Goal: Task Accomplishment & Management: Manage account settings

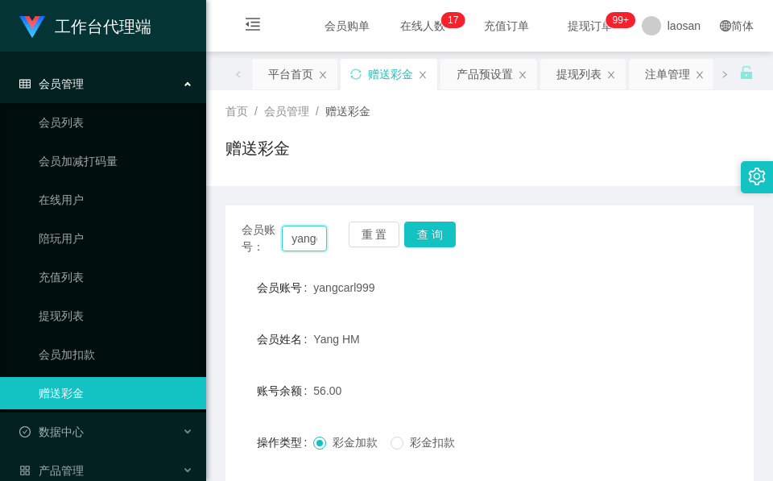
click at [304, 234] on input "yangcarl999" at bounding box center [304, 238] width 45 height 26
paste input "[PERSON_NAME]"
type input "[PERSON_NAME]"
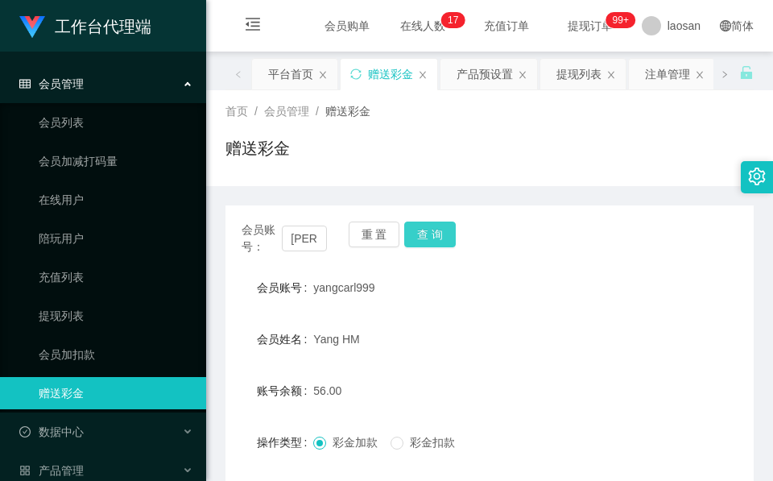
click at [433, 247] on div "会员账号： [PERSON_NAME] 查 询" at bounding box center [489, 238] width 528 height 34
click at [433, 234] on button "查 询" at bounding box center [430, 234] width 52 height 26
click at [433, 234] on div "会员账号： [PERSON_NAME] 查 询" at bounding box center [489, 238] width 528 height 34
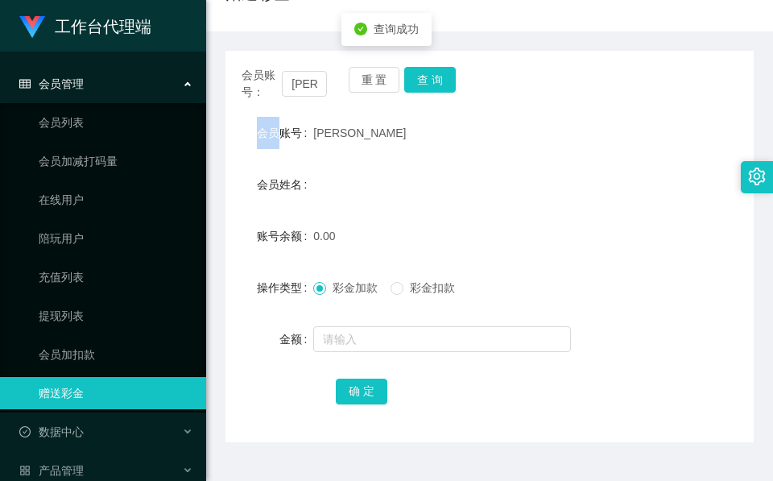
scroll to position [191, 0]
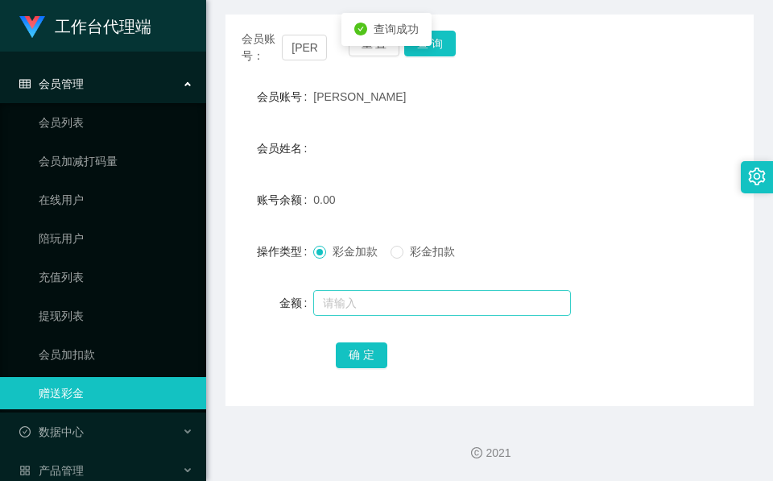
drag, startPoint x: 382, startPoint y: 324, endPoint x: 391, endPoint y: 298, distance: 28.3
click at [382, 320] on form "会员账号 [PERSON_NAME] 会员姓名 账号余额 0.00 操作类型 彩金加款 彩金扣款 金额 确 定" at bounding box center [489, 225] width 528 height 290
click at [392, 295] on input "text" at bounding box center [442, 303] width 258 height 26
type input "100"
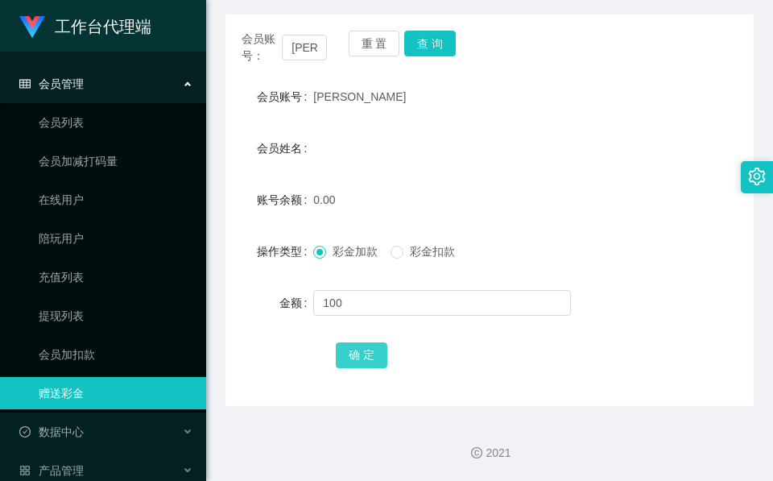
click at [360, 356] on button "确 定" at bounding box center [362, 355] width 52 height 26
click at [361, 355] on span "确 定" at bounding box center [370, 354] width 69 height 13
click at [291, 252] on label "操作类型" at bounding box center [285, 251] width 56 height 13
click at [309, 51] on input "[PERSON_NAME]" at bounding box center [304, 48] width 45 height 26
click at [307, 51] on input "[PERSON_NAME]" at bounding box center [304, 48] width 45 height 26
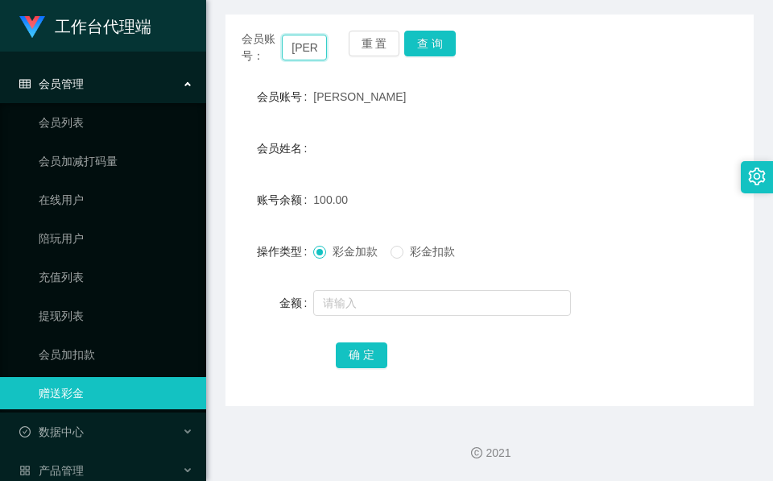
click at [312, 54] on input "[PERSON_NAME]" at bounding box center [304, 48] width 45 height 26
paste input "86603264"
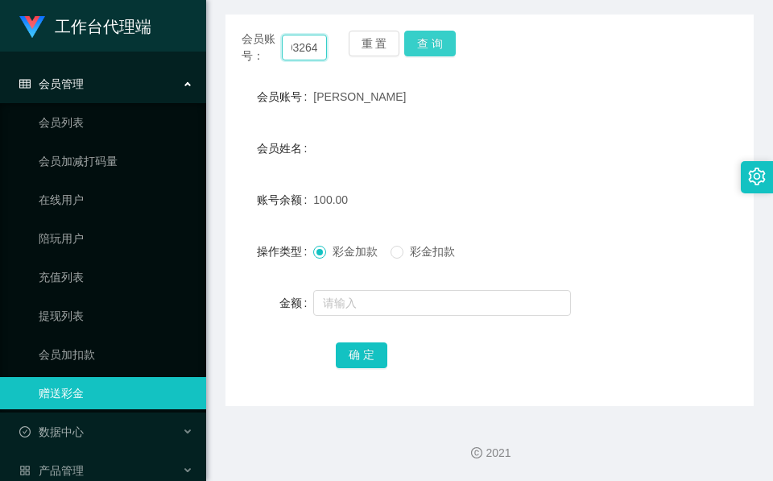
type input "86603264"
click at [423, 34] on button "查 询" at bounding box center [430, 44] width 52 height 26
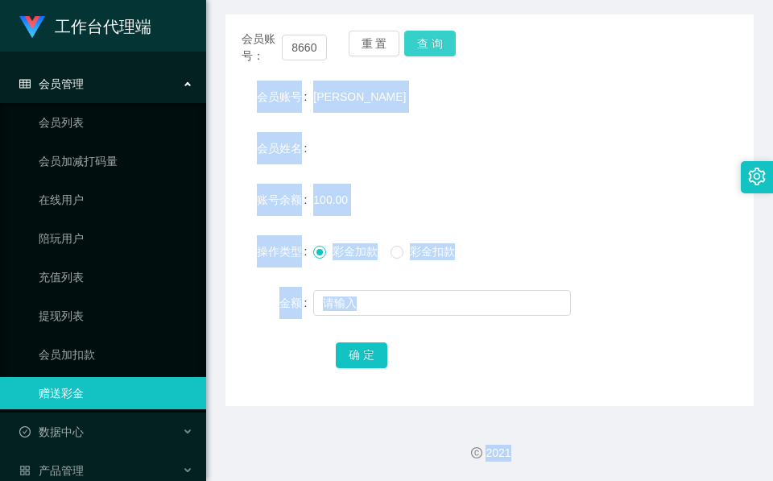
click at [421, 36] on div "重 置 查 询" at bounding box center [391, 48] width 85 height 34
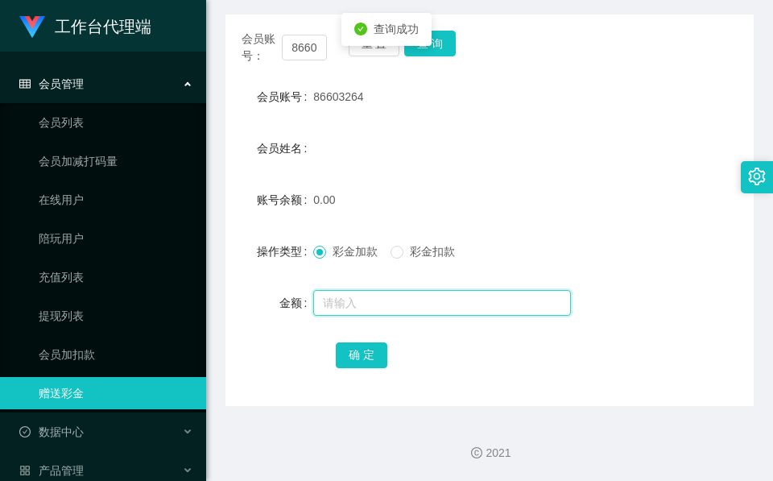
drag, startPoint x: 421, startPoint y: 36, endPoint x: 379, endPoint y: 310, distance: 276.9
click at [379, 310] on input "text" at bounding box center [442, 303] width 258 height 26
type input "100"
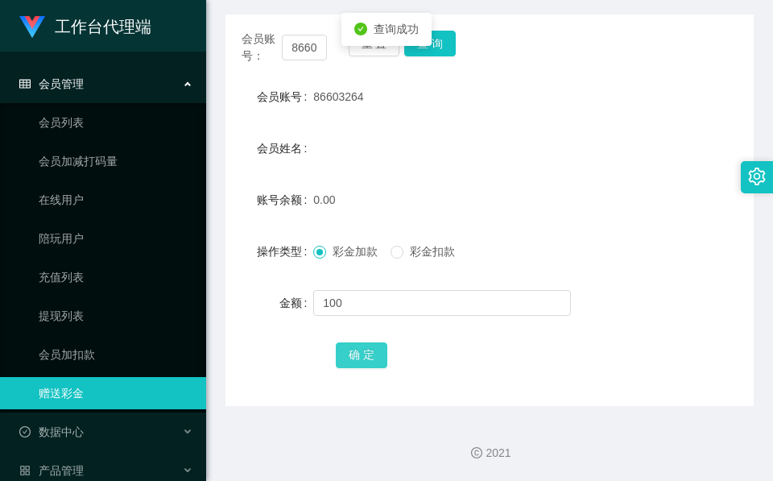
click at [379, 353] on button "确 定" at bounding box center [362, 355] width 52 height 26
click at [338, 145] on div "会员姓名" at bounding box center [489, 148] width 528 height 32
click at [292, 44] on input "86603264" at bounding box center [304, 48] width 45 height 26
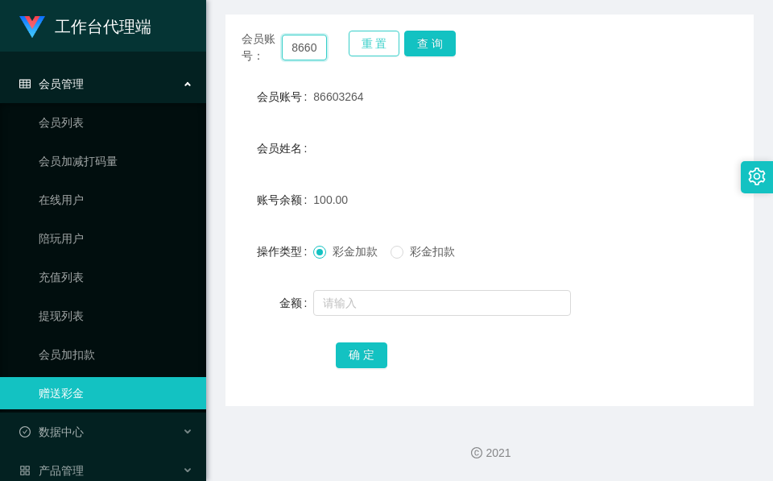
paste input "Joseph97"
type input "Joseph97"
click at [440, 44] on button "查 询" at bounding box center [430, 44] width 52 height 26
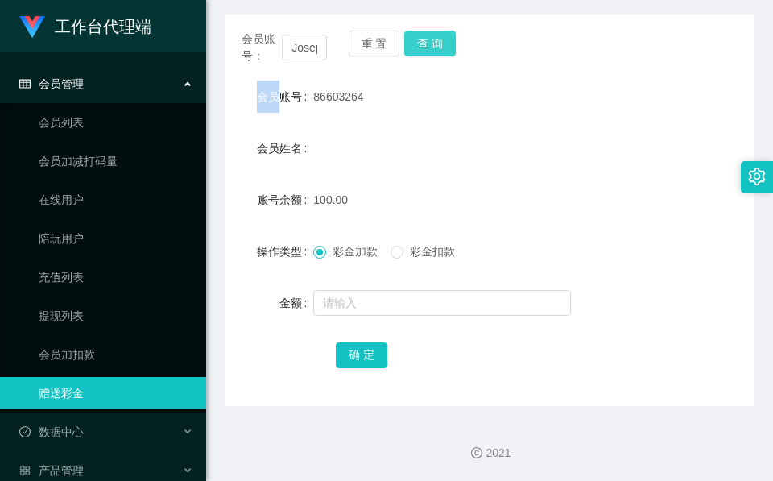
click at [440, 44] on div "会员账号： Joseph97 重 置 查 询" at bounding box center [489, 48] width 528 height 34
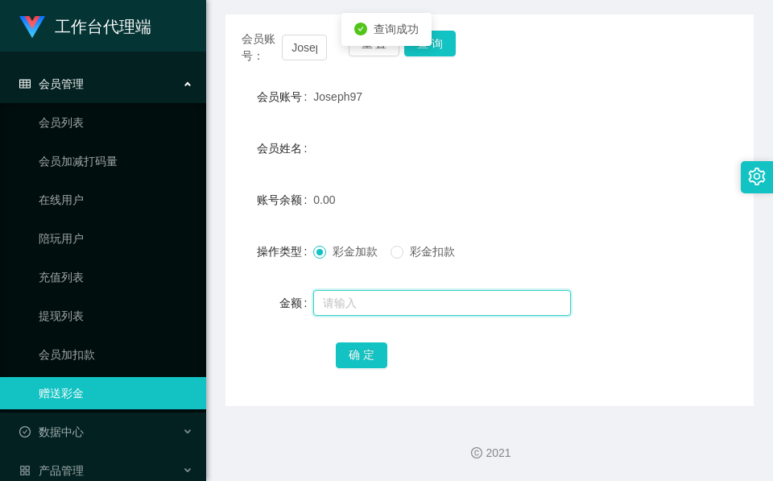
drag, startPoint x: 440, startPoint y: 44, endPoint x: 382, endPoint y: 297, distance: 259.3
click at [382, 297] on input "text" at bounding box center [442, 303] width 258 height 26
type input "100"
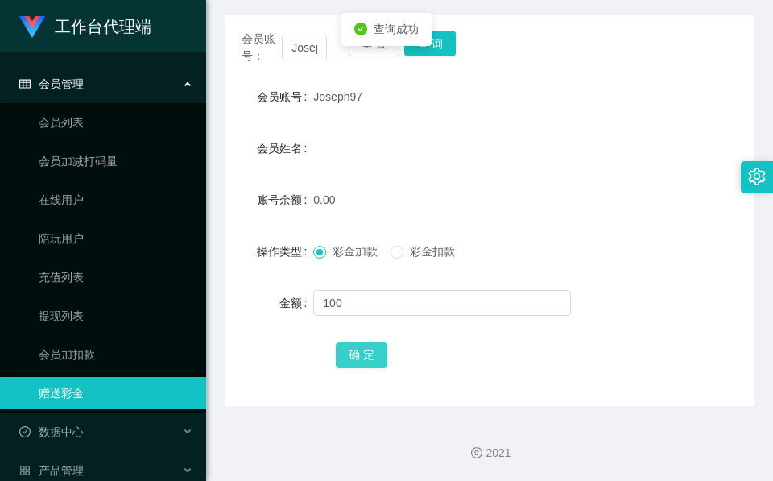
drag, startPoint x: 344, startPoint y: 353, endPoint x: 339, endPoint y: 382, distance: 29.4
click at [344, 353] on button "确 定" at bounding box center [362, 355] width 52 height 26
click at [333, 73] on div "会员账号： Joseph97 重 置 查 询 会员账号 Joseph97 会员姓名 账号余额 100.00 操作类型 彩金加款 彩金扣款 金额 确 定" at bounding box center [489, 209] width 528 height 391
click at [303, 53] on input "Joseph97" at bounding box center [304, 48] width 45 height 26
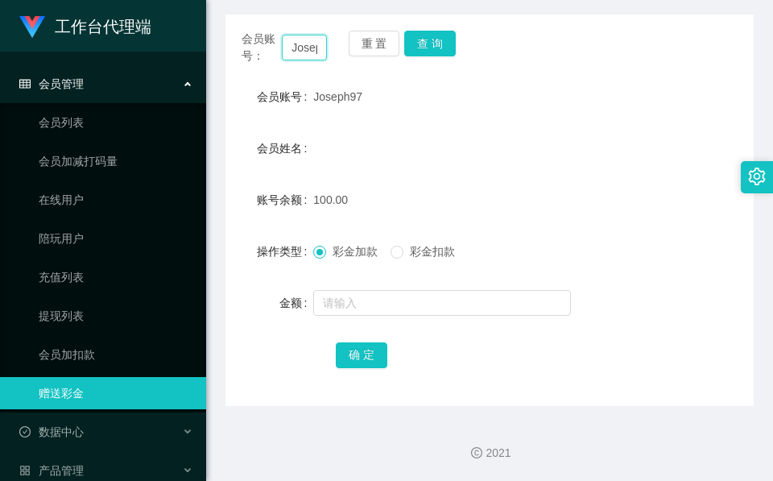
paste input "Hu"
type input "Hu"
click at [435, 42] on button "查 询" at bounding box center [430, 44] width 52 height 26
click at [435, 42] on div "会员账号： Hu 重 置 查 询" at bounding box center [489, 48] width 528 height 34
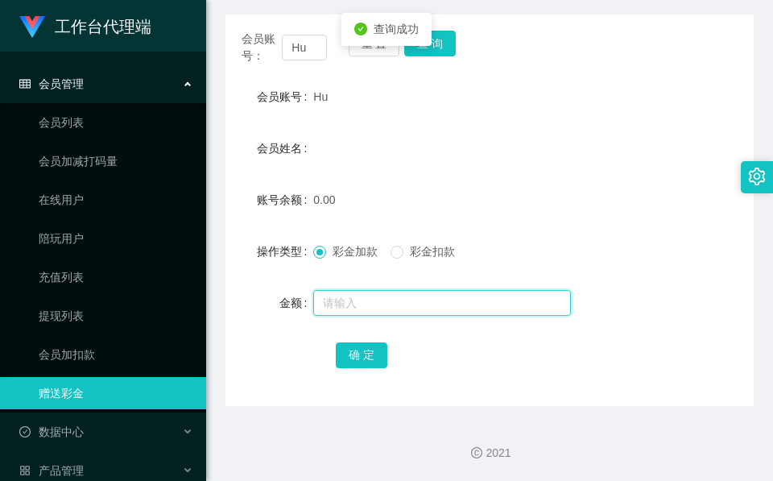
drag, startPoint x: 435, startPoint y: 42, endPoint x: 378, endPoint y: 304, distance: 268.7
click at [378, 304] on input "text" at bounding box center [442, 303] width 258 height 26
type input "100"
click at [324, 369] on div "会员账号： Hu 重 置 查 询 会员账号 Hu 会员姓名 账号余额 0.00 操作类型 彩金加款 彩金扣款 金额 100 确 定" at bounding box center [489, 209] width 528 height 391
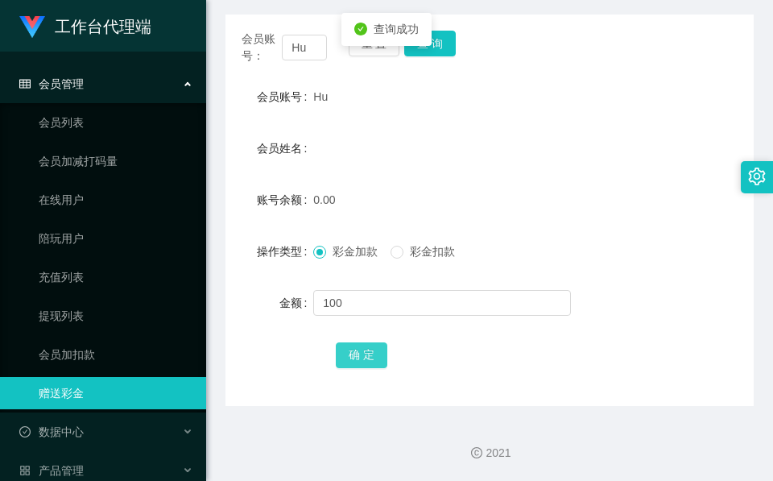
click at [353, 346] on button "确 定" at bounding box center [362, 355] width 52 height 26
drag, startPoint x: 414, startPoint y: 142, endPoint x: 418, endPoint y: 150, distance: 8.3
click at [414, 142] on div "会员姓名" at bounding box center [489, 148] width 528 height 32
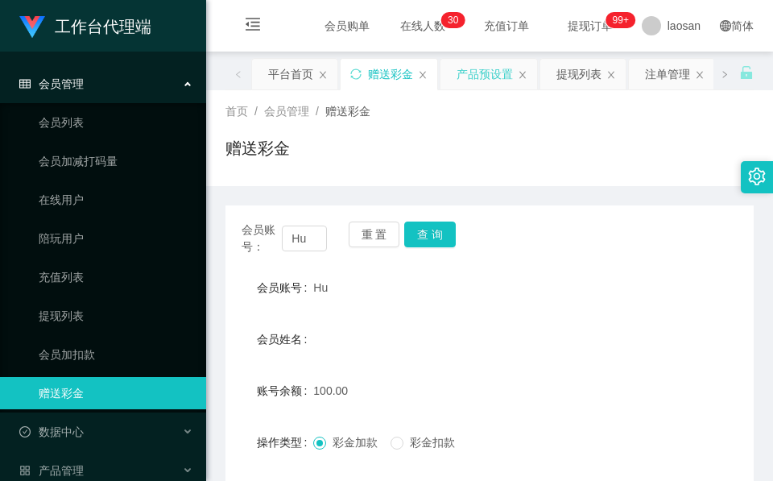
click at [500, 85] on div "产品预设置" at bounding box center [484, 74] width 56 height 31
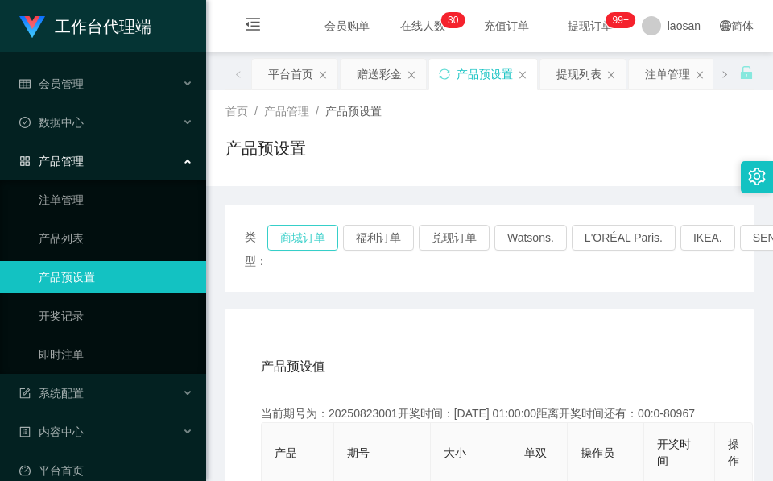
click at [304, 235] on button "商城订单" at bounding box center [302, 238] width 71 height 26
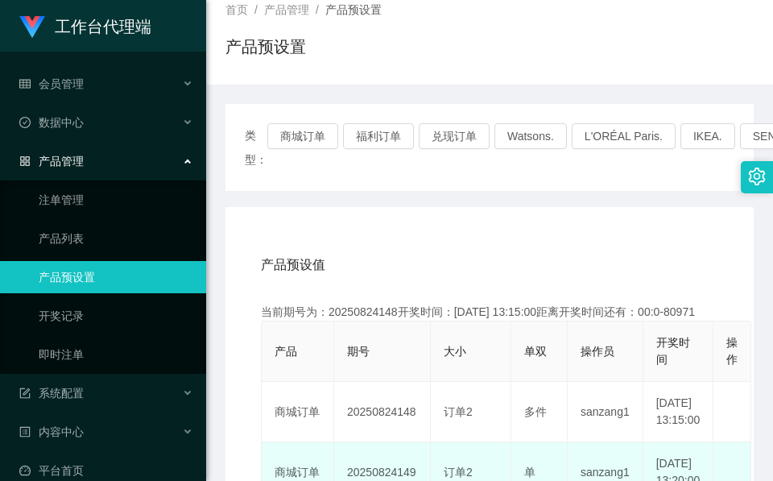
scroll to position [241, 0]
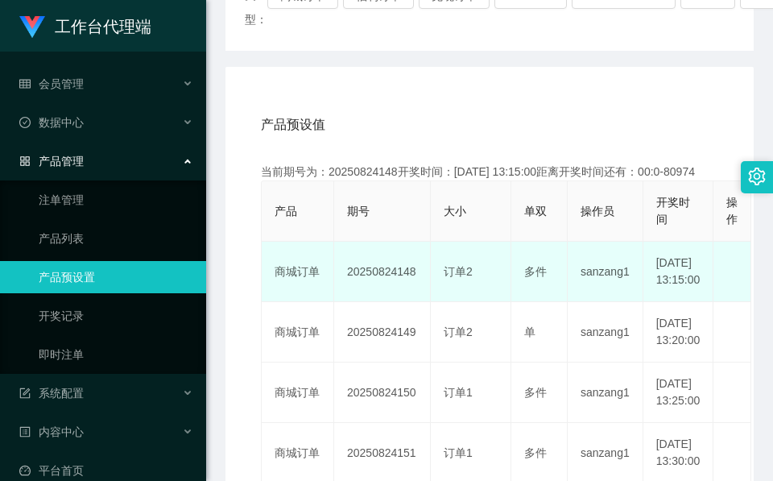
click at [392, 285] on td "20250824148" at bounding box center [382, 271] width 97 height 60
copy td "20250824148"
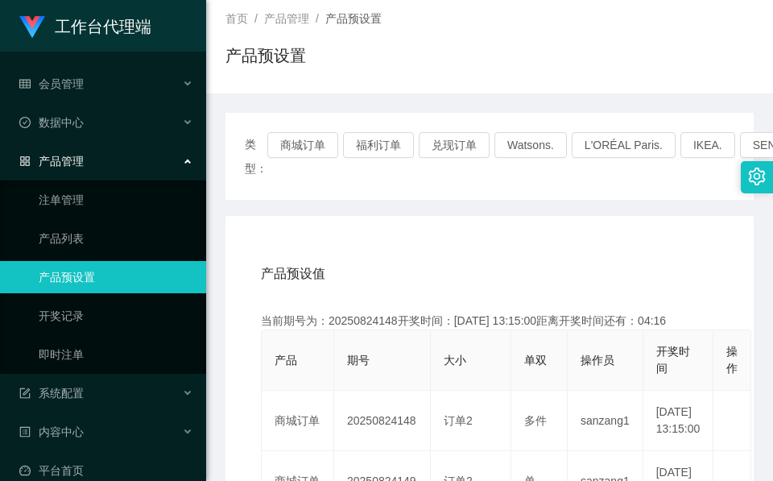
scroll to position [0, 0]
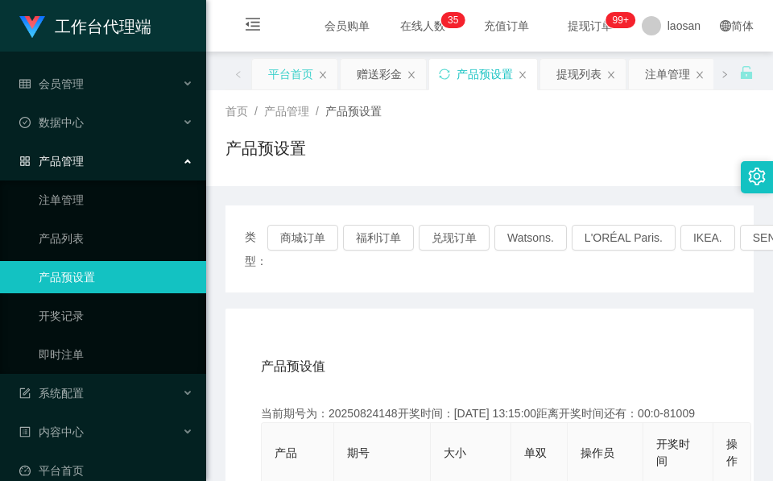
click at [279, 87] on div "平台首页" at bounding box center [290, 74] width 45 height 31
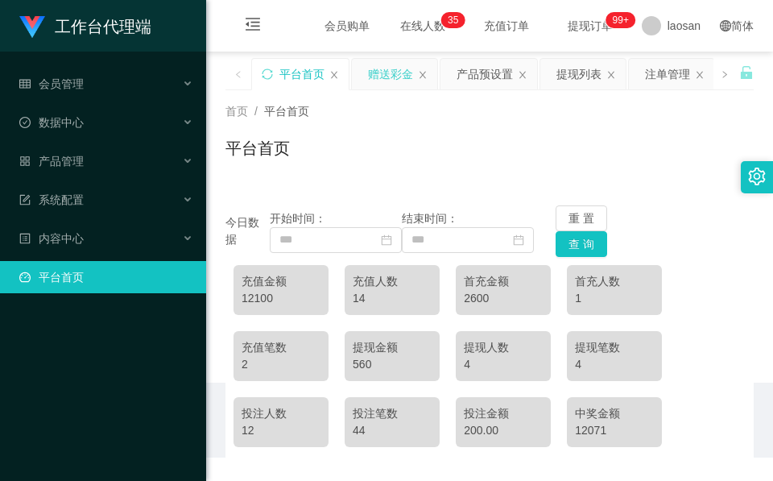
click at [380, 80] on div "赠送彩金" at bounding box center [390, 74] width 45 height 31
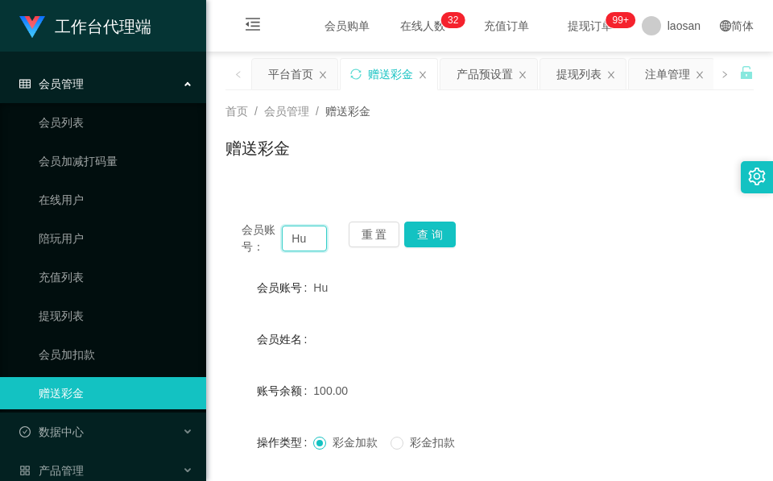
click at [315, 233] on input "Hu" at bounding box center [304, 238] width 45 height 26
paste input "86690086"
type input "86690086"
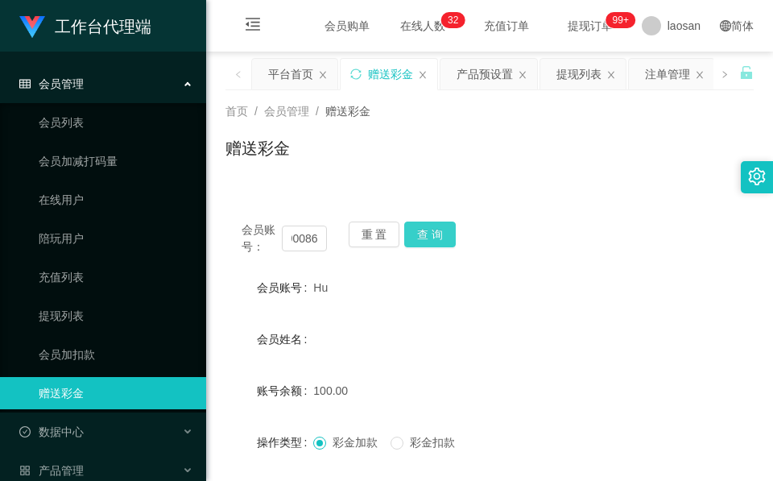
click at [450, 230] on button "查 询" at bounding box center [430, 234] width 52 height 26
click at [449, 230] on button "查 询" at bounding box center [430, 234] width 52 height 26
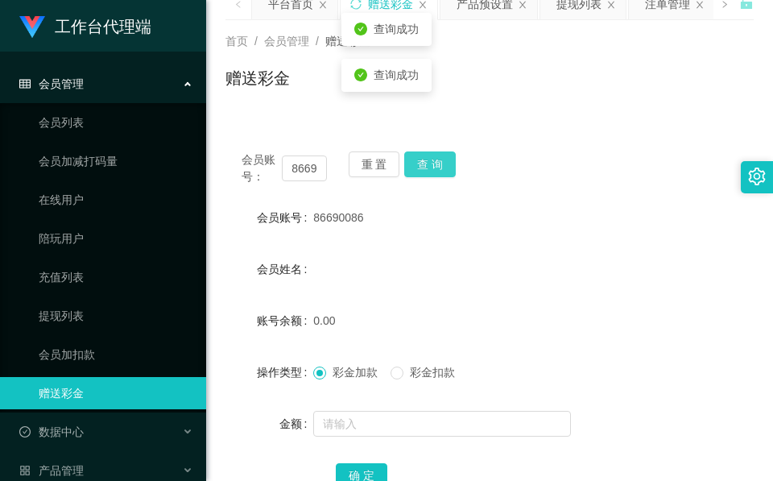
scroll to position [191, 0]
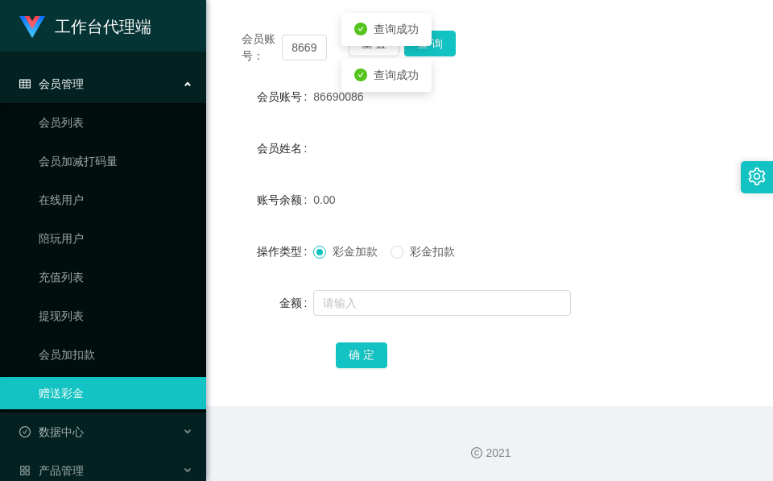
click at [378, 285] on form "会员账号 86690086 会员姓名 账号余额 0.00 操作类型 彩金加款 彩金扣款 金额 确 定" at bounding box center [489, 225] width 528 height 290
click at [385, 309] on input "text" at bounding box center [442, 303] width 258 height 26
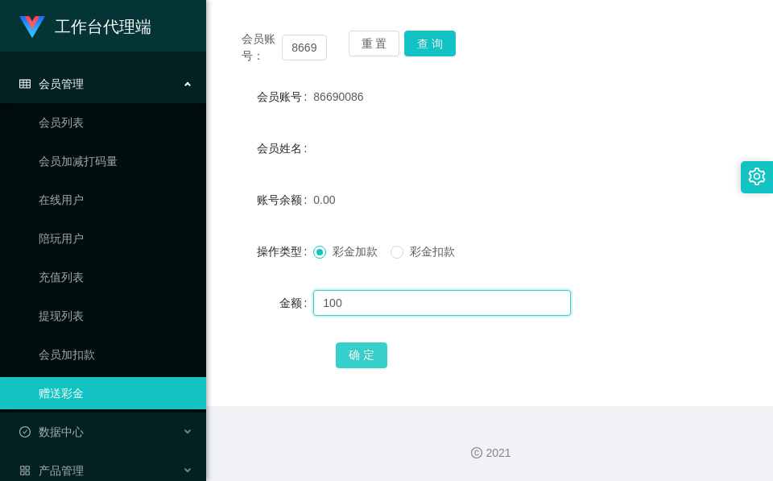
type input "100"
click at [350, 349] on button "确 定" at bounding box center [362, 355] width 52 height 26
click at [350, 349] on span "确 定" at bounding box center [362, 354] width 52 height 13
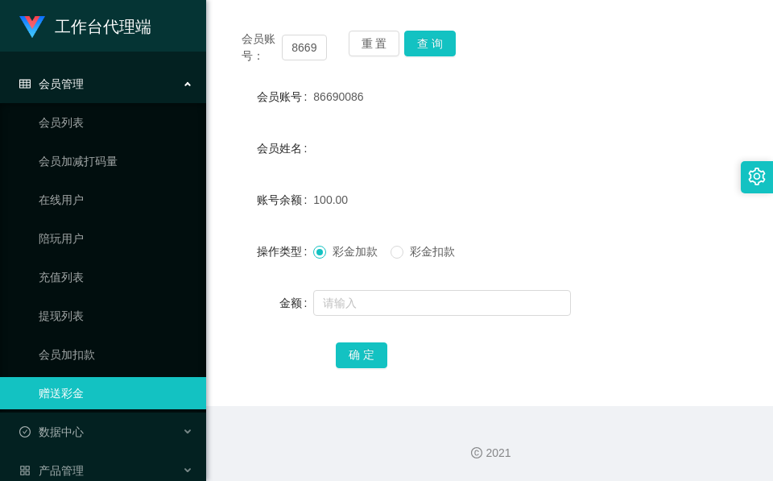
click at [339, 129] on form "会员账号 86690086 会员姓名 账号余额 100.00 操作类型 彩金加款 彩金扣款 金额 确 定" at bounding box center [489, 225] width 528 height 290
click at [307, 49] on input "86690086" at bounding box center [304, 48] width 45 height 26
drag, startPoint x: 307, startPoint y: 49, endPoint x: 315, endPoint y: 47, distance: 8.4
click at [307, 49] on input "86690086" at bounding box center [304, 48] width 45 height 26
paste input "[PERSON_NAME]"
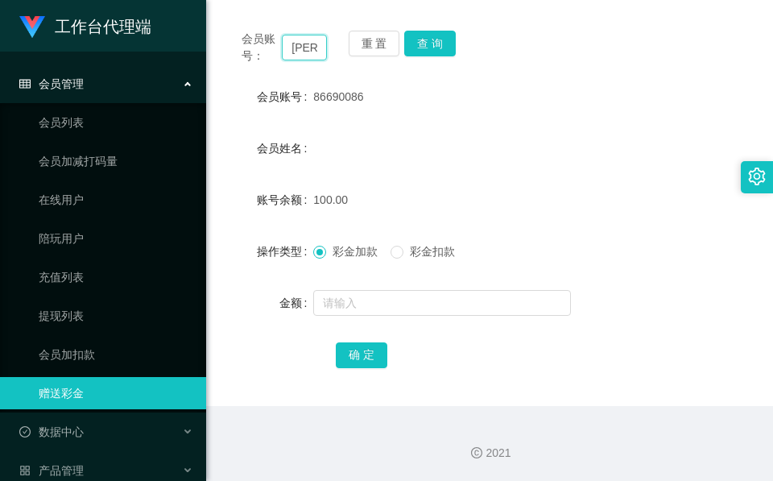
scroll to position [0, 1]
type input "[PERSON_NAME]"
click at [416, 27] on div "会员账号： [PERSON_NAME] 查 询 会员账号 86690086 会员姓名 账号余额 100.00 操作类型 彩金加款 彩金扣款 金额 确 定" at bounding box center [489, 209] width 528 height 391
click at [425, 39] on button "查 询" at bounding box center [430, 44] width 52 height 26
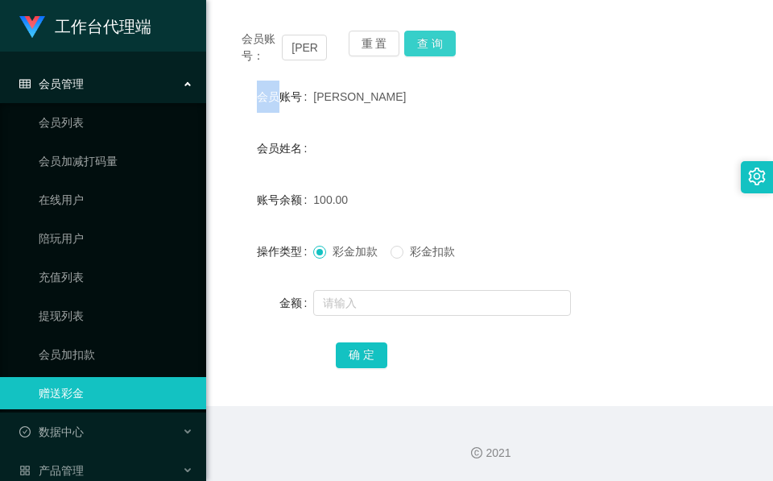
click at [425, 39] on div "重 置 查 询" at bounding box center [391, 48] width 85 height 34
click at [425, 39] on body "工作台代理端 会员管理 会员列表 会员加减打码量 在线用户 陪玩用户 充值列表 提现列表 会员加扣款 赠送彩金 数据中心 产品管理 注单管理 产品列表 产品预…" at bounding box center [386, 240] width 773 height 481
drag, startPoint x: 377, startPoint y: 158, endPoint x: 389, endPoint y: 158, distance: 12.1
click at [380, 158] on div "会员姓名" at bounding box center [489, 148] width 528 height 32
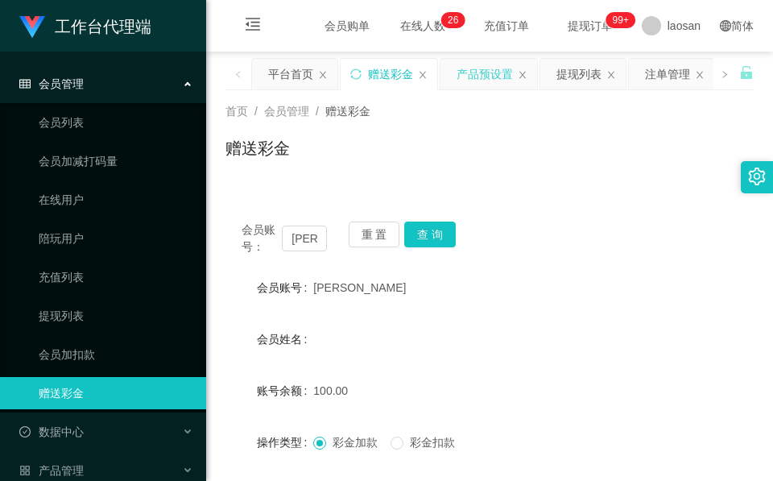
click at [484, 71] on div "产品预设置" at bounding box center [484, 74] width 56 height 31
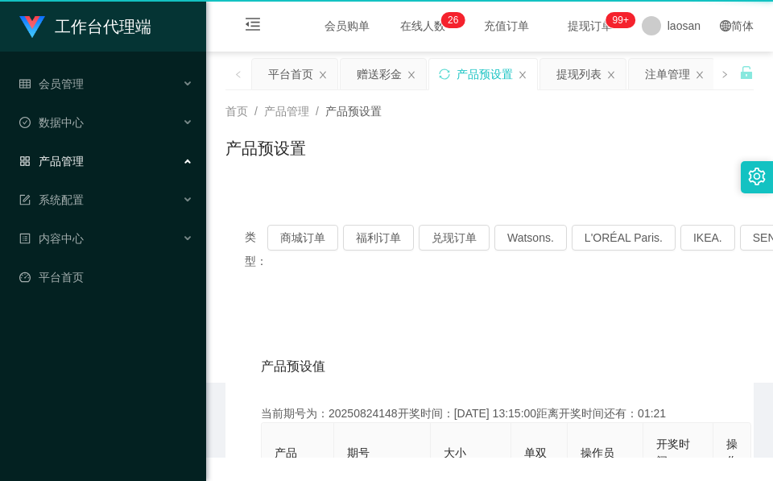
click at [484, 71] on div "产品预设置" at bounding box center [484, 74] width 56 height 31
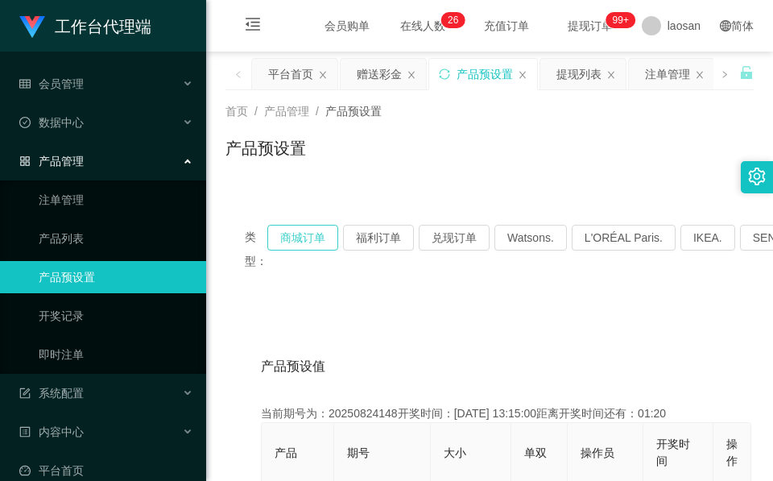
click at [292, 230] on button "商城订单" at bounding box center [302, 238] width 71 height 26
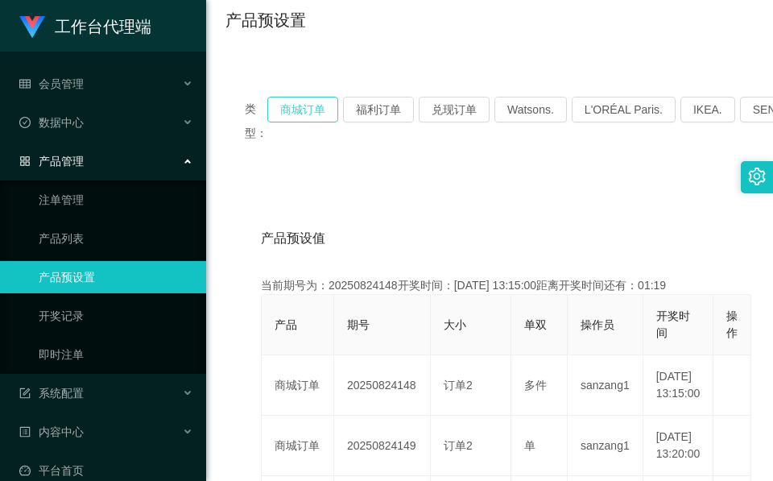
scroll to position [241, 0]
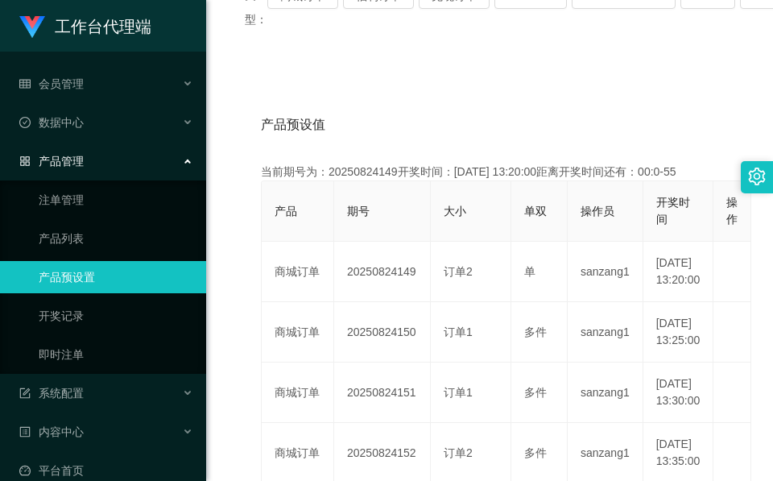
click at [338, 225] on th "期号" at bounding box center [382, 211] width 97 height 60
drag, startPoint x: 378, startPoint y: 205, endPoint x: 368, endPoint y: 97, distance: 108.3
click at [378, 205] on th "期号" at bounding box center [382, 211] width 97 height 60
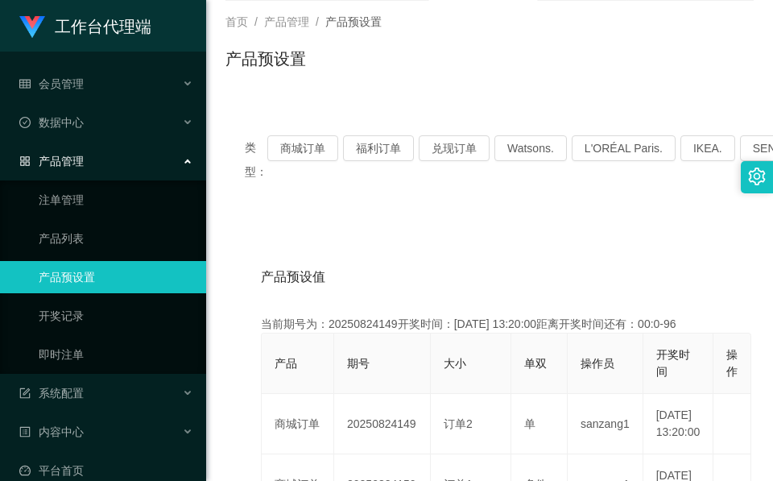
scroll to position [0, 0]
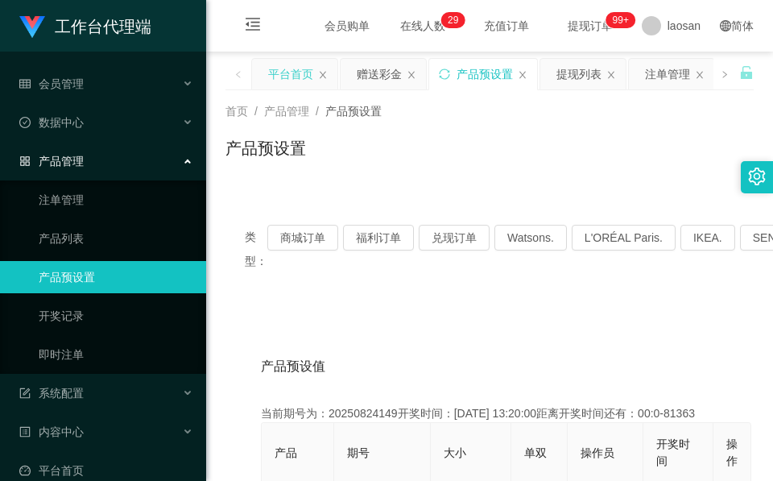
click at [285, 85] on div "平台首页" at bounding box center [290, 74] width 45 height 31
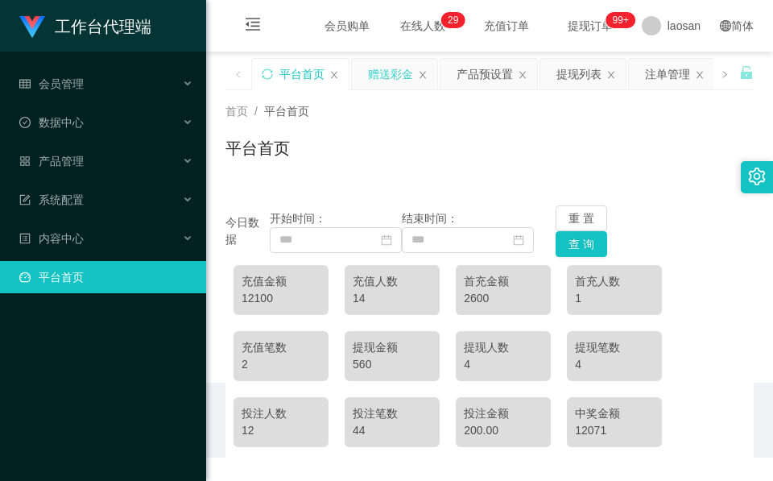
click at [396, 80] on div "赠送彩金" at bounding box center [390, 74] width 45 height 31
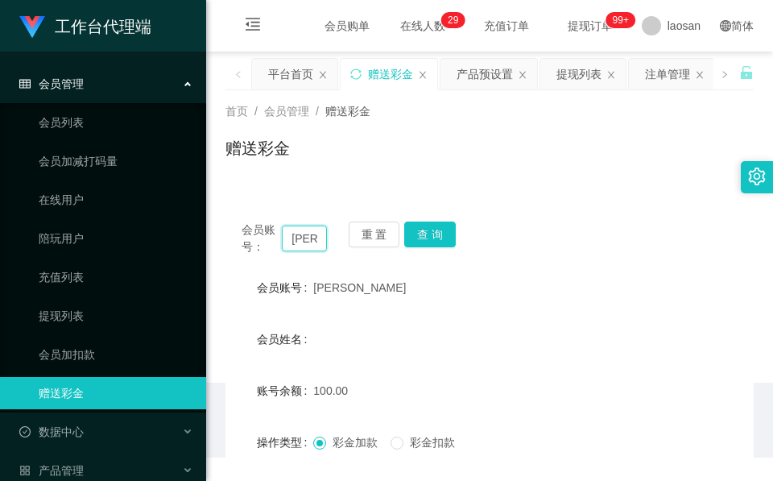
click at [307, 240] on input "[PERSON_NAME]" at bounding box center [304, 238] width 45 height 26
paste input "87003230"
type input "87003230"
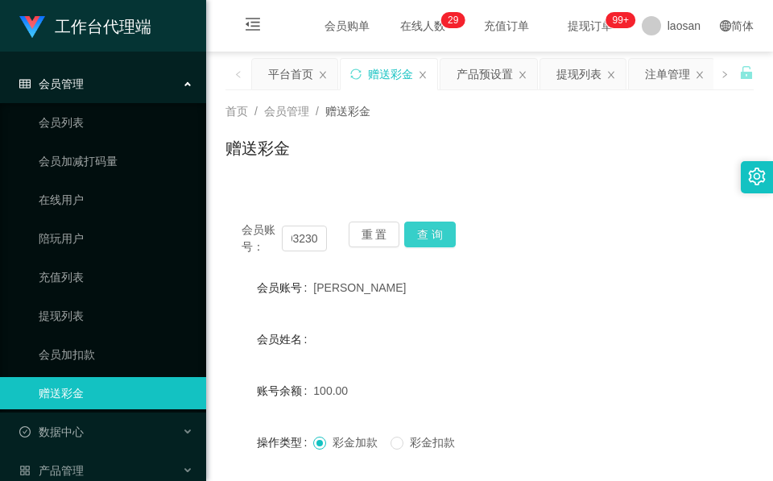
click at [433, 233] on button "查 询" at bounding box center [430, 234] width 52 height 26
click at [433, 233] on div "会员账号： 87003230 重 置 查 询" at bounding box center [489, 238] width 528 height 34
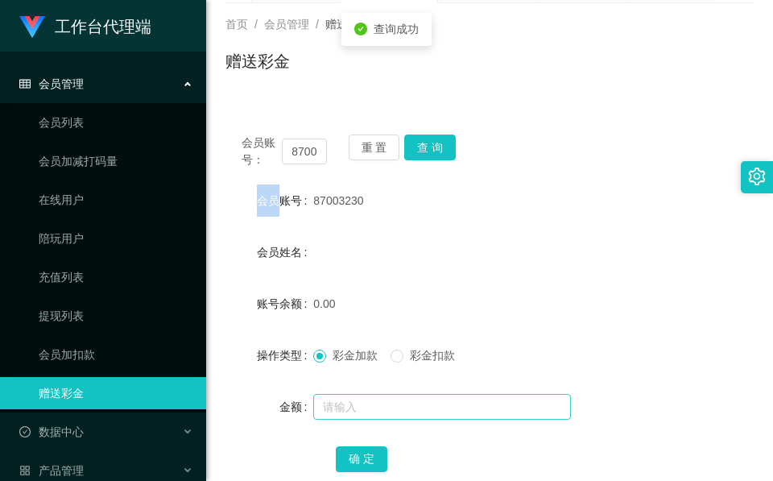
scroll to position [191, 0]
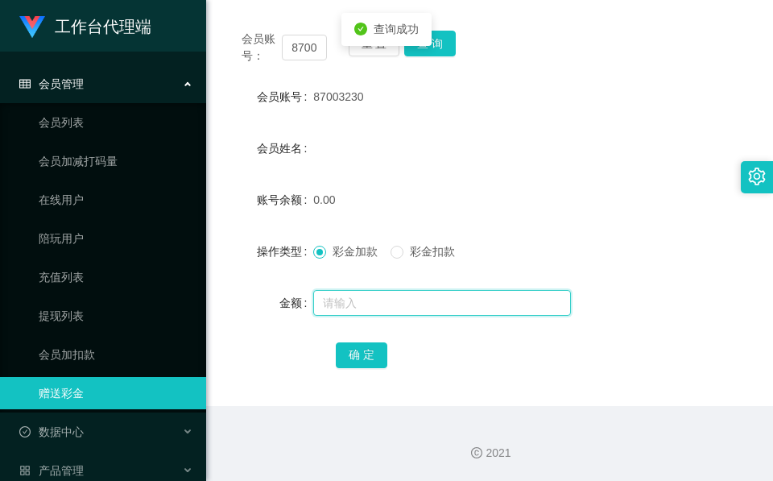
click at [402, 292] on input "text" at bounding box center [442, 303] width 258 height 26
type input "100"
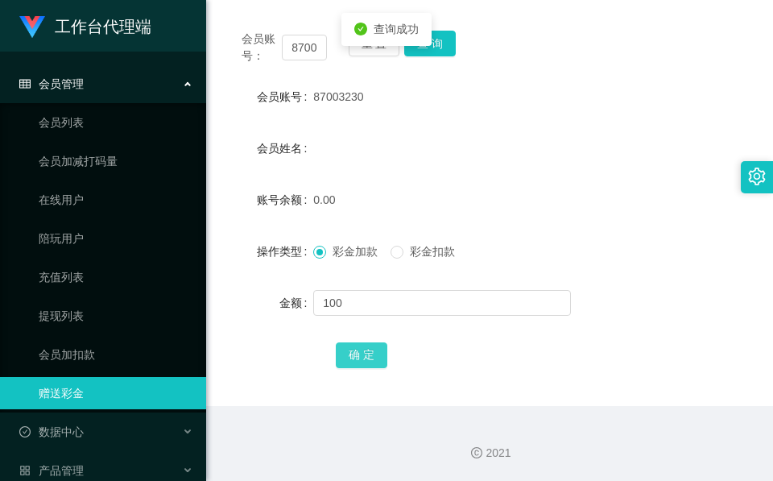
click at [372, 350] on button "确 定" at bounding box center [362, 355] width 52 height 26
click at [372, 350] on span "确 定" at bounding box center [362, 354] width 52 height 13
click at [339, 113] on form "会员账号 87003230 会员姓名 账号余额 100.00 操作类型 彩金加款 彩金扣款 金额 确 定" at bounding box center [489, 225] width 528 height 290
click at [303, 44] on input "87003230" at bounding box center [304, 48] width 45 height 26
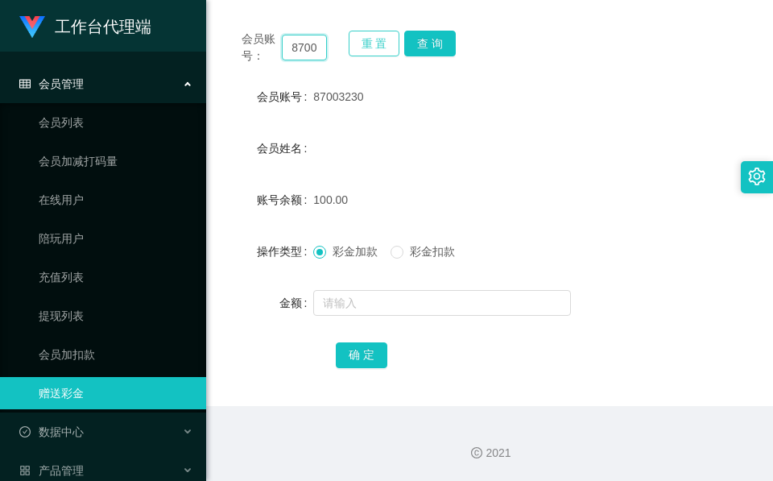
paste input "[PERSON_NAME]"
click at [443, 37] on button "查 询" at bounding box center [430, 44] width 52 height 26
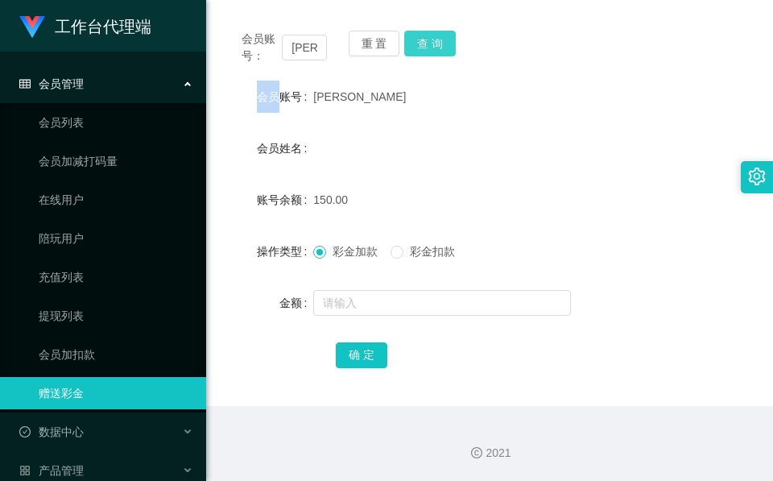
click at [443, 37] on div "会员账号： [PERSON_NAME] 查 询" at bounding box center [489, 48] width 528 height 34
click at [443, 37] on button "查 询" at bounding box center [430, 44] width 52 height 26
click at [443, 37] on div "会员账号： [PERSON_NAME] 查 询" at bounding box center [489, 48] width 528 height 34
click at [298, 51] on input "[PERSON_NAME]" at bounding box center [304, 48] width 45 height 26
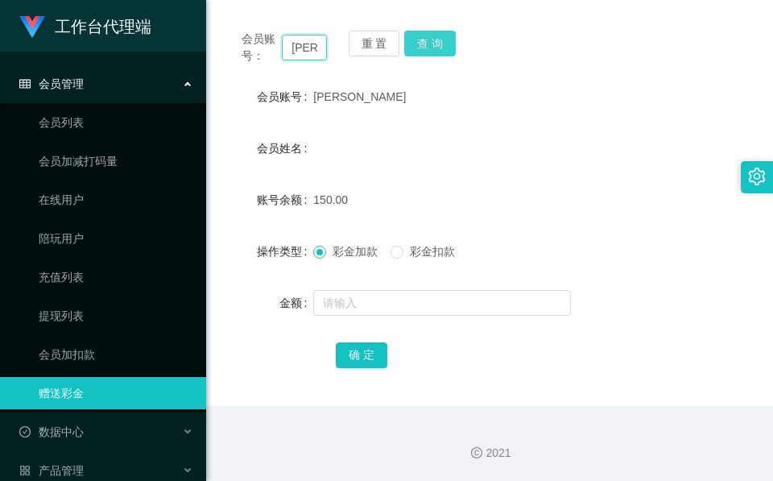
paste input "Hu"
click at [419, 49] on button "查 询" at bounding box center [430, 44] width 52 height 26
click at [419, 49] on div "重 置 查 询" at bounding box center [391, 48] width 85 height 34
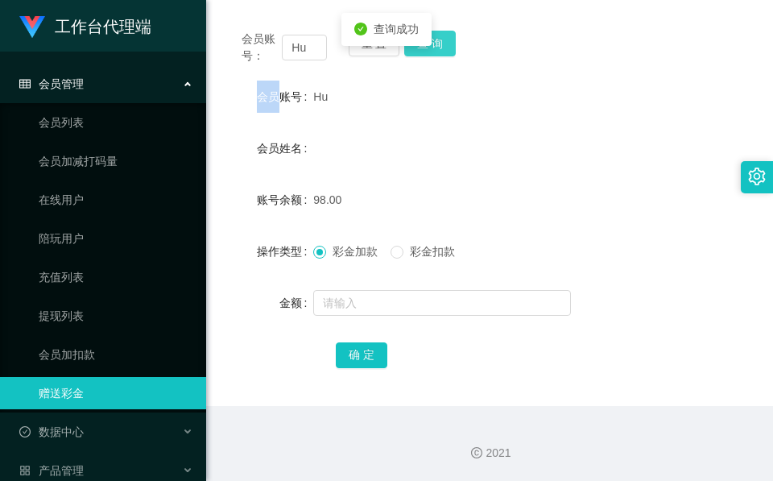
click at [419, 49] on button "查 询" at bounding box center [430, 44] width 52 height 26
click at [385, 210] on div "98.00" at bounding box center [467, 200] width 308 height 32
click at [292, 43] on input "Hu" at bounding box center [304, 48] width 45 height 26
click at [440, 43] on button "查 询" at bounding box center [430, 44] width 52 height 26
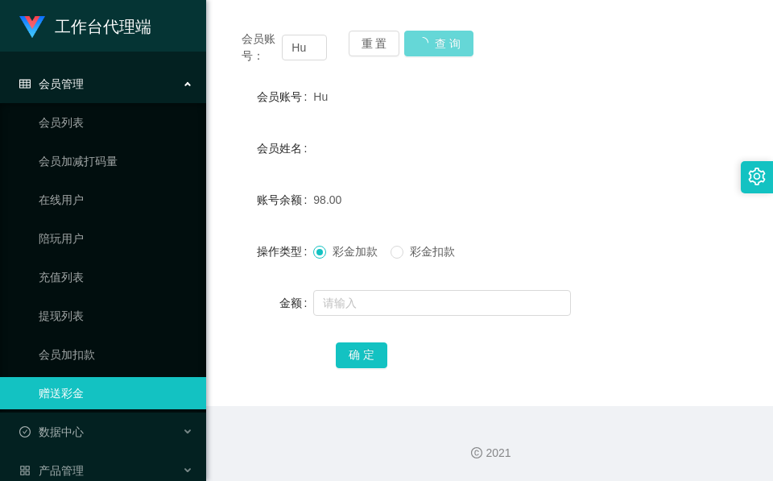
click at [439, 42] on div "会员账号： Hu 重 置 查 询" at bounding box center [489, 48] width 528 height 34
click at [300, 51] on input "Hu" at bounding box center [304, 48] width 45 height 26
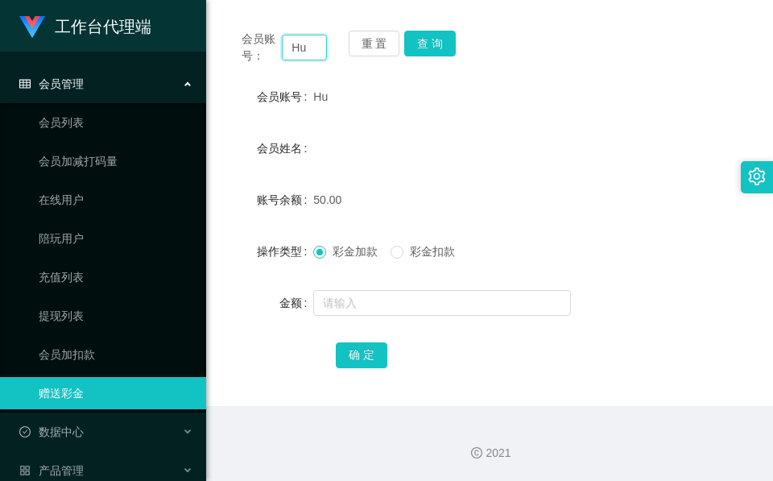
paste input "Joseph97"
click at [420, 39] on button "查 询" at bounding box center [430, 44] width 52 height 26
click at [420, 39] on body "工作台代理端 会员管理 会员列表 会员加减打码量 在线用户 陪玩用户 充值列表 提现列表 会员加扣款 赠送彩金 数据中心 产品管理 注单管理 产品列表 产品预…" at bounding box center [386, 240] width 773 height 481
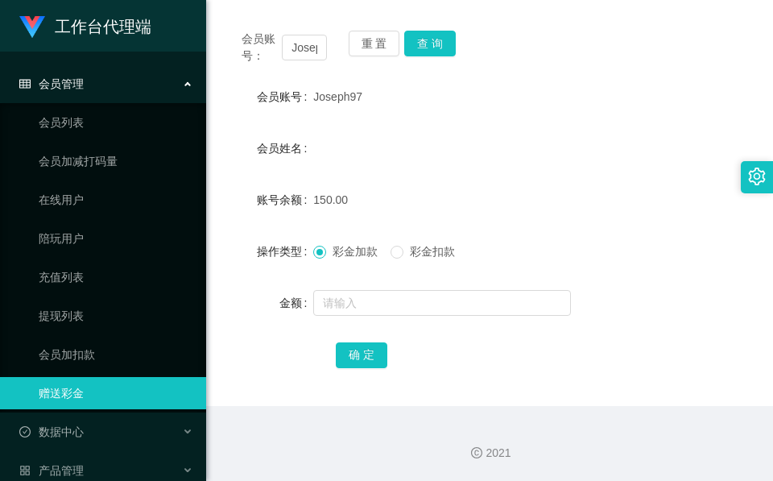
click at [307, 63] on div "会员账号： Joseph97" at bounding box center [283, 48] width 85 height 34
click at [307, 56] on input "Joseph97" at bounding box center [304, 48] width 45 height 26
paste input "86690086"
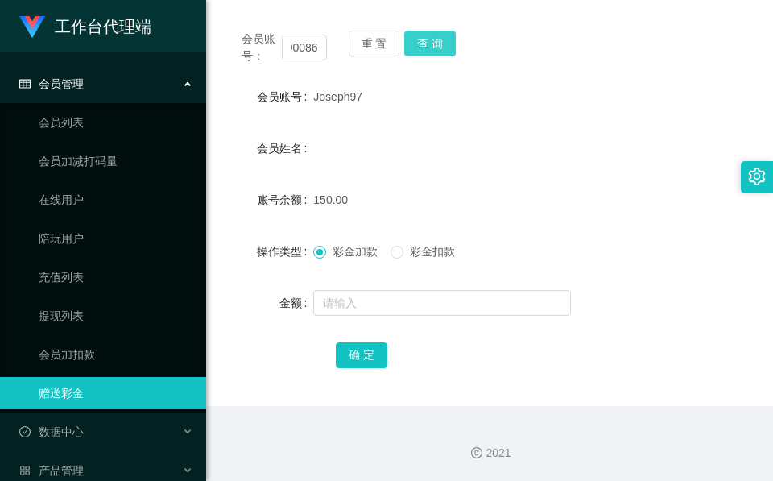
click at [435, 39] on button "查 询" at bounding box center [430, 44] width 52 height 26
click at [435, 39] on div "会员账号： 86690086 重 置 查 询" at bounding box center [489, 48] width 528 height 34
click at [304, 52] on input "86690086" at bounding box center [304, 48] width 45 height 26
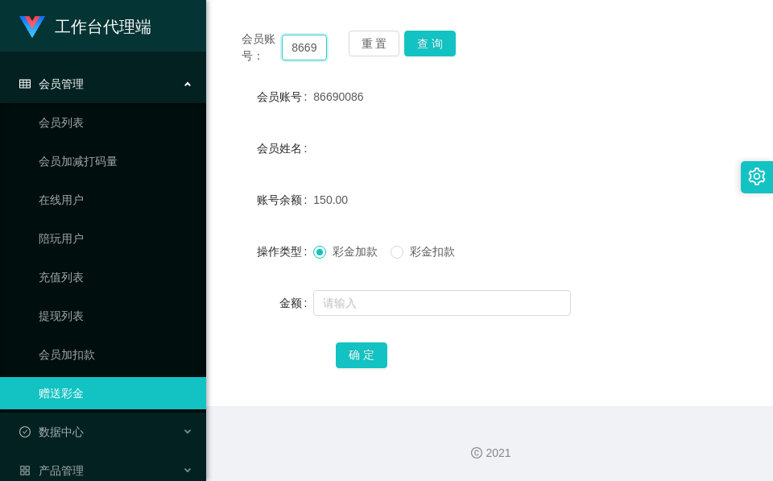
paste input "Hu"
type input "Hu"
click at [406, 44] on button "查 询" at bounding box center [430, 44] width 52 height 26
click at [406, 44] on body "工作台代理端 会员管理 会员列表 会员加减打码量 在线用户 陪玩用户 充值列表 提现列表 会员加扣款 赠送彩金 数据中心 产品管理 注单管理 产品列表 产品预…" at bounding box center [386, 240] width 773 height 481
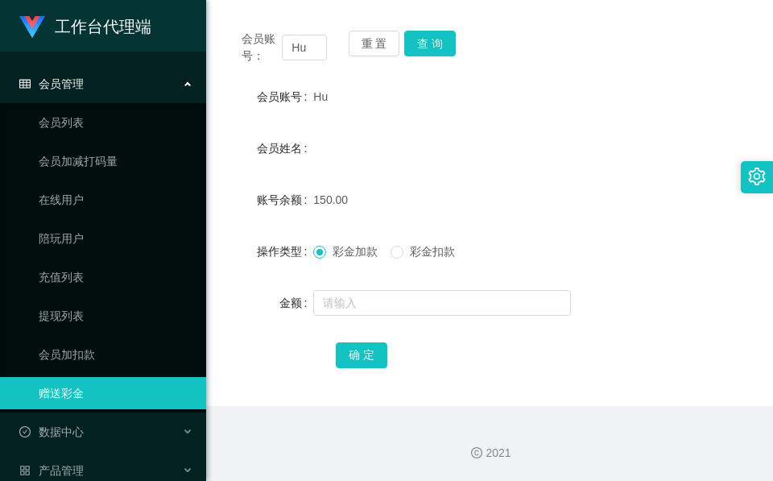
click at [411, 155] on div "会员姓名" at bounding box center [489, 148] width 528 height 32
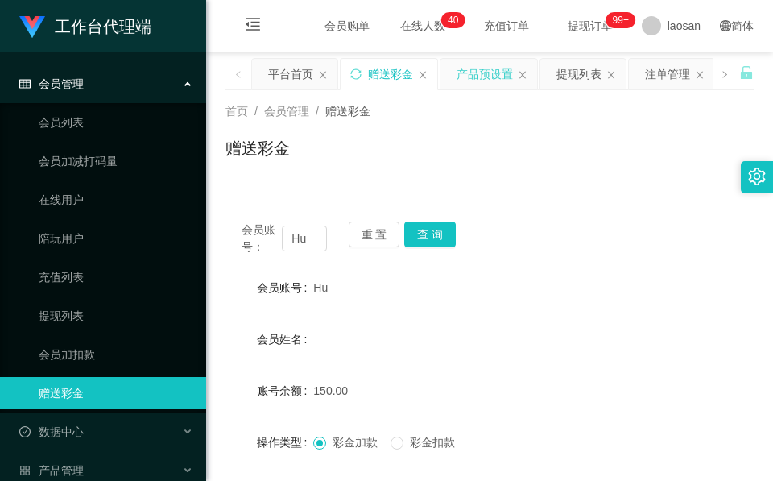
click at [517, 78] on div "产品预设置" at bounding box center [488, 74] width 97 height 31
click at [491, 78] on div "产品预设置" at bounding box center [484, 74] width 56 height 31
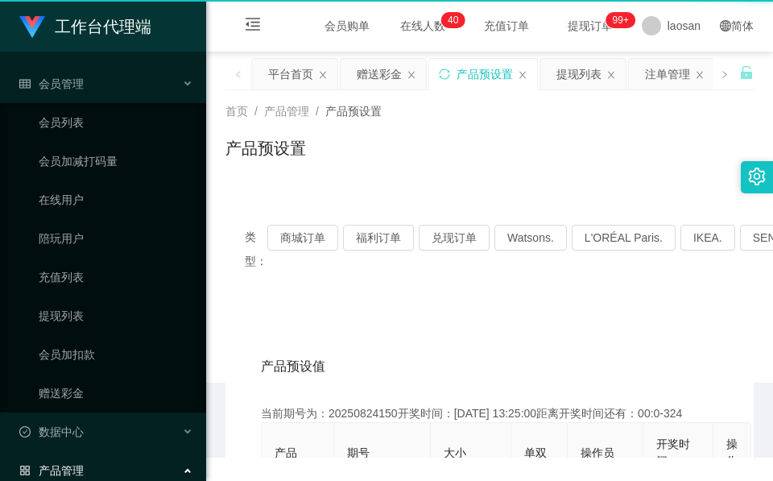
click at [490, 87] on div "产品预设置" at bounding box center [484, 74] width 56 height 31
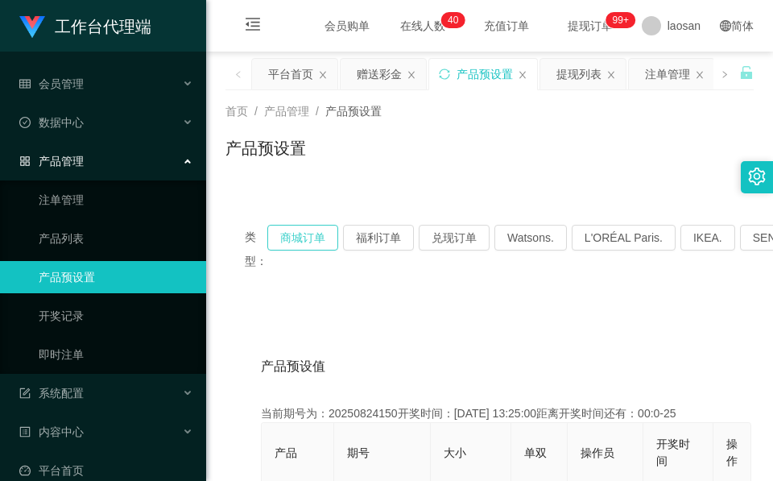
click at [292, 246] on button "商城订单" at bounding box center [302, 238] width 71 height 26
click at [293, 245] on button "商城订单" at bounding box center [302, 238] width 71 height 26
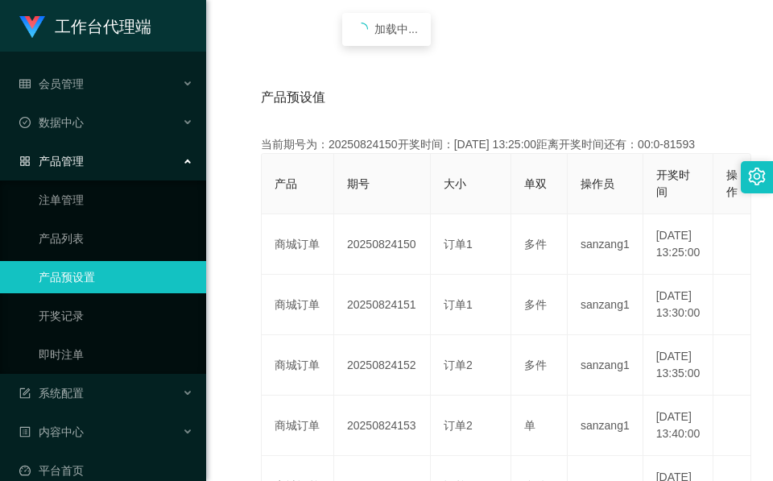
scroll to position [362, 0]
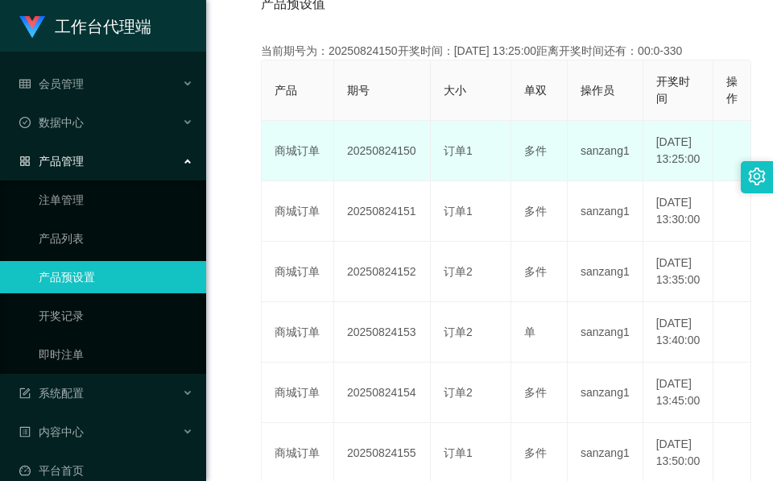
click at [397, 163] on td "20250824150" at bounding box center [382, 151] width 97 height 60
copy td "20250824150"
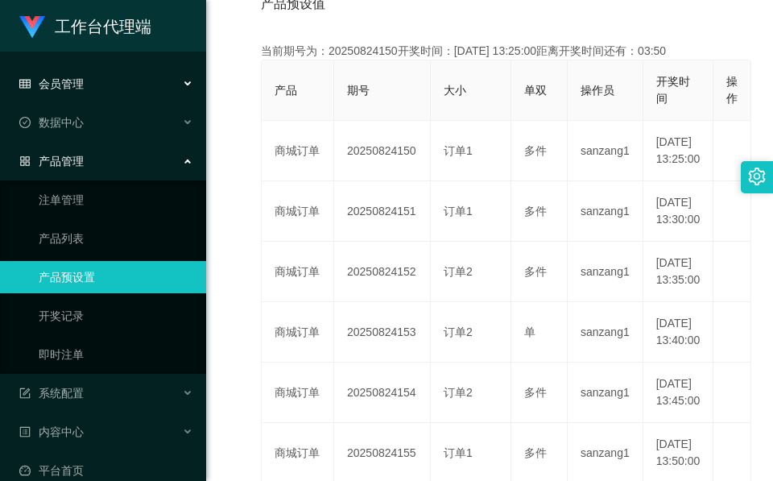
click at [256, 100] on div "产品预设值 添加期号 当前期号为：20250824150开奖时间：[DATE] 13:25:00距离开奖时间还有：03:50 产品 期号 大小 单双 操作员 …" at bounding box center [489, 391] width 489 height 820
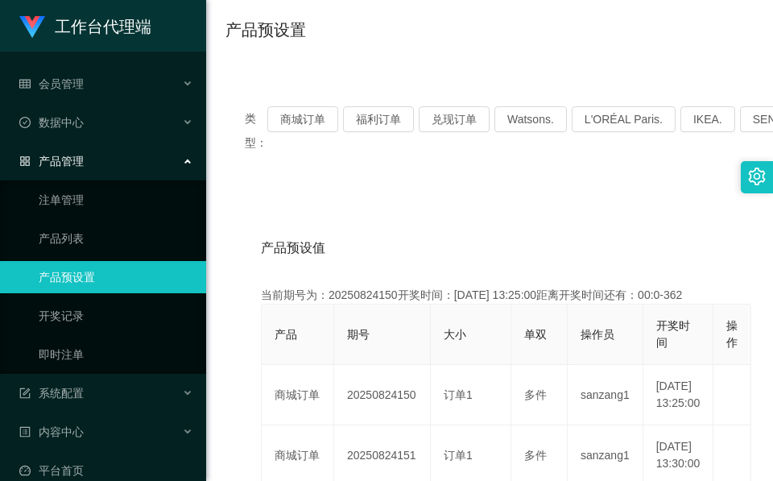
scroll to position [0, 0]
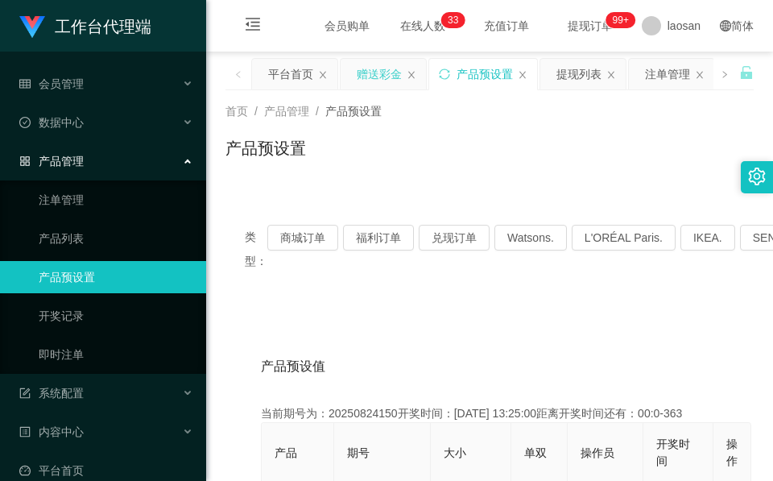
drag, startPoint x: 353, startPoint y: 68, endPoint x: 357, endPoint y: 75, distance: 8.3
click at [356, 70] on div "赠送彩金" at bounding box center [382, 74] width 85 height 31
click at [298, 70] on div "平台首页" at bounding box center [290, 74] width 45 height 31
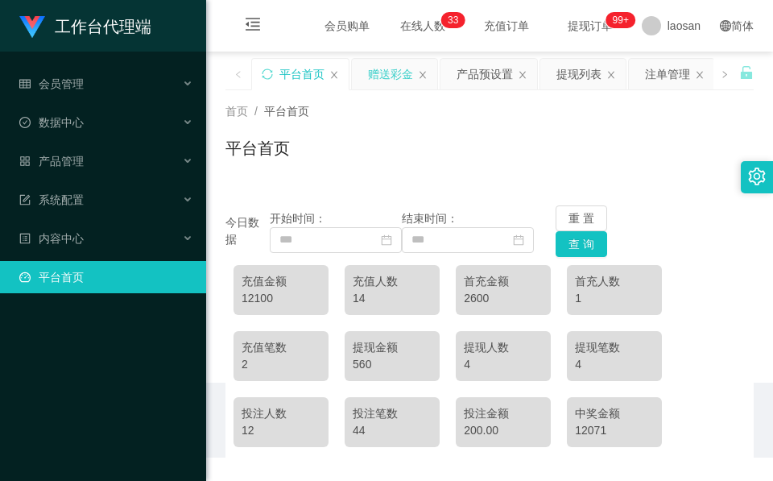
click at [378, 78] on div "赠送彩金" at bounding box center [390, 74] width 45 height 31
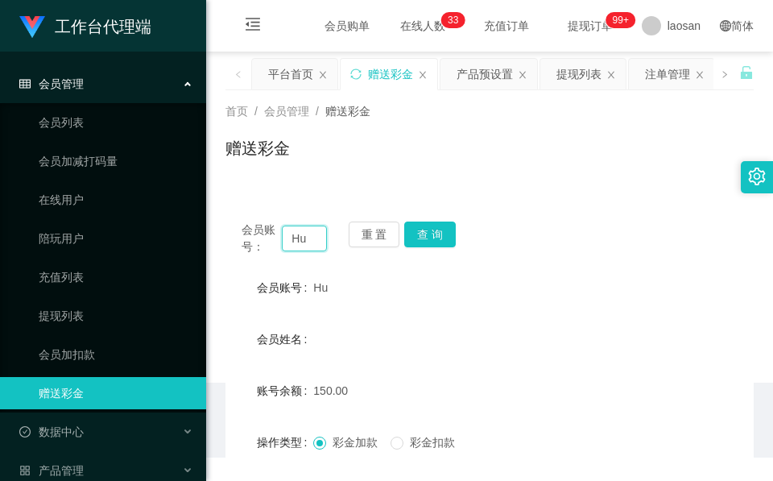
click at [299, 235] on input "Hu" at bounding box center [304, 238] width 45 height 26
paste input "86603264"
type input "86603264"
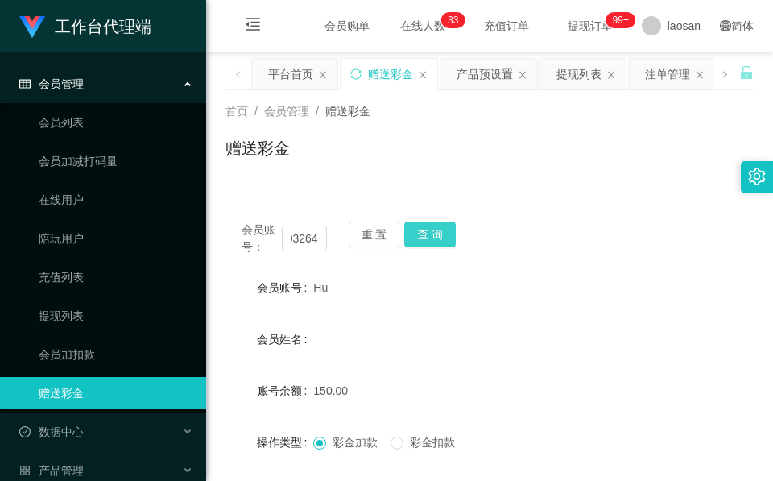
click at [442, 229] on button "查 询" at bounding box center [430, 234] width 52 height 26
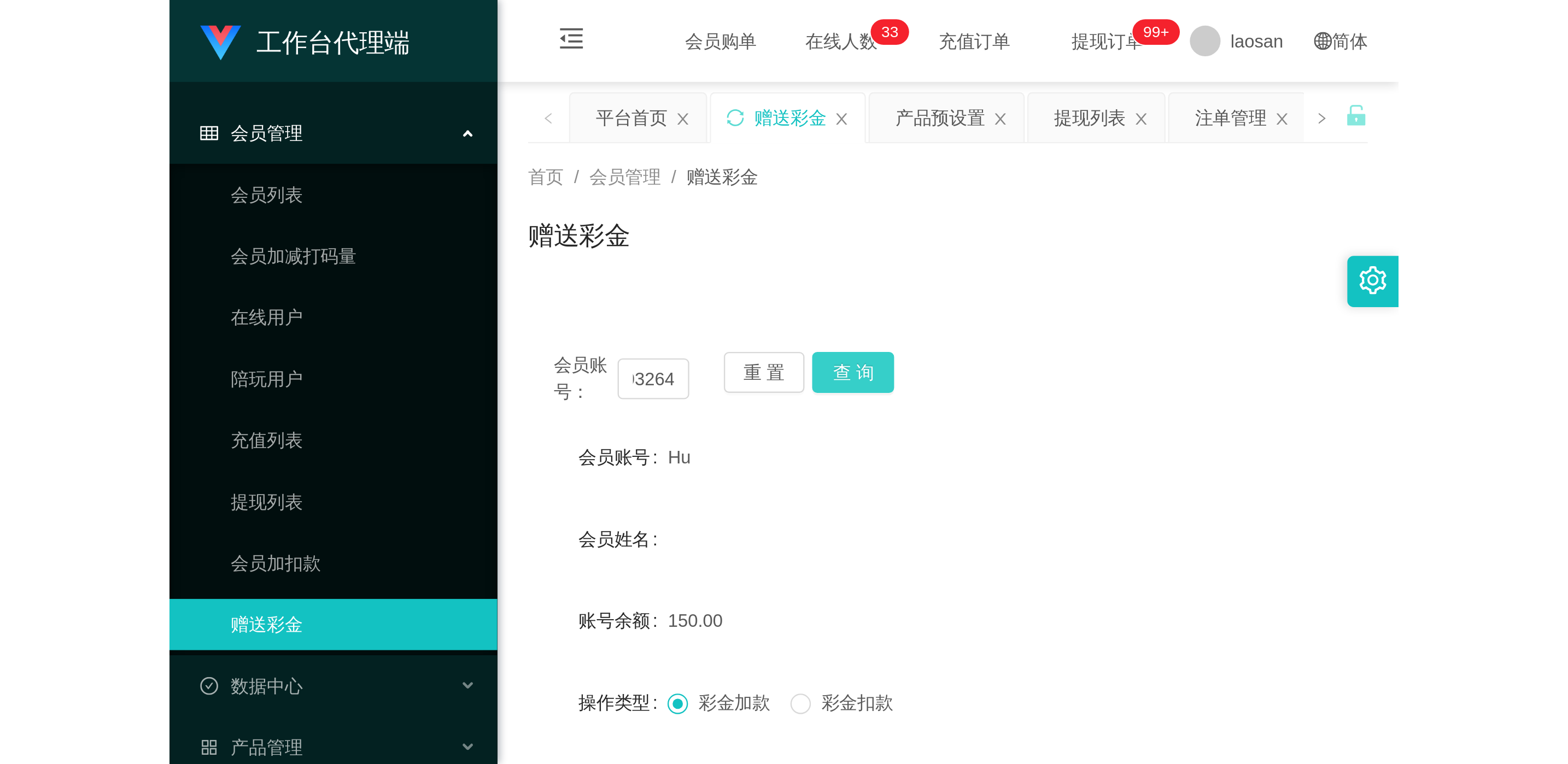
scroll to position [0, 0]
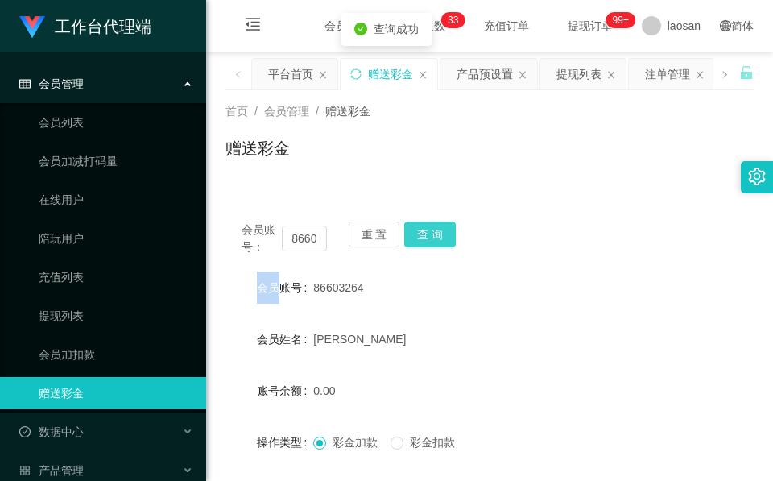
click at [442, 229] on div "会员账号： 86603264 重 置 查 询" at bounding box center [489, 238] width 528 height 34
click at [442, 229] on button "查 询" at bounding box center [430, 234] width 52 height 26
click at [385, 155] on div "赠送彩金" at bounding box center [489, 154] width 528 height 37
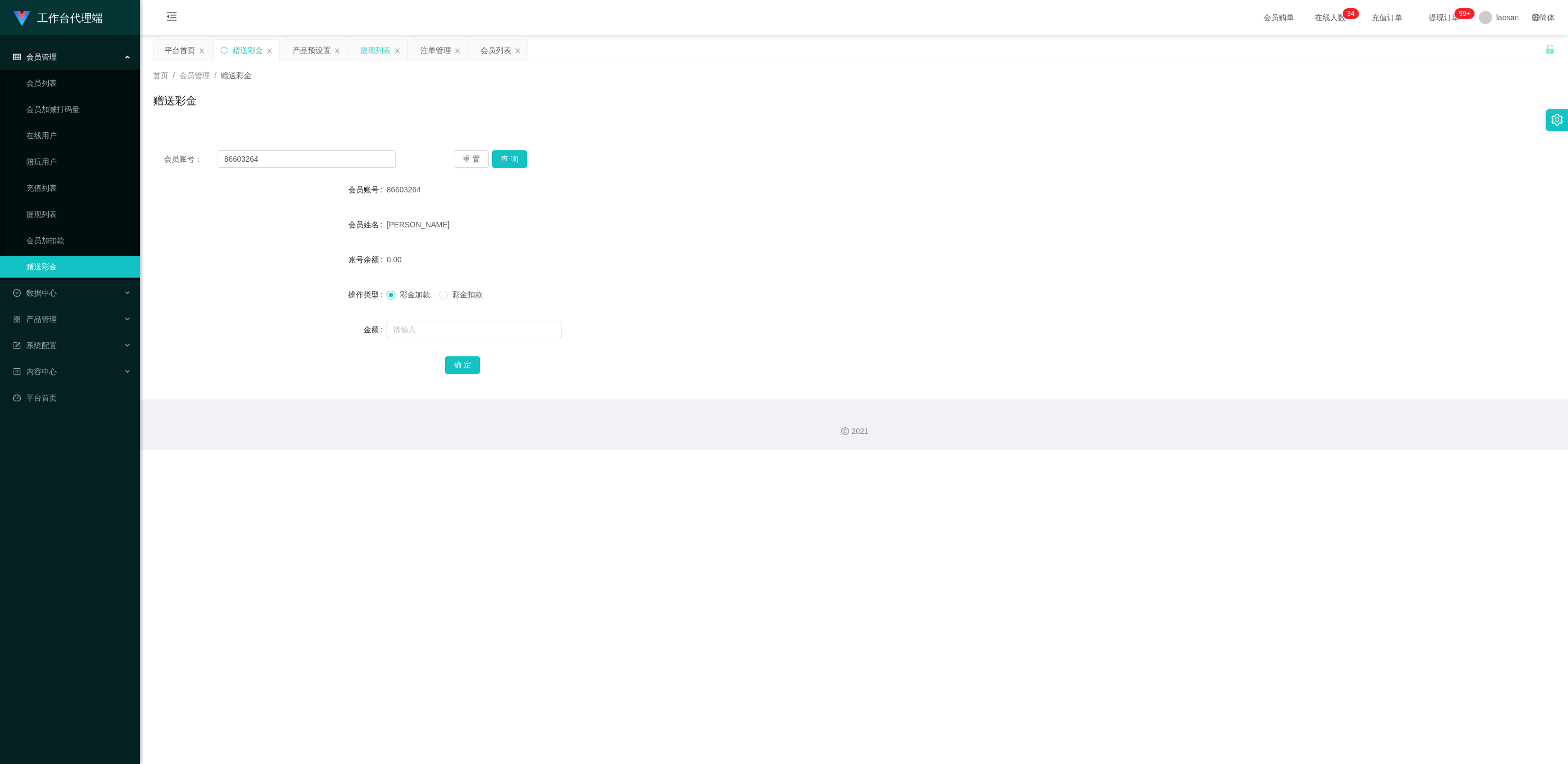
click at [384, 48] on div "提现列表" at bounding box center [375, 50] width 31 height 21
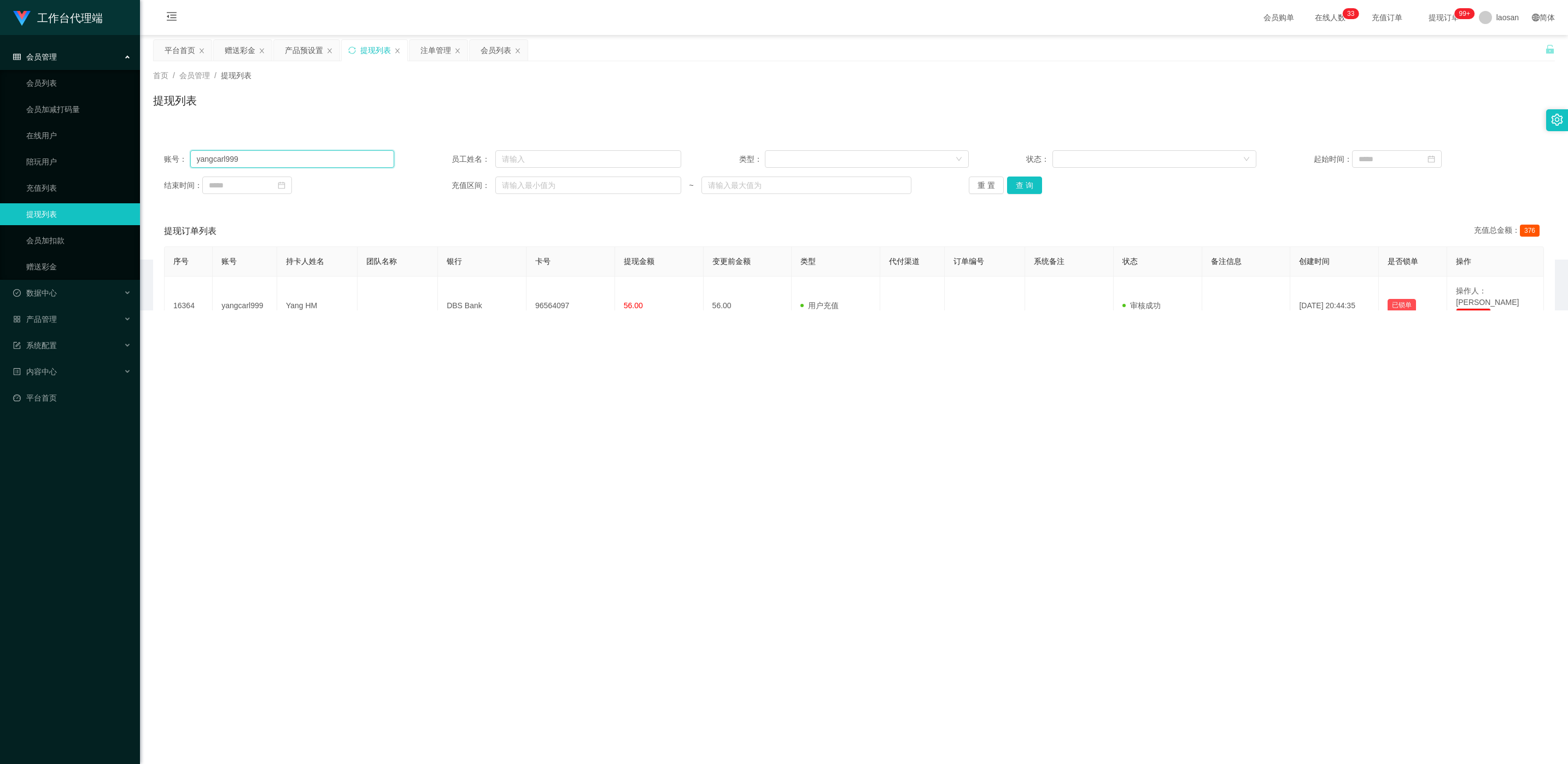
click at [266, 162] on input "yangcarl999" at bounding box center [292, 159] width 204 height 18
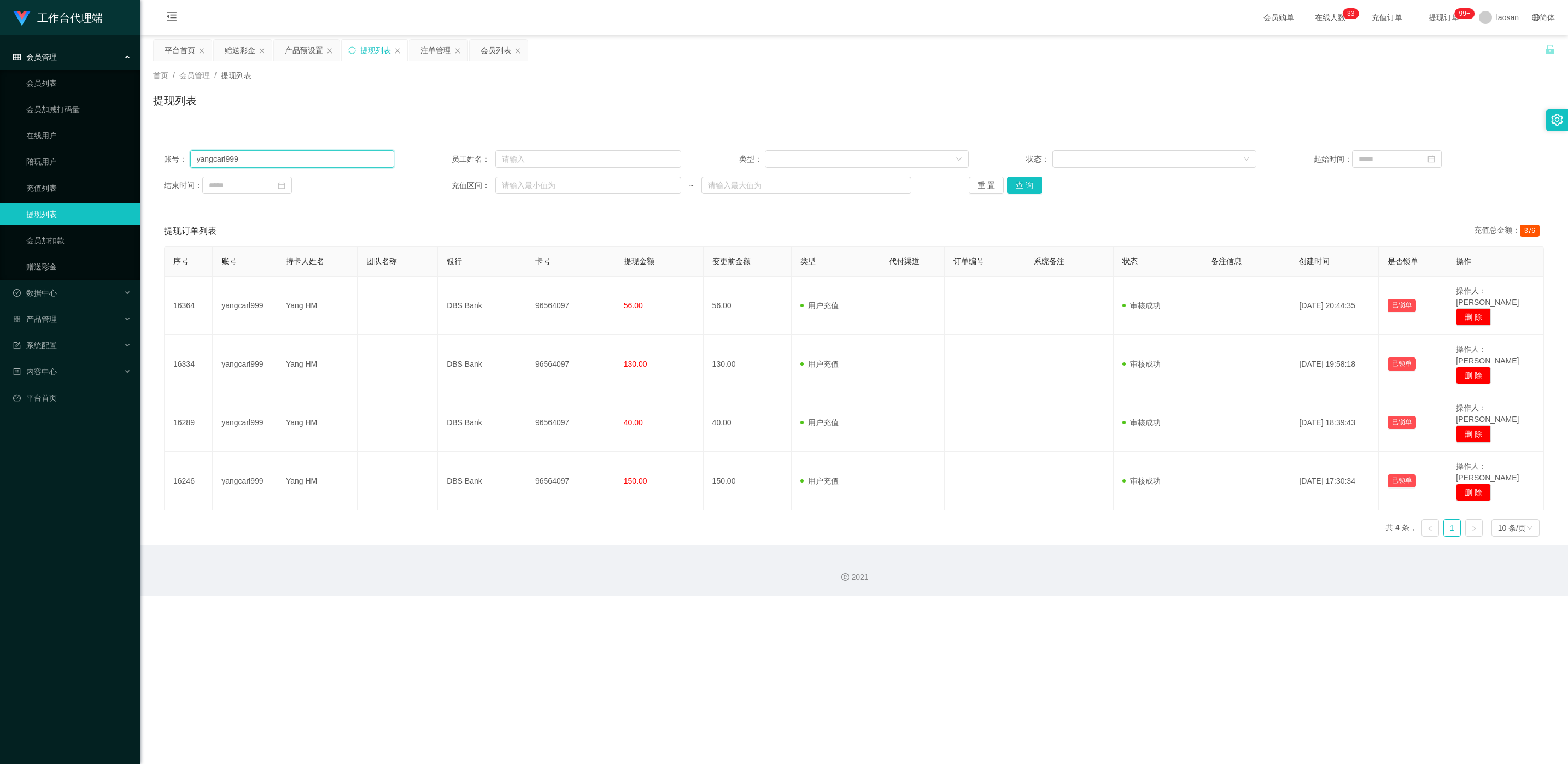
click at [266, 162] on input "yangcarl999" at bounding box center [292, 159] width 204 height 18
paste input "本次升级已完成！奖励将在10-15分钟内到账，请到账后截图发我登记，录入学员系统。您现在可继续在任务群完成任务，每单订阅享学员专属价SGD8，加油！"
type input "本次升级已完成！奖励将在10-15分钟内到账，请到账后截图发我登记，录入学员系统。您现在可继续在任务群完成任务，每单订阅享学员专属价SGD8，加油！"
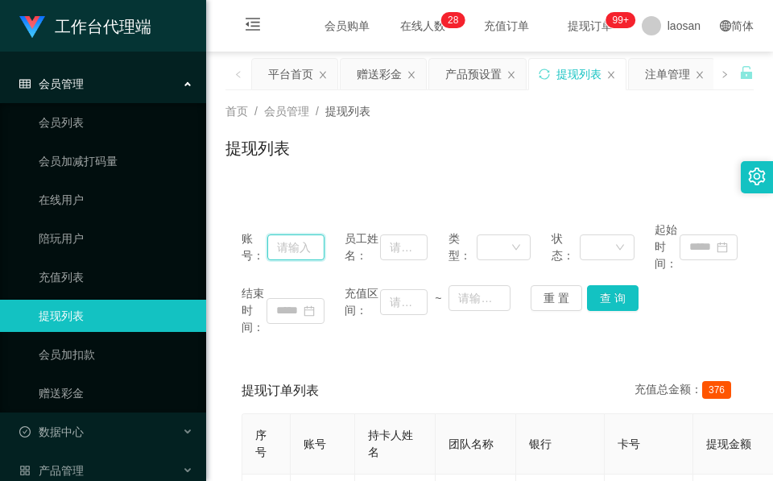
drag, startPoint x: 320, startPoint y: 241, endPoint x: 341, endPoint y: 203, distance: 44.3
click at [321, 237] on input "text" at bounding box center [295, 247] width 57 height 26
click at [379, 92] on div "首页 / 会员管理 / 提现列表 / 提现列表" at bounding box center [489, 138] width 567 height 96
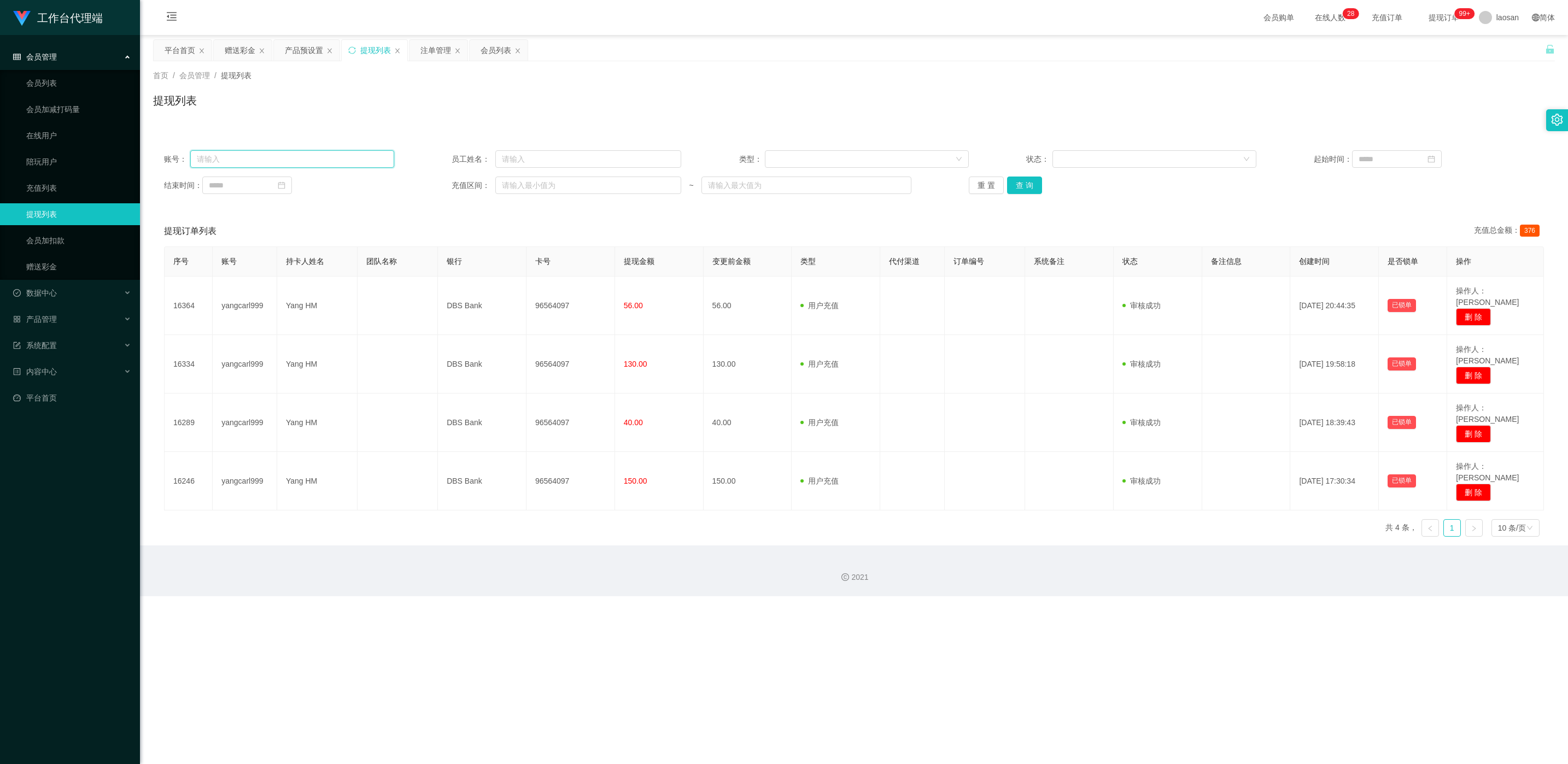
click at [280, 151] on input "text" at bounding box center [292, 159] width 204 height 18
paste input "[PERSON_NAME]"
click at [524, 185] on button "查 询" at bounding box center [1025, 185] width 35 height 18
click at [524, 184] on div "重 置 查 询" at bounding box center [1083, 185] width 230 height 18
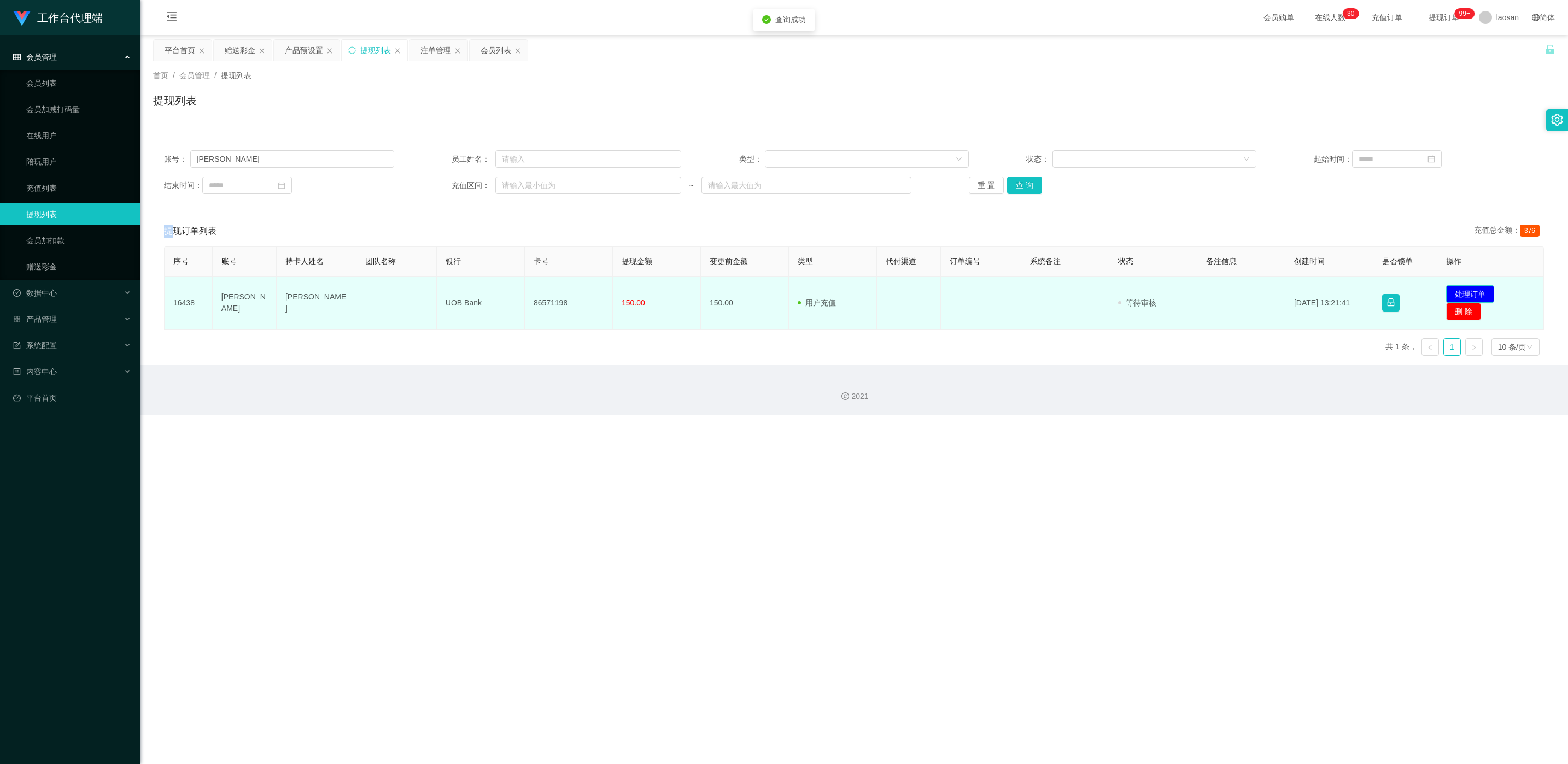
click at [524, 287] on button "处理订单" at bounding box center [1470, 294] width 48 height 18
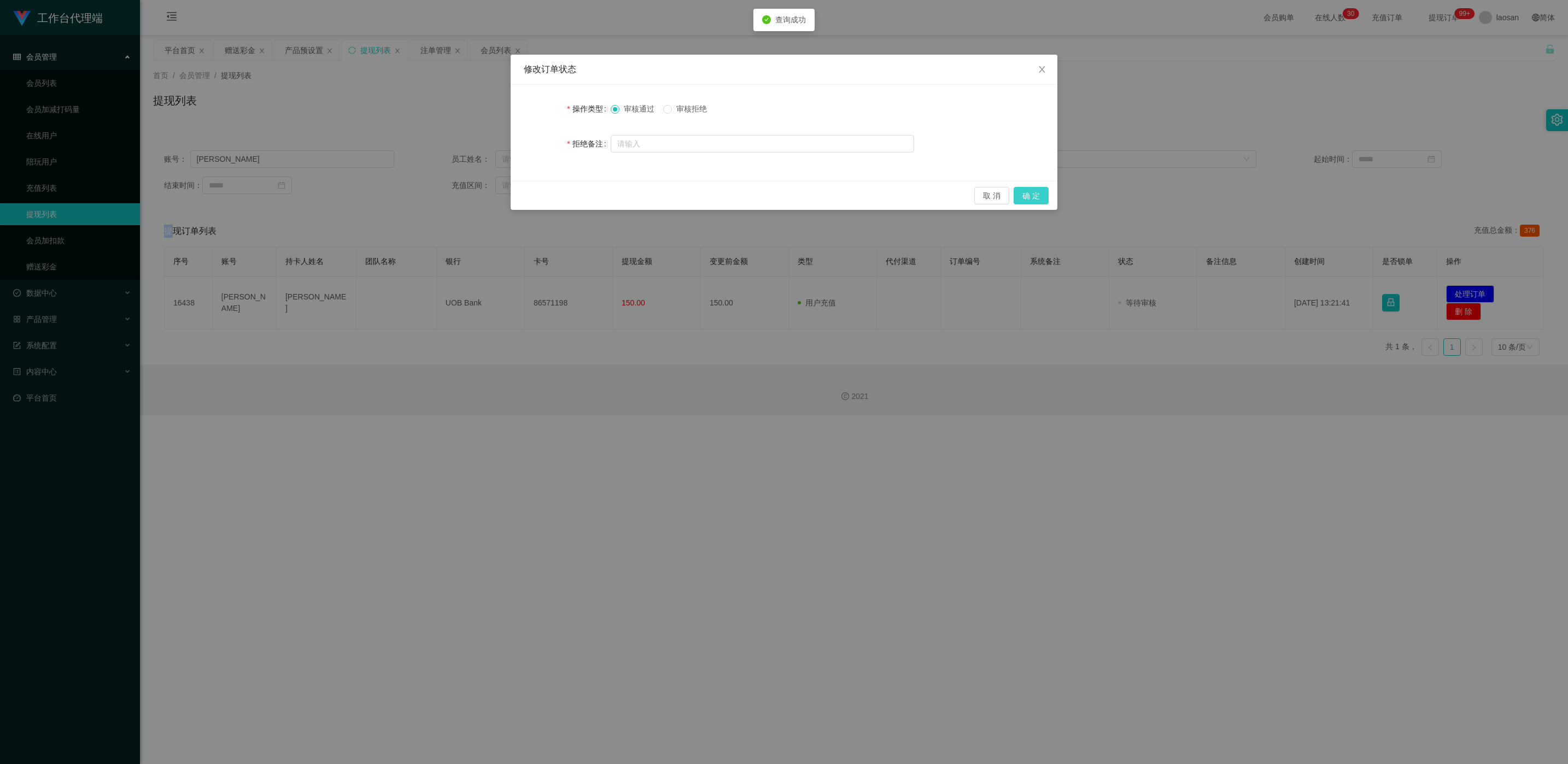
click at [524, 194] on button "确 定" at bounding box center [1031, 196] width 35 height 18
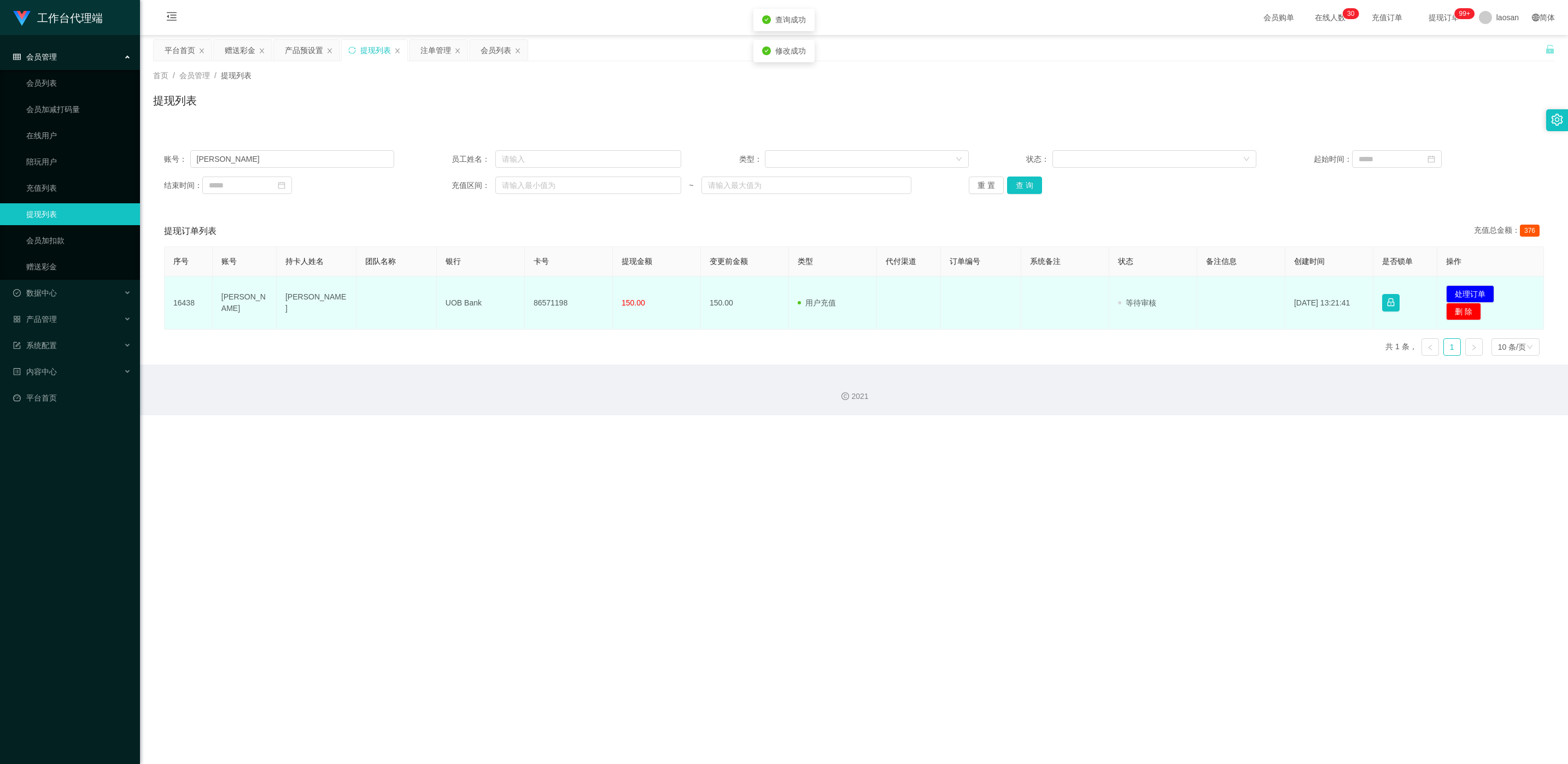
click at [524, 302] on td "86571198" at bounding box center [569, 303] width 88 height 53
click at [524, 292] on td "86571198" at bounding box center [570, 306] width 88 height 58
click at [524, 293] on td "86571198" at bounding box center [570, 306] width 88 height 58
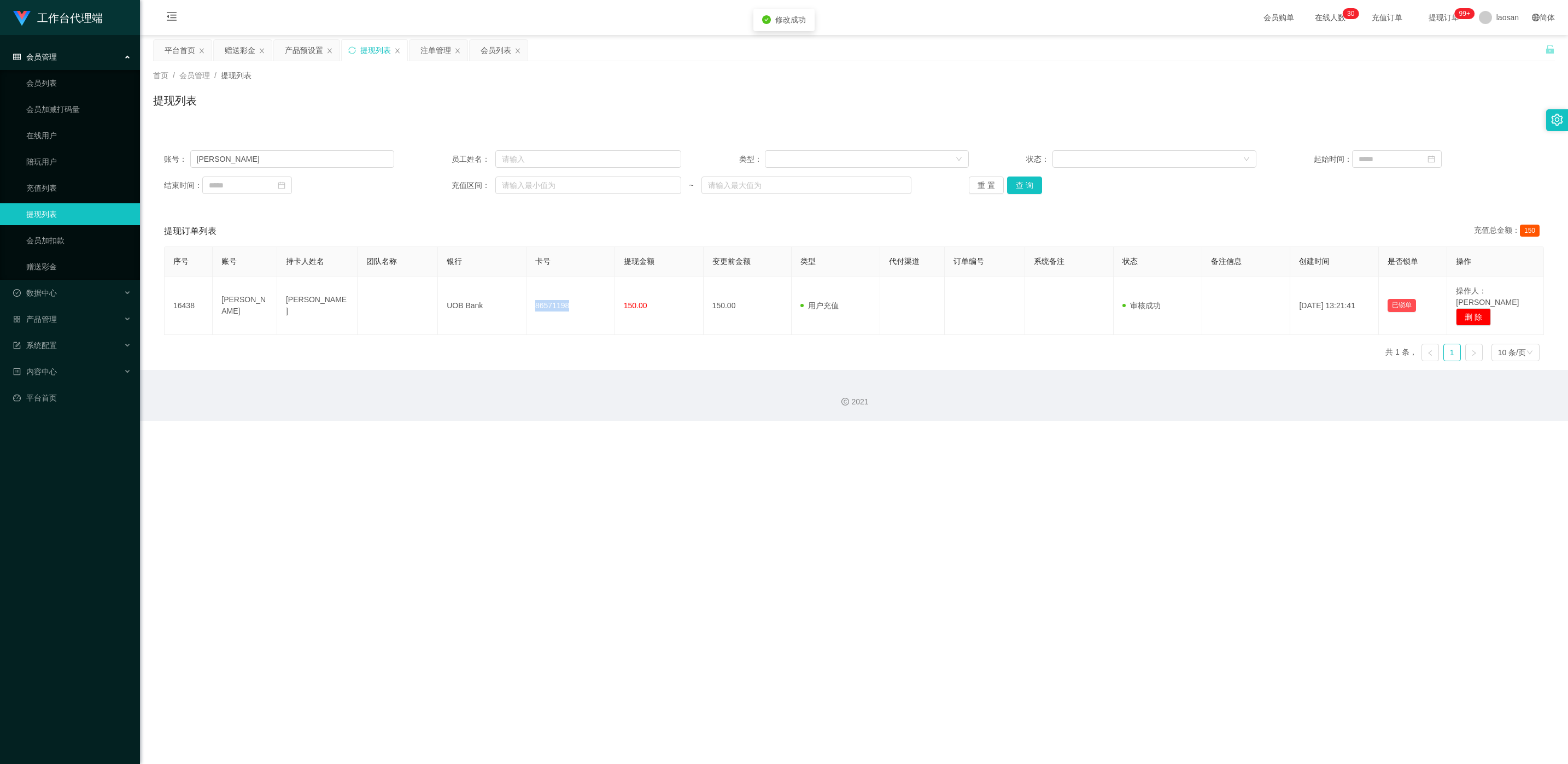
copy td "86571198"
click at [354, 158] on input "[PERSON_NAME]" at bounding box center [292, 159] width 204 height 18
paste input "86603264"
type input "86603264"
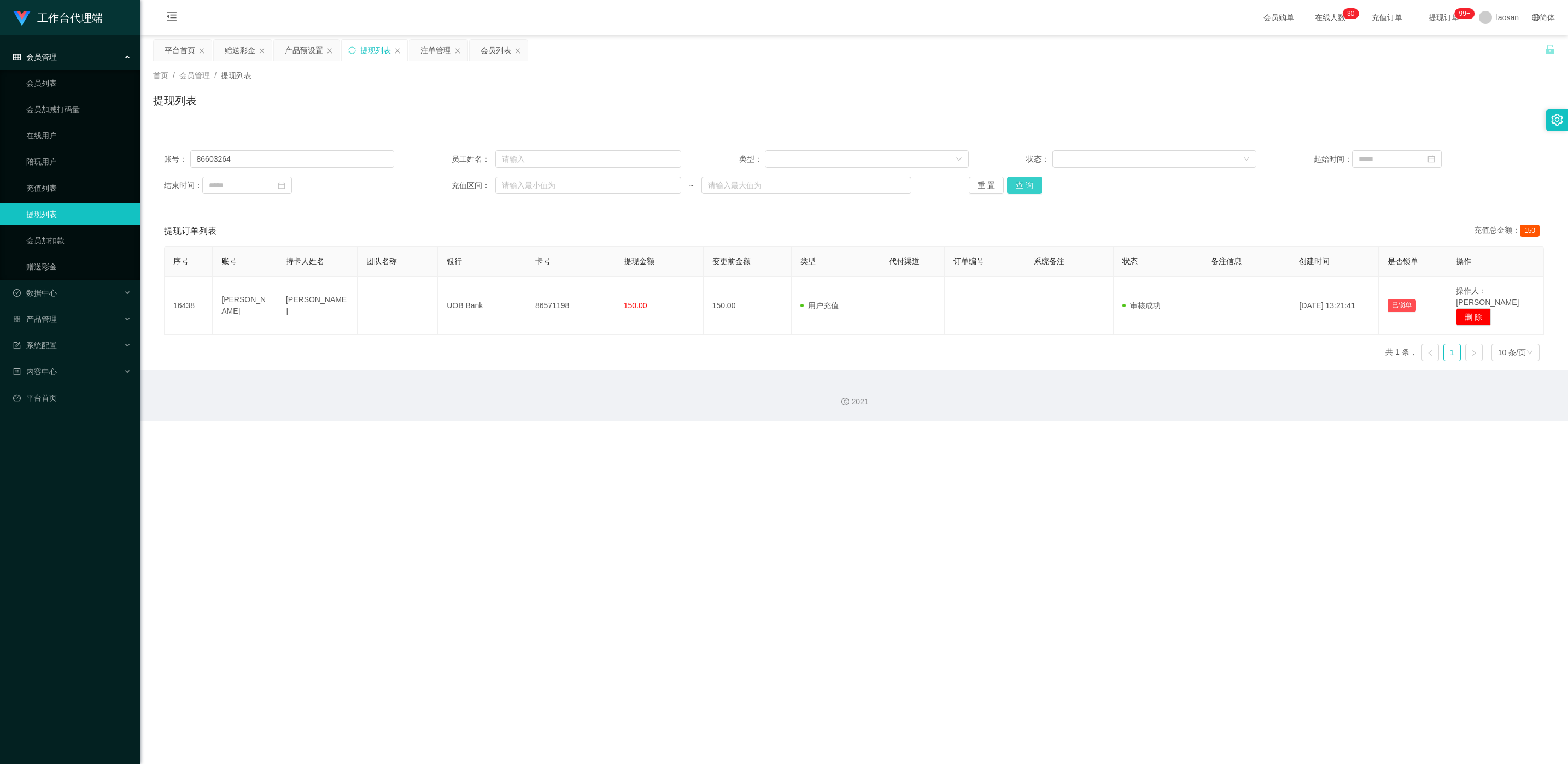
click at [524, 183] on button "查 询" at bounding box center [1025, 185] width 35 height 18
click at [524, 183] on div "重 置 查 询" at bounding box center [1083, 185] width 230 height 18
click at [524, 183] on button "查 询" at bounding box center [1030, 185] width 47 height 18
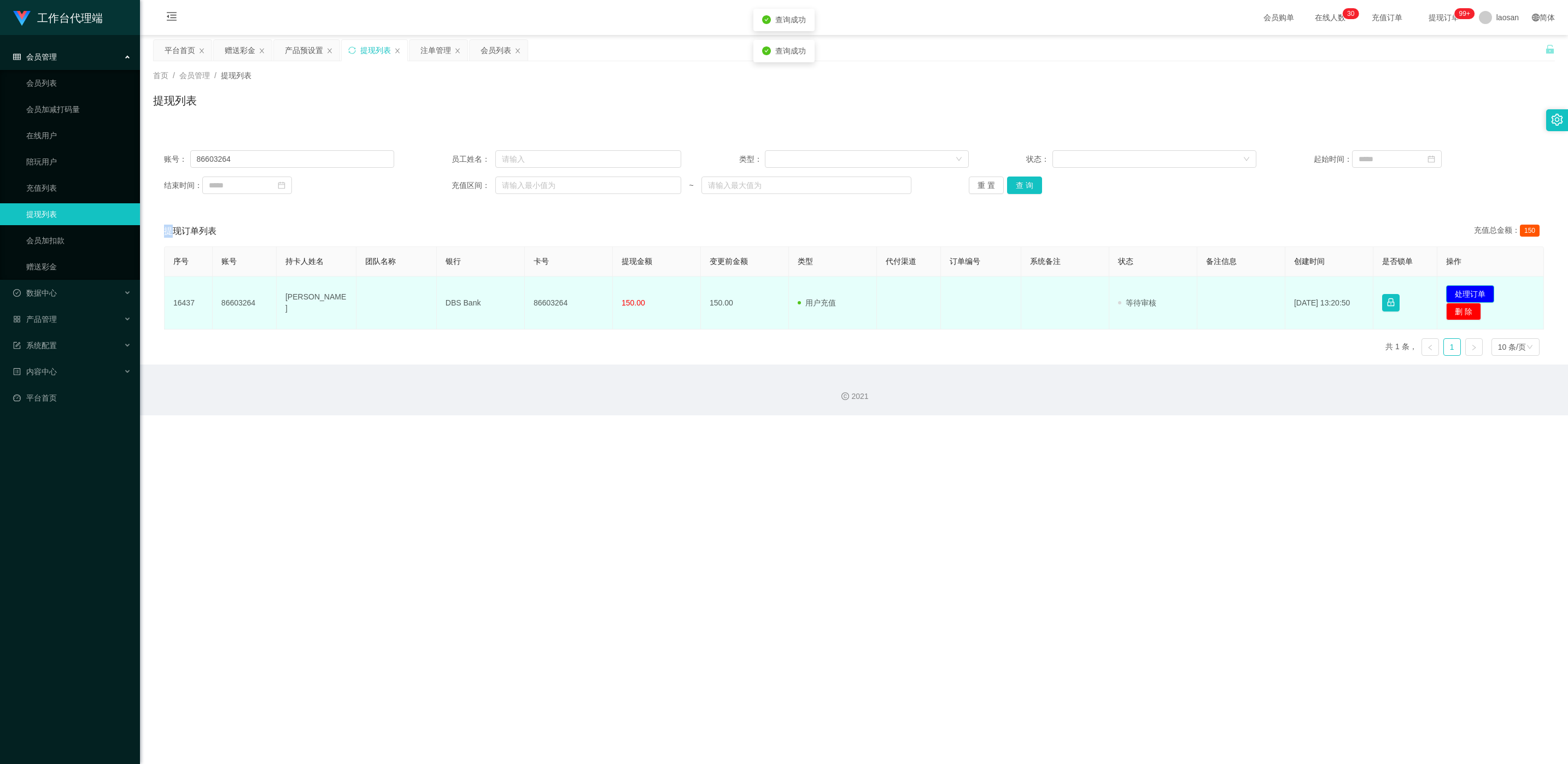
click at [524, 293] on button "处理订单" at bounding box center [1470, 294] width 48 height 18
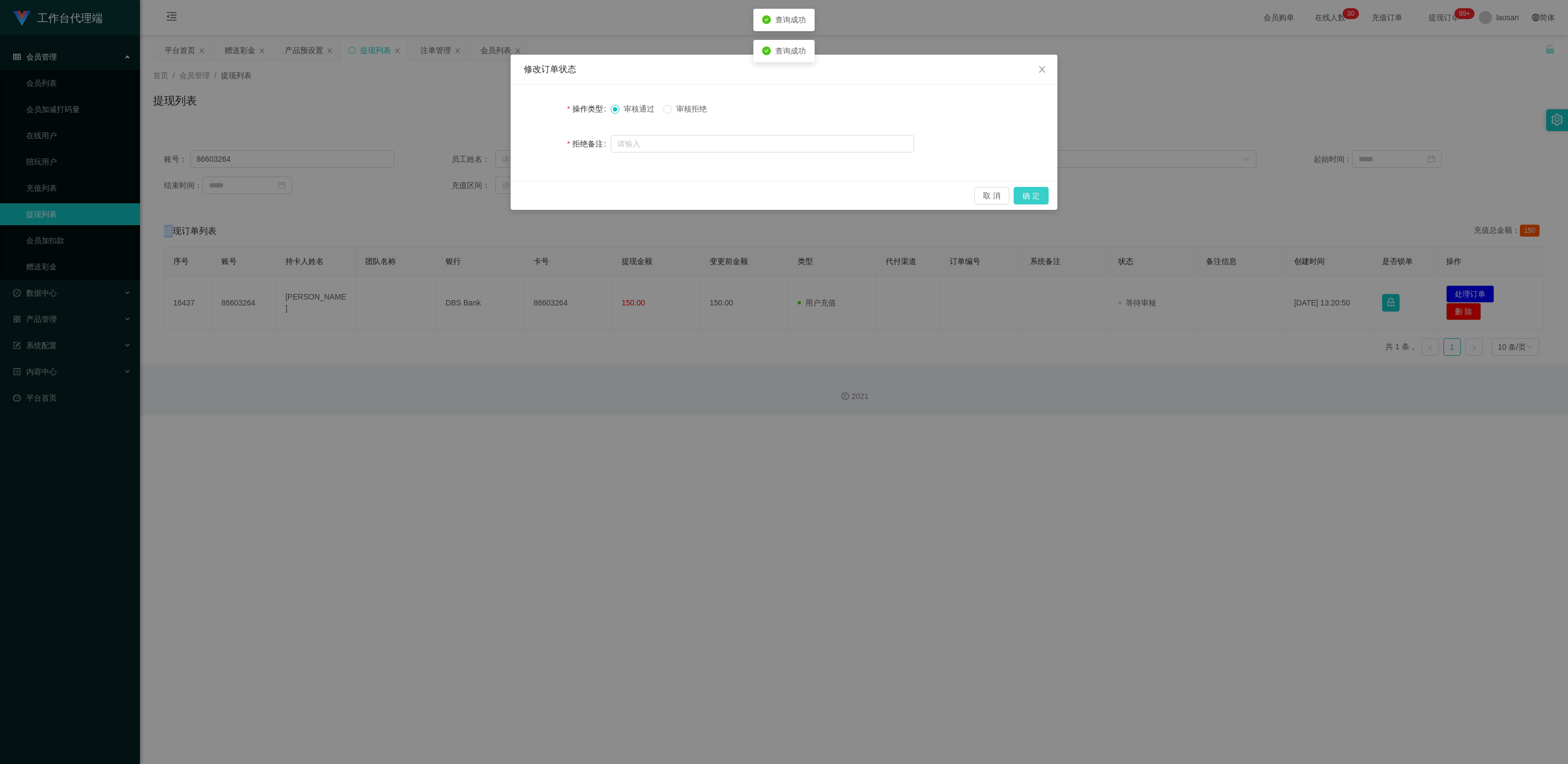
click at [524, 195] on button "确 定" at bounding box center [1031, 196] width 35 height 18
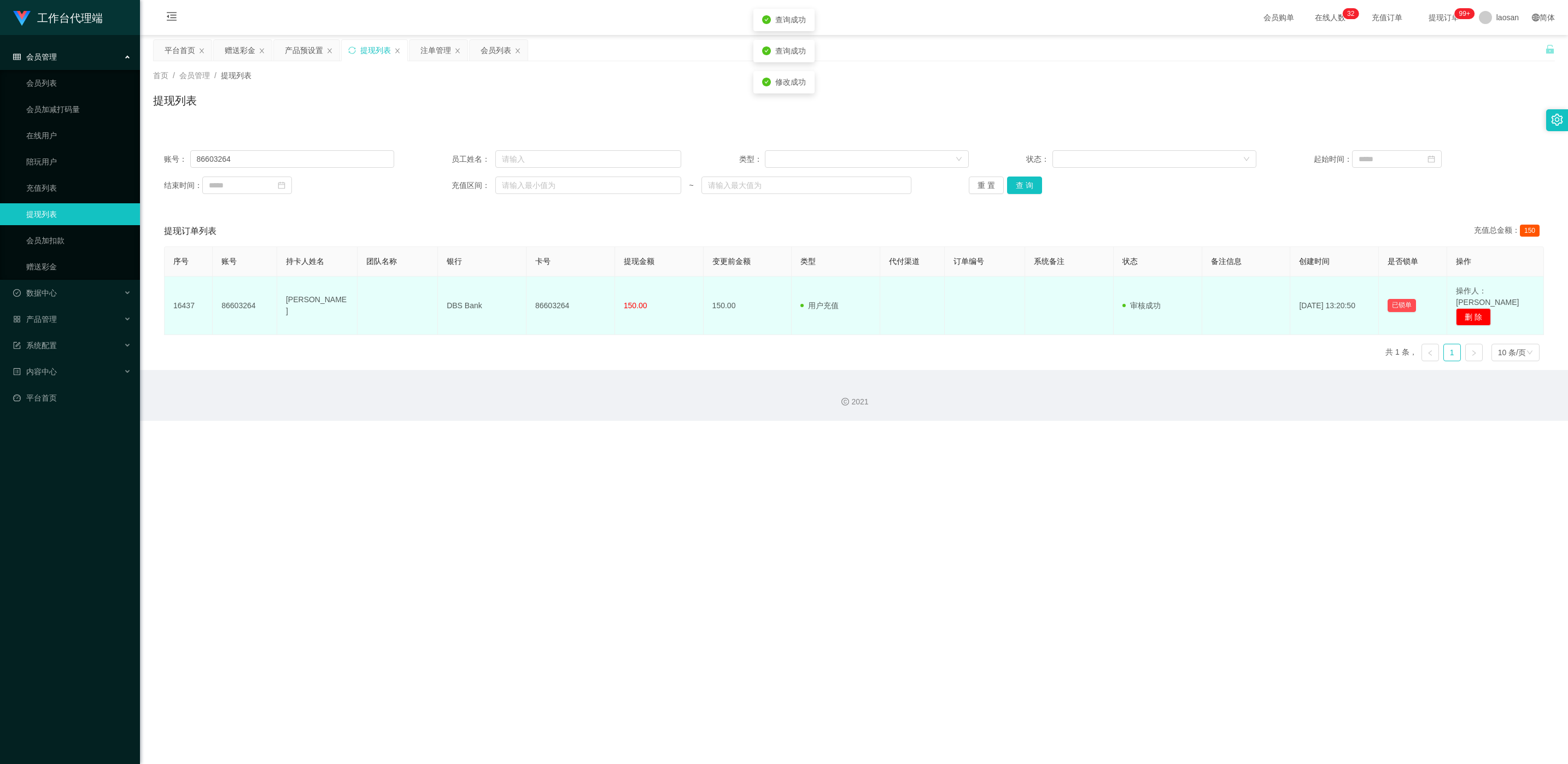
click at [524, 297] on td "86603264" at bounding box center [570, 306] width 88 height 58
copy td "86603264"
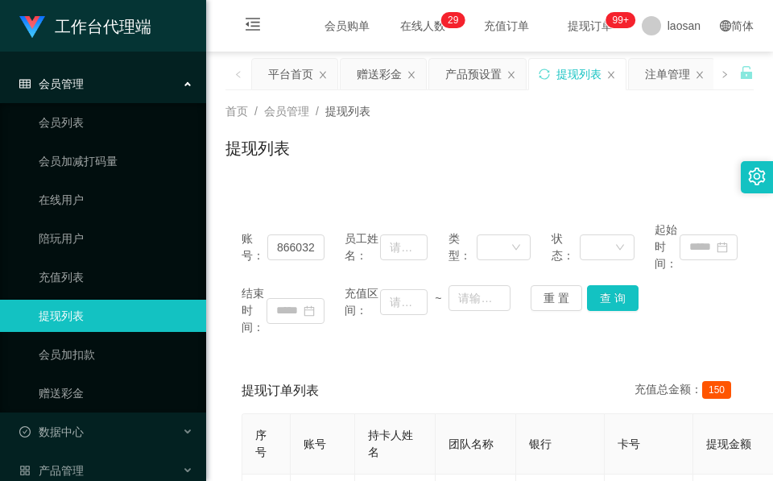
drag, startPoint x: 353, startPoint y: 165, endPoint x: 353, endPoint y: 130, distance: 34.6
click at [353, 165] on div "提现列表" at bounding box center [489, 154] width 528 height 37
click at [365, 80] on div "赠送彩金" at bounding box center [379, 74] width 45 height 31
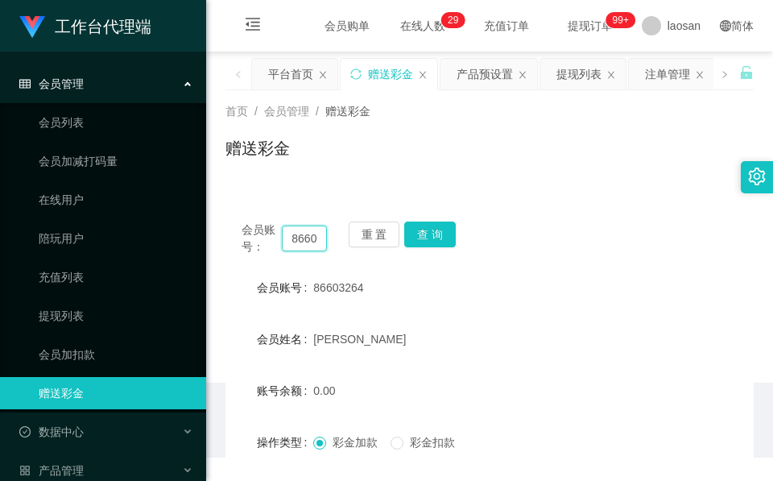
click at [314, 244] on input "86603264" at bounding box center [304, 238] width 45 height 26
click at [312, 242] on input "86603264" at bounding box center [304, 238] width 45 height 26
paste input "7003230"
type input "87003230"
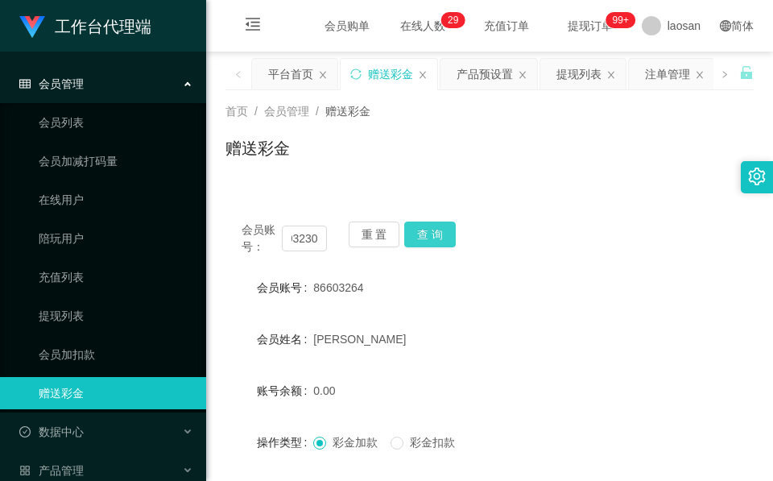
click at [431, 227] on button "查 询" at bounding box center [430, 234] width 52 height 26
click at [431, 227] on div "会员账号： 87003230 重 置 查 询" at bounding box center [489, 238] width 528 height 34
click at [431, 227] on button "查 询" at bounding box center [430, 234] width 52 height 26
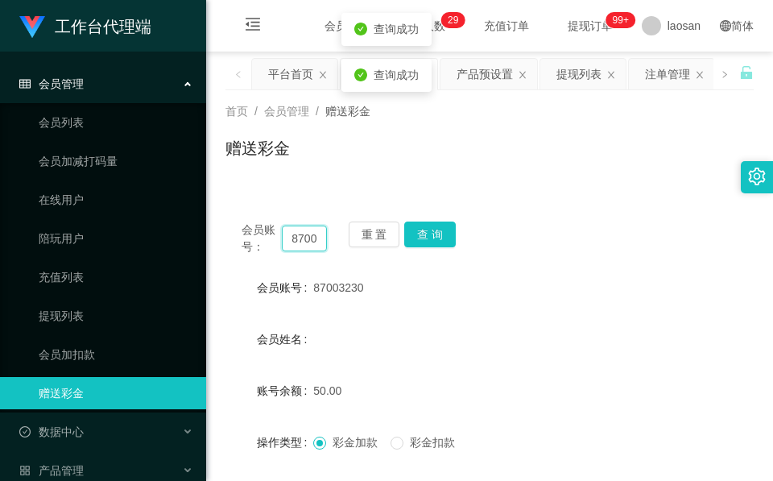
click at [300, 240] on input "87003230" at bounding box center [304, 238] width 45 height 26
click at [307, 244] on input "text" at bounding box center [304, 238] width 45 height 26
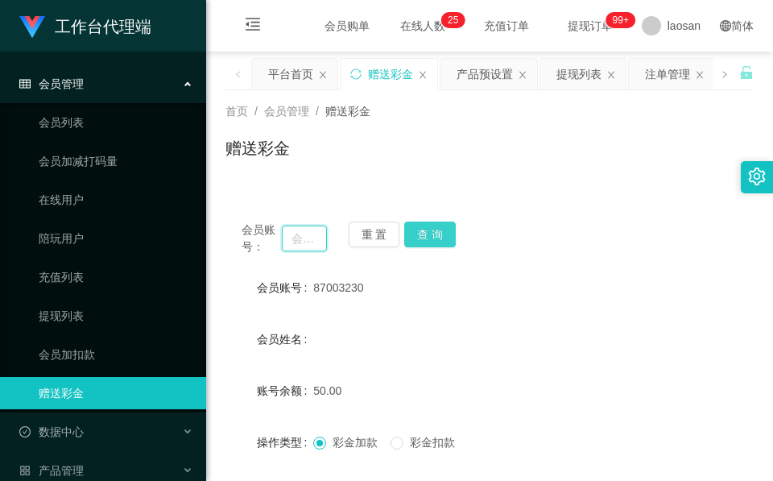
paste input "Hu"
click at [447, 222] on button "查 询" at bounding box center [430, 234] width 52 height 26
click at [447, 222] on div "会员账号： Hu 重 置 查 询" at bounding box center [489, 238] width 528 height 34
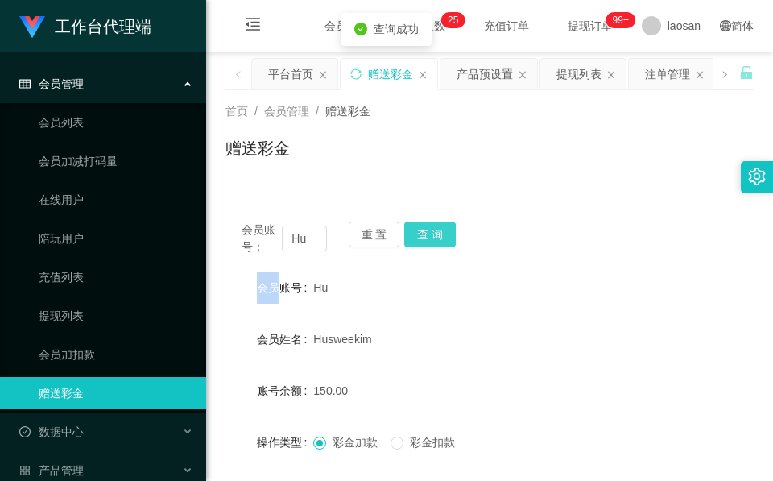
click at [447, 222] on button "查 询" at bounding box center [430, 234] width 52 height 26
click at [358, 186] on div "会员账号： Hu 重 置 查 询 会员账号 Hu 会员姓名 Husweekim 账号余额 150.00 操作类型 彩金加款 彩金扣款 金额 确 定" at bounding box center [489, 391] width 528 height 411
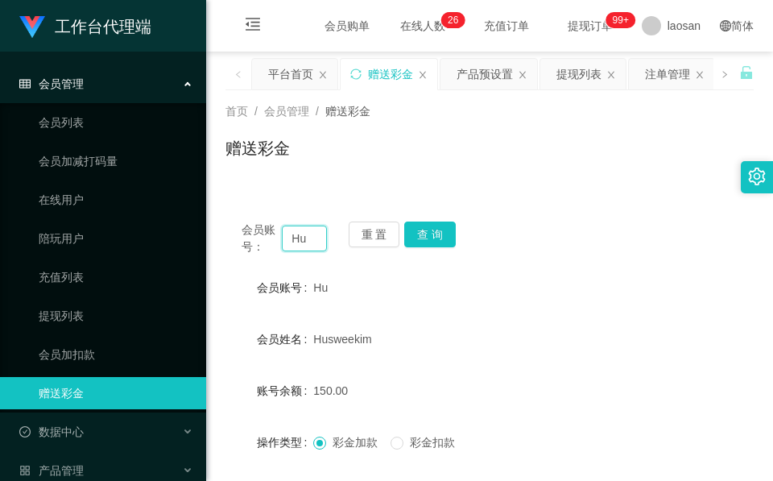
click at [300, 232] on input "Hu" at bounding box center [304, 238] width 45 height 26
paste input "86690086"
type input "86690086"
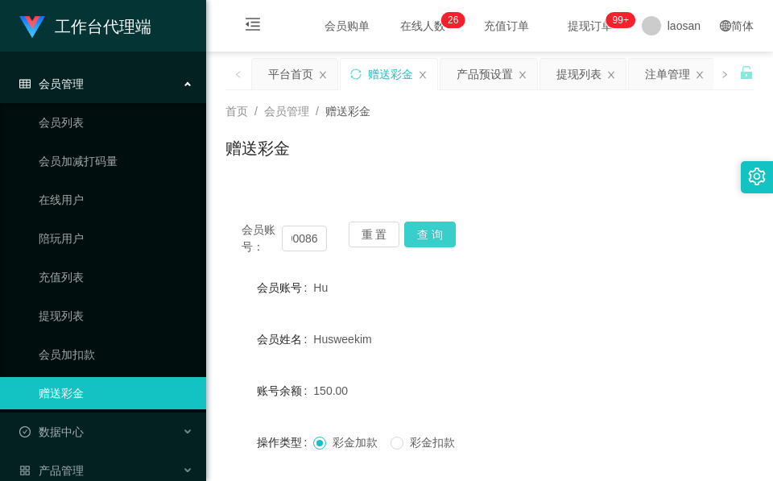
click at [440, 241] on button "查 询" at bounding box center [430, 234] width 52 height 26
click at [440, 241] on button "查 询" at bounding box center [438, 234] width 69 height 26
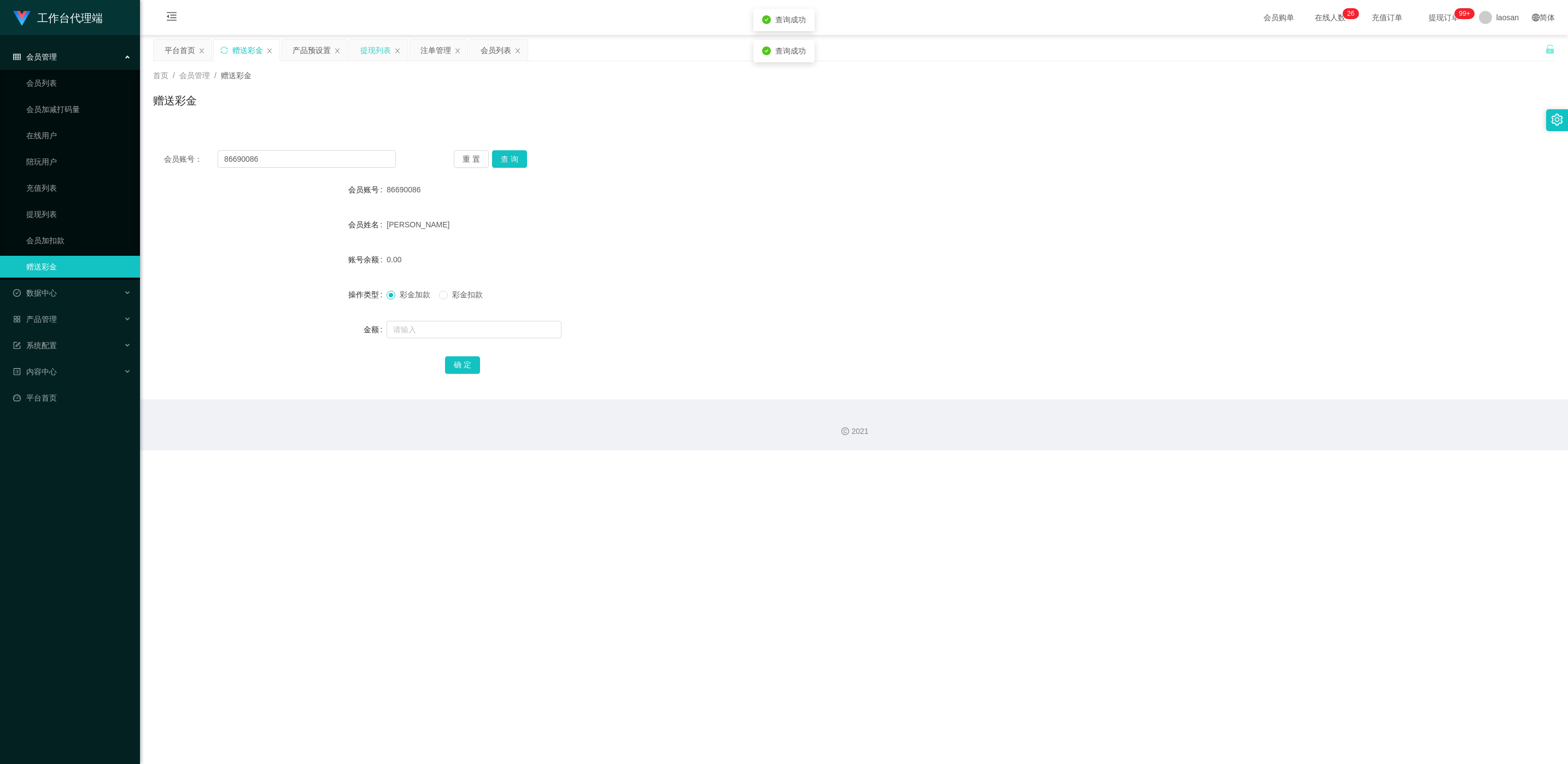
click at [366, 49] on div "提现列表" at bounding box center [375, 50] width 31 height 21
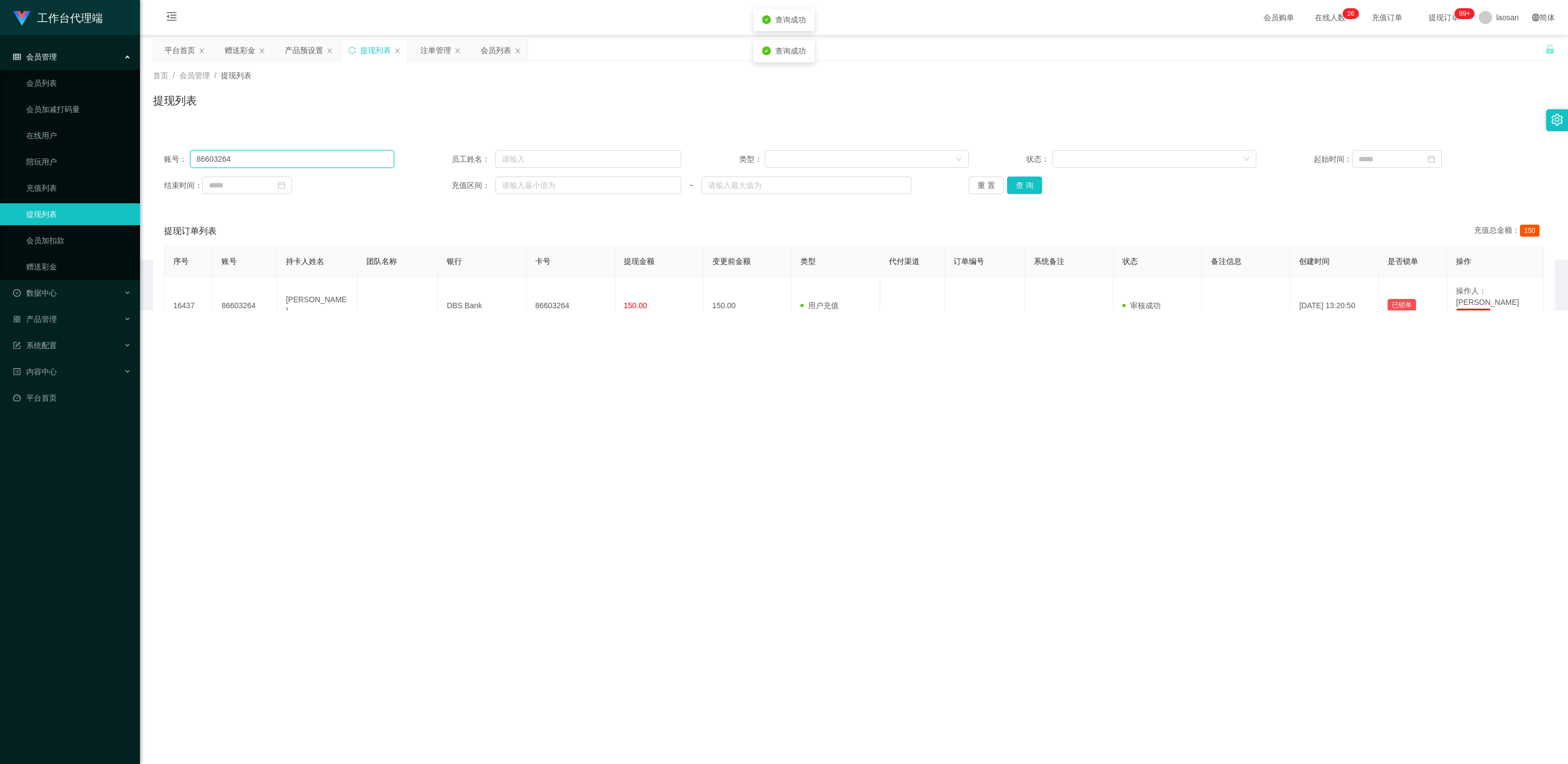
click at [268, 166] on input "86603264" at bounding box center [292, 159] width 204 height 18
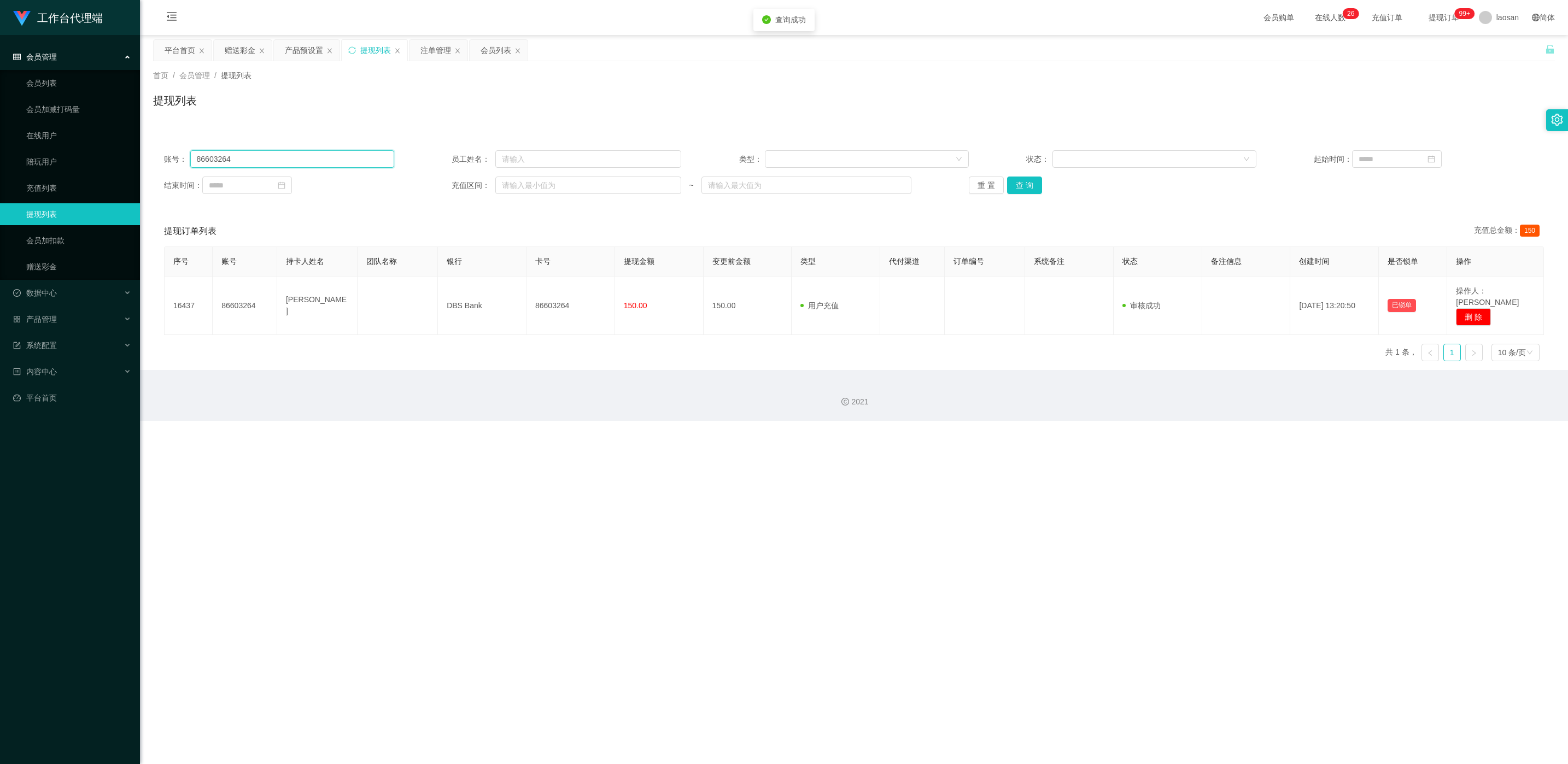
click at [268, 166] on input "86603264" at bounding box center [292, 159] width 204 height 18
paste input "90086"
click at [524, 191] on button "查 询" at bounding box center [1025, 185] width 35 height 18
click at [524, 191] on div "重 置 查 询" at bounding box center [1083, 185] width 230 height 18
click at [524, 286] on button "处理订单" at bounding box center [1470, 294] width 48 height 18
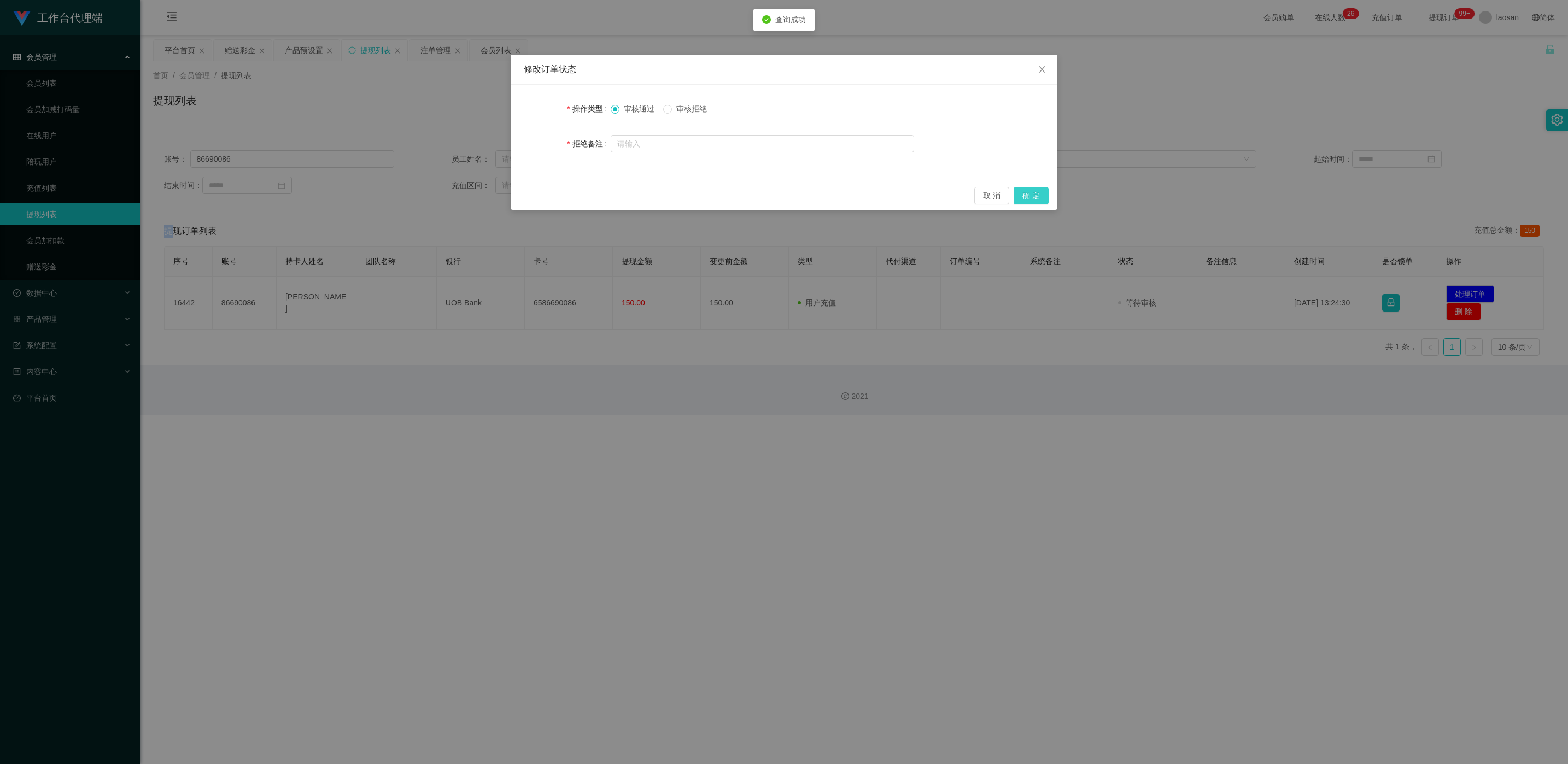
click at [524, 192] on button "确 定" at bounding box center [1031, 196] width 35 height 18
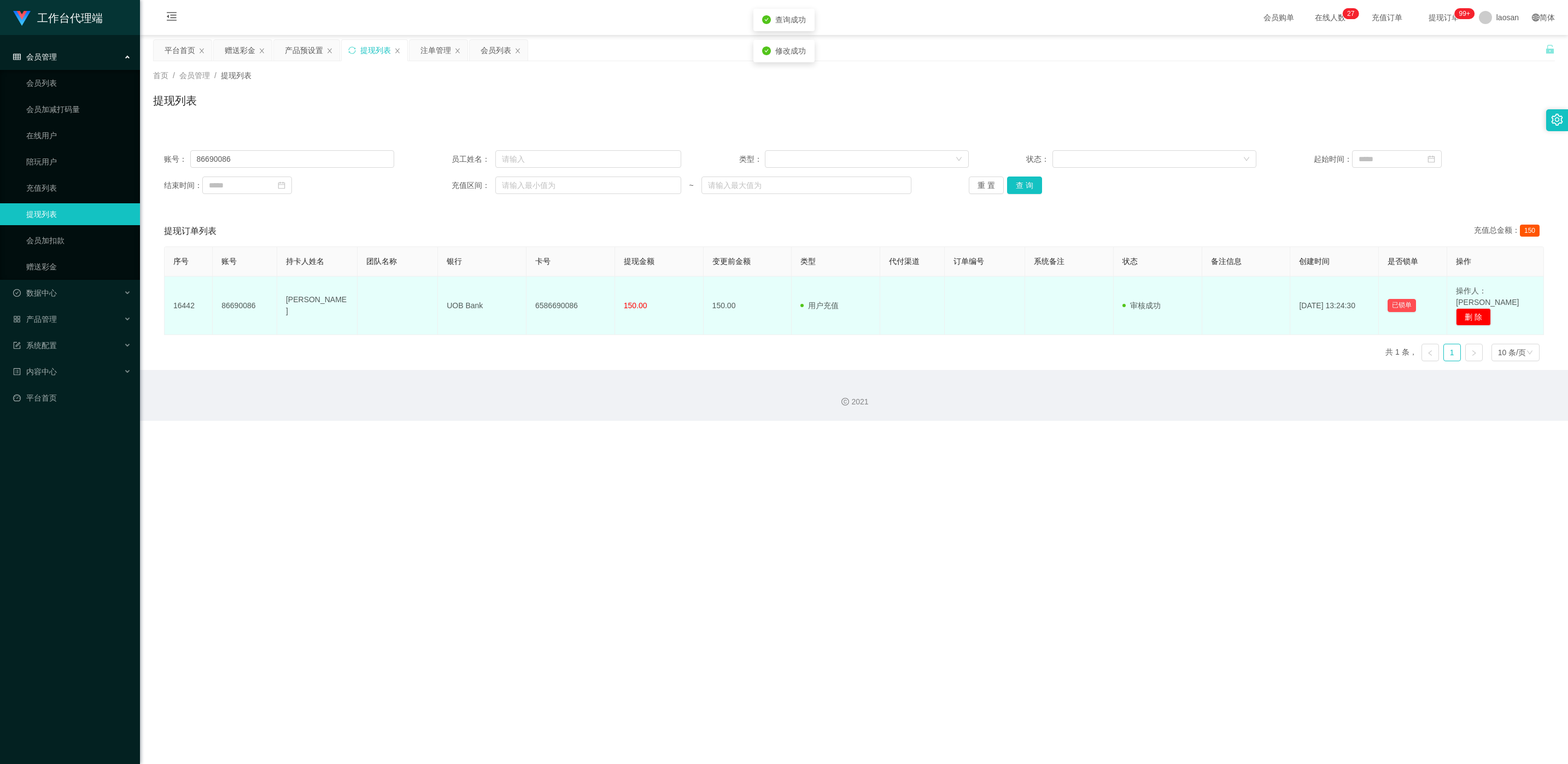
click at [524, 293] on td "6586690086" at bounding box center [570, 306] width 88 height 58
copy td "6586690086"
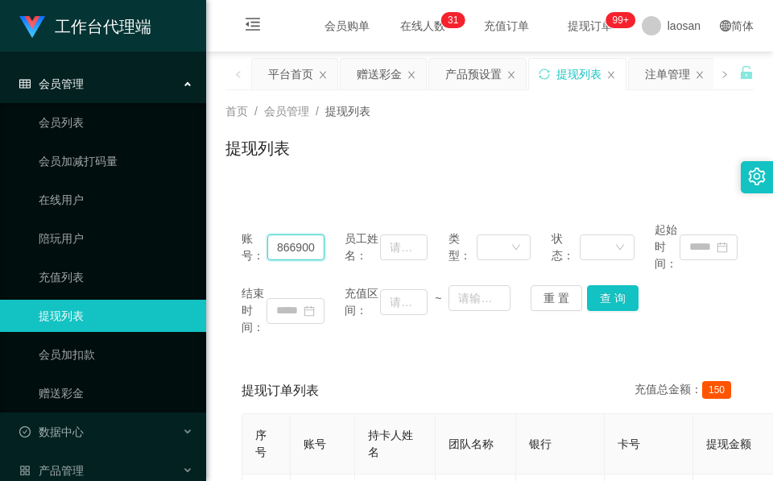
click at [295, 244] on input "86690086" at bounding box center [295, 247] width 57 height 26
paste input "Joseph97"
type input "Joseph97"
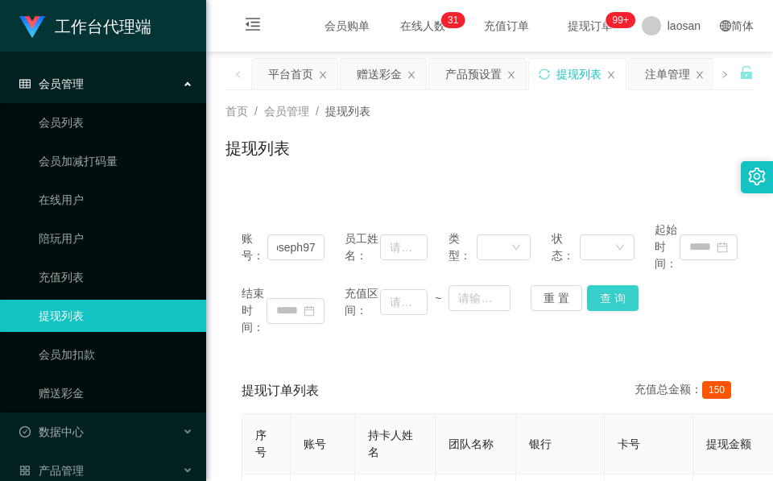
click at [611, 307] on button "查 询" at bounding box center [613, 298] width 52 height 26
click at [611, 307] on div "结束时间： 充值区间： ~ 重 置 查 询" at bounding box center [489, 310] width 496 height 51
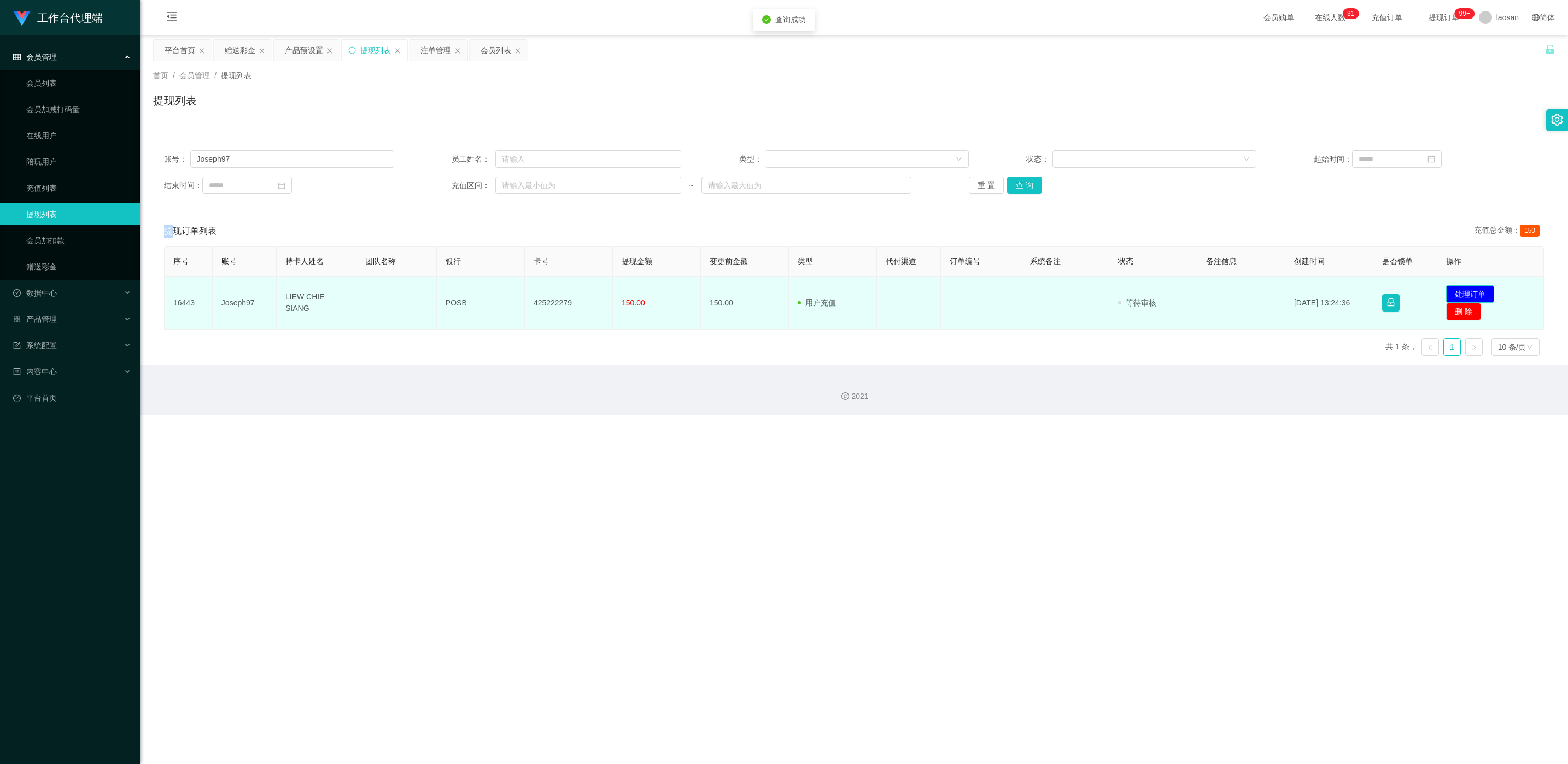
click at [524, 293] on button "处理订单" at bounding box center [1470, 294] width 48 height 18
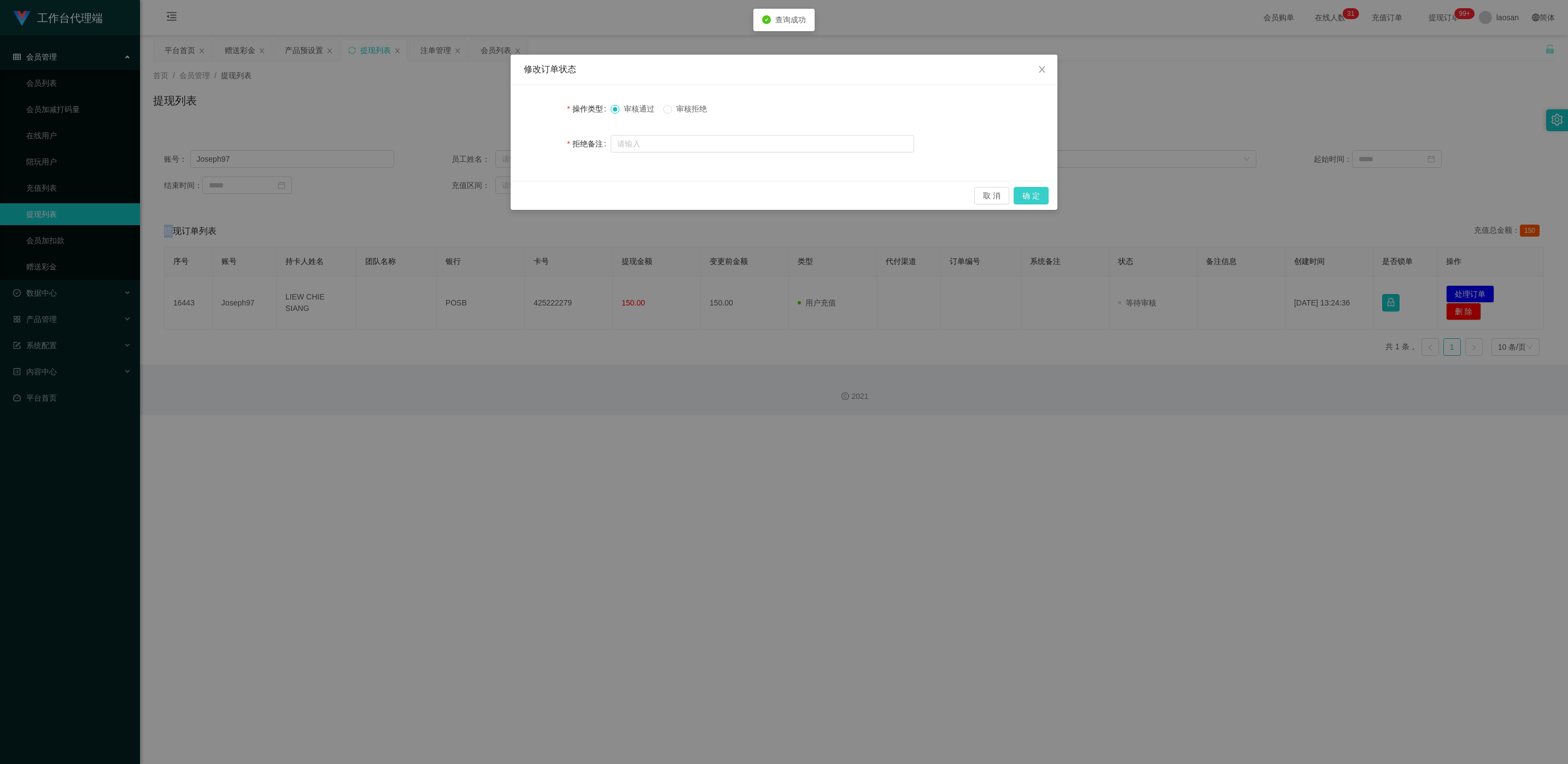
click at [524, 194] on button "确 定" at bounding box center [1031, 196] width 35 height 18
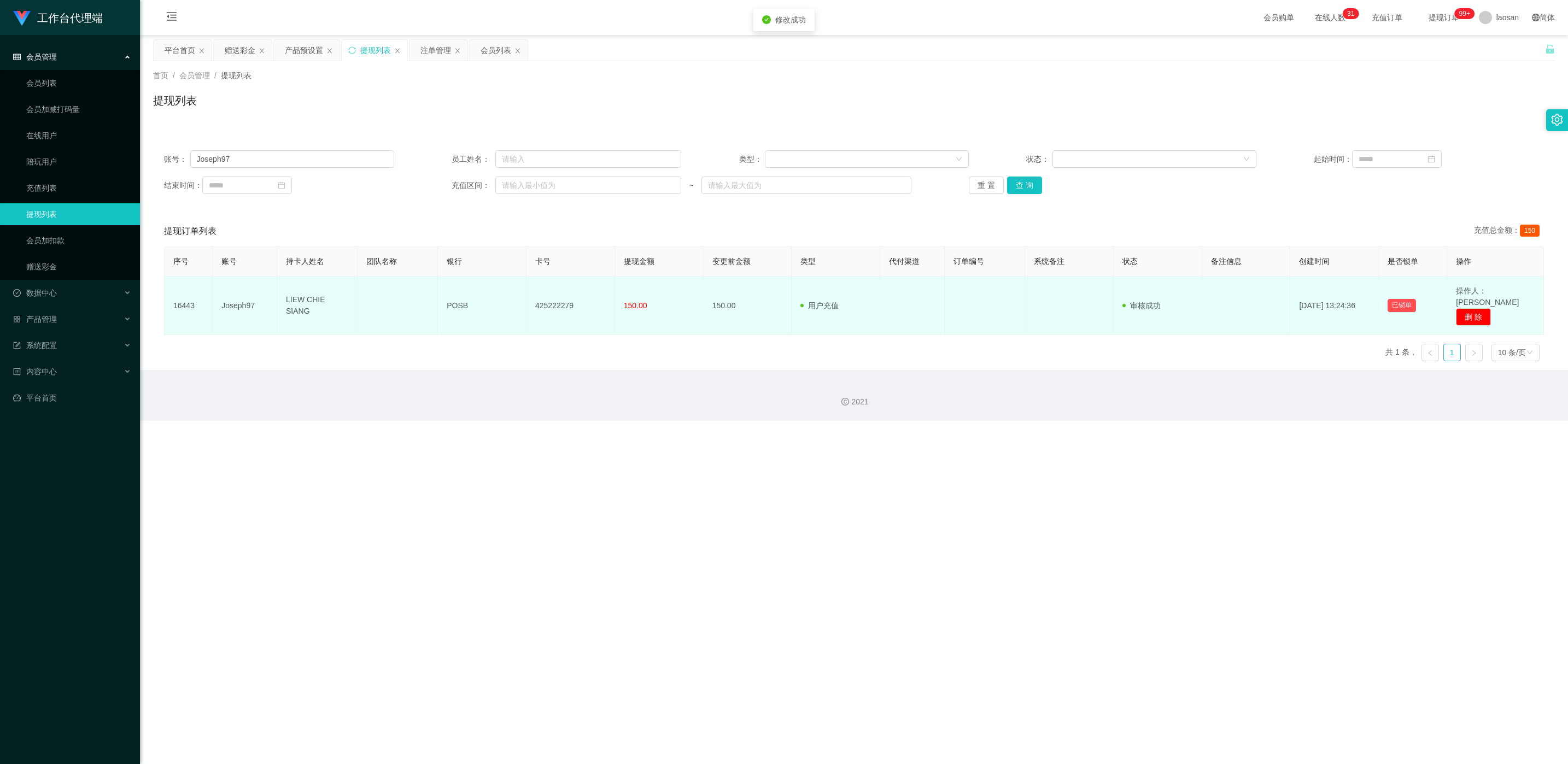
click at [524, 299] on td "425222279" at bounding box center [570, 306] width 88 height 58
click at [524, 297] on td "425222279" at bounding box center [570, 306] width 88 height 58
copy td "425222279"
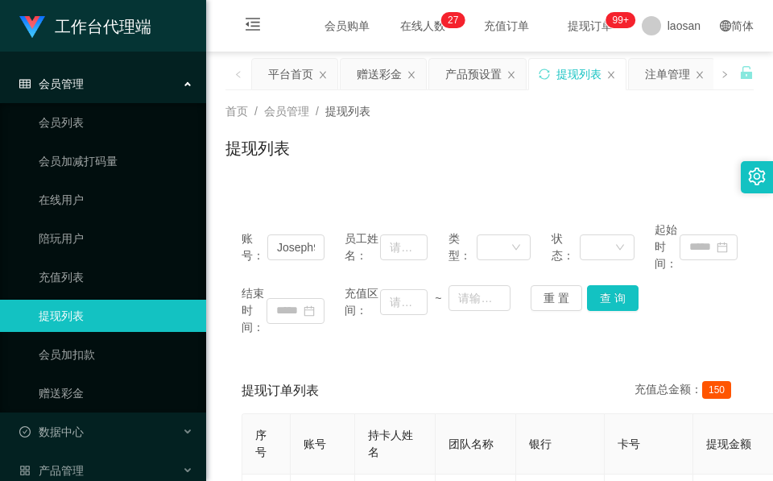
click at [343, 153] on div "提现列表" at bounding box center [489, 154] width 528 height 37
click at [374, 78] on div "赠送彩金" at bounding box center [379, 74] width 45 height 31
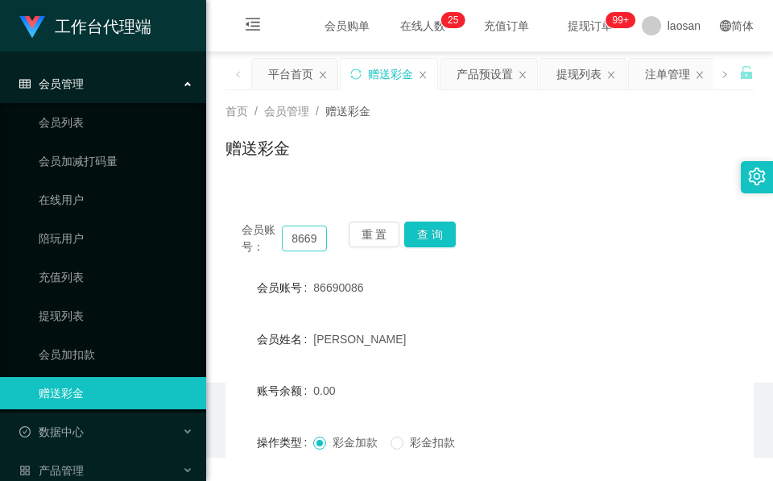
click at [317, 228] on div "会员账号： 86690086 重 置 查 询" at bounding box center [489, 238] width 528 height 34
click at [317, 228] on input "86690086" at bounding box center [304, 238] width 45 height 26
paste input "7003230"
type input "87003230"
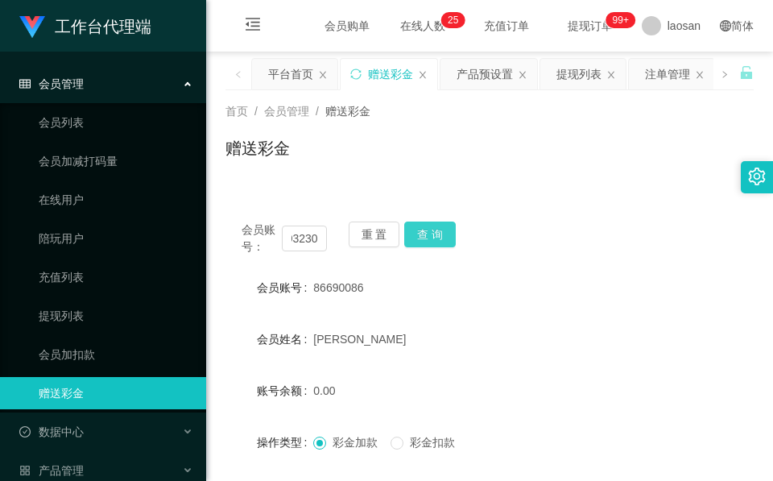
click at [416, 228] on button "查 询" at bounding box center [430, 234] width 52 height 26
click at [416, 228] on div "重 置 查 询" at bounding box center [391, 238] width 85 height 34
click at [378, 184] on div "首页 / 会员管理 / 赠送彩金 / 赠送彩金 会员账号： 87003230 重 置 查 询 会员账号 87003230 会员姓名 账号余额 150.00 操…" at bounding box center [489, 343] width 528 height 506
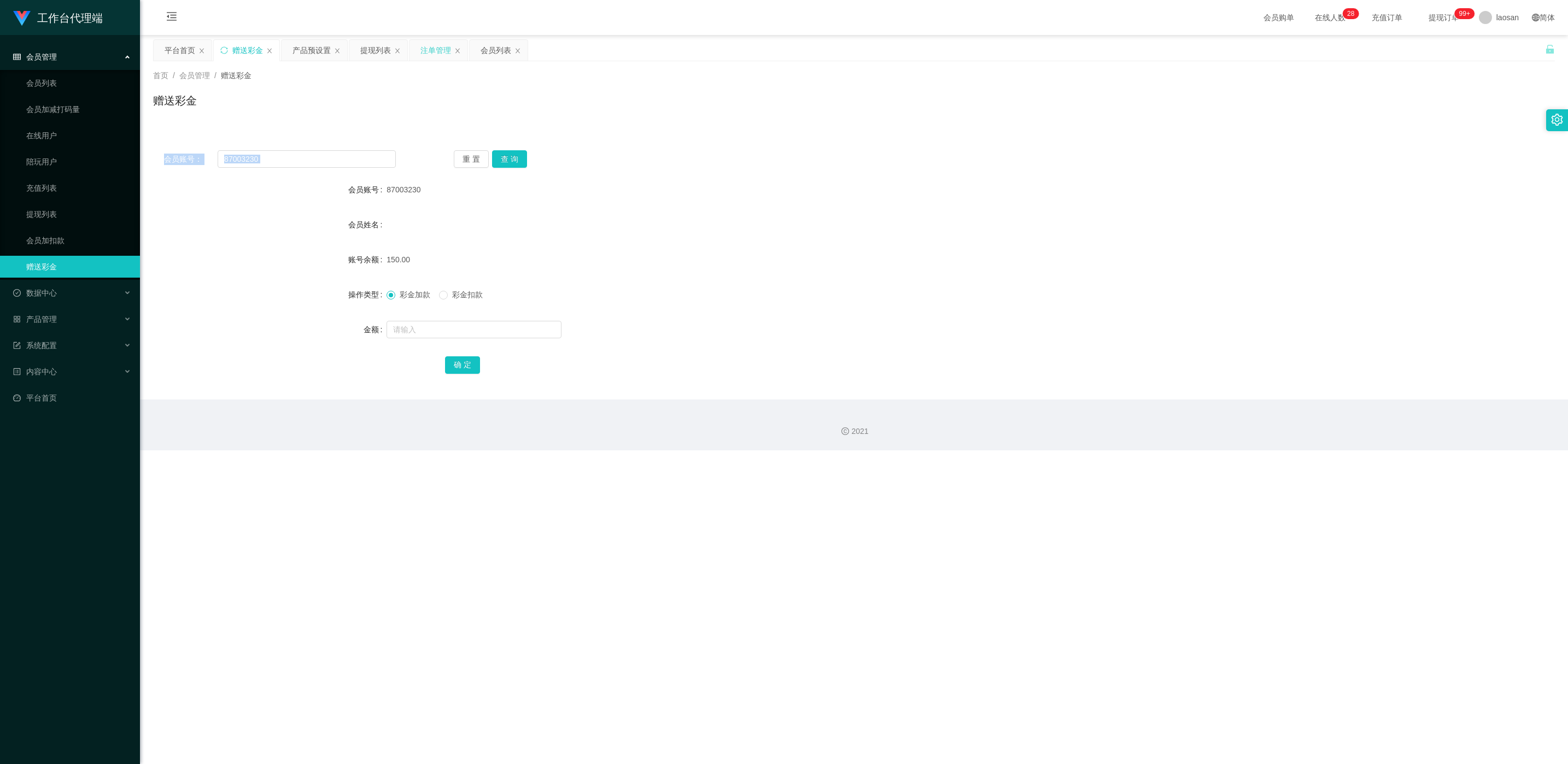
click at [441, 52] on div "注单管理" at bounding box center [435, 50] width 31 height 21
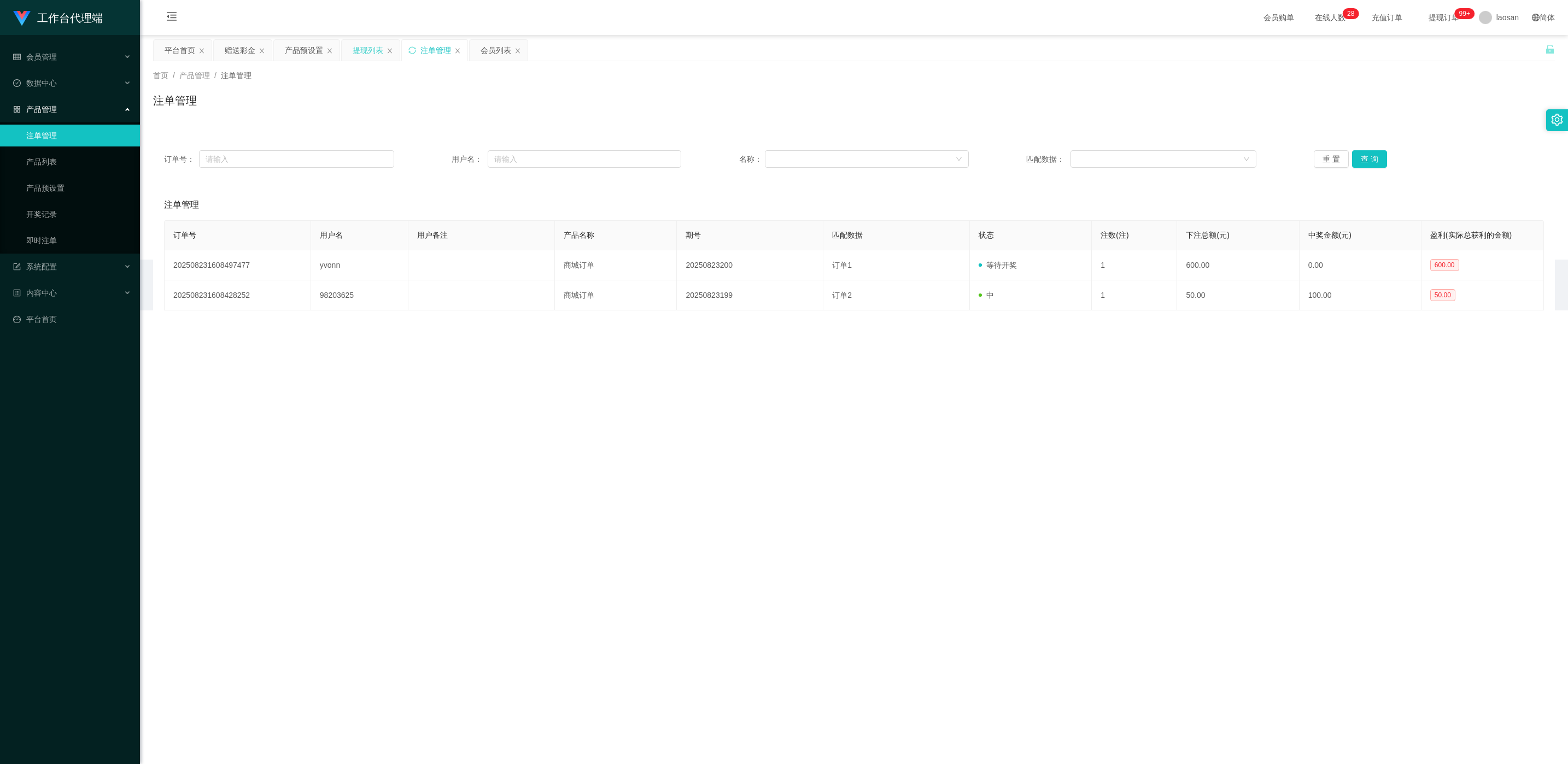
click at [373, 48] on div "提现列表" at bounding box center [367, 50] width 31 height 21
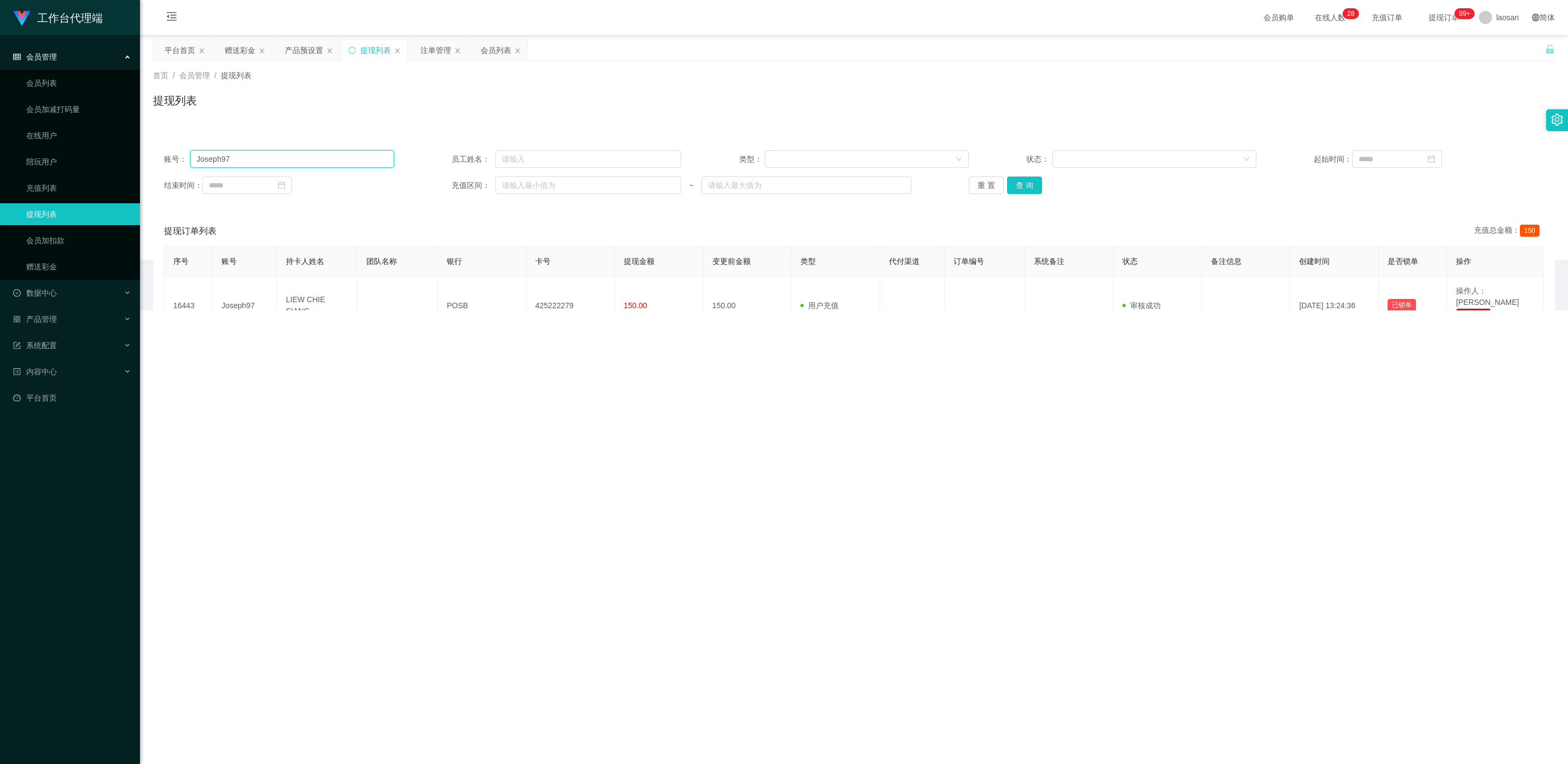
click at [257, 164] on input "Joseph97" at bounding box center [292, 159] width 204 height 18
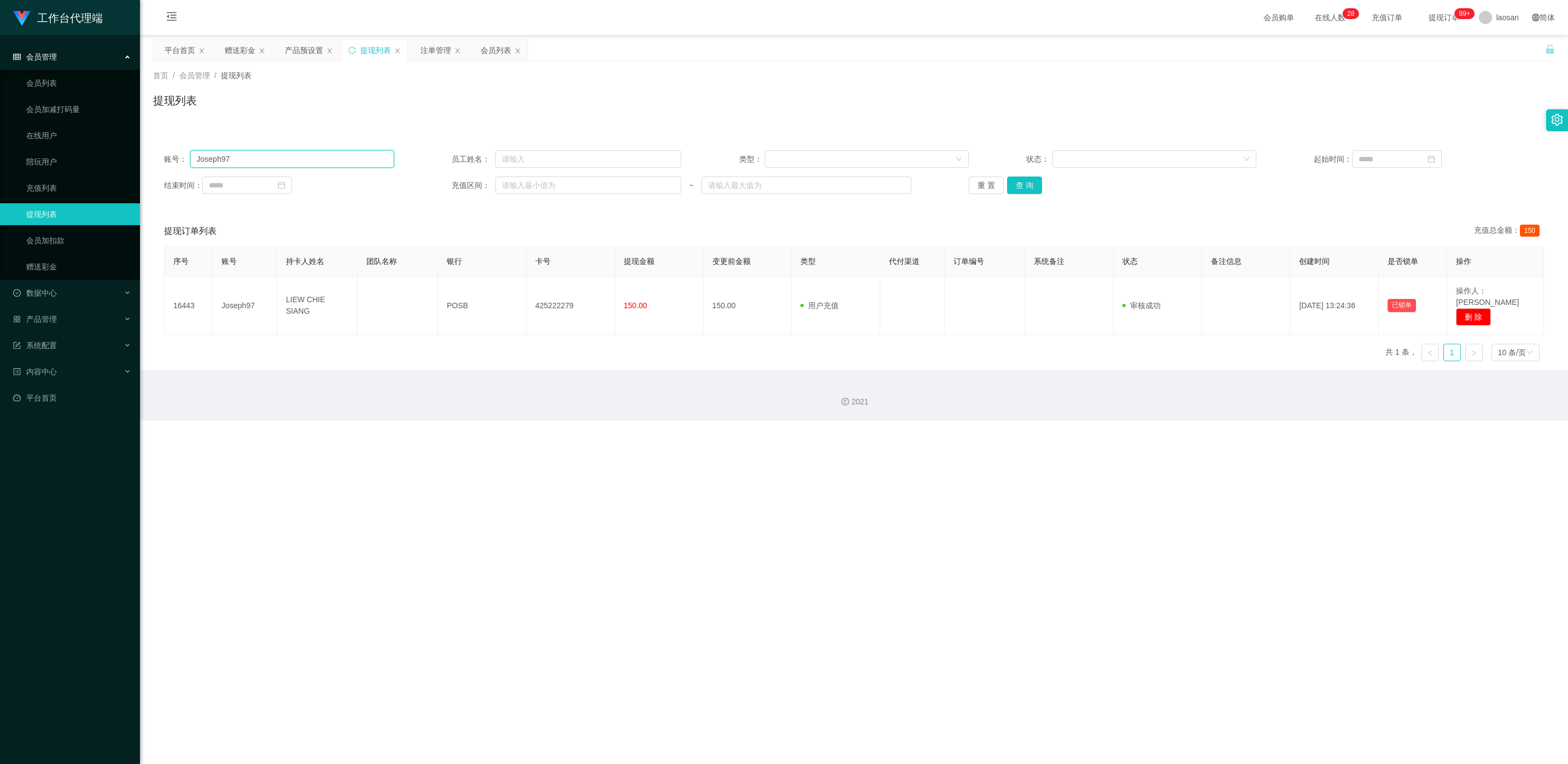
paste input "Hu"
click at [524, 186] on button "查 询" at bounding box center [1025, 185] width 35 height 18
click at [524, 186] on div "重 置 查 询" at bounding box center [1083, 185] width 230 height 18
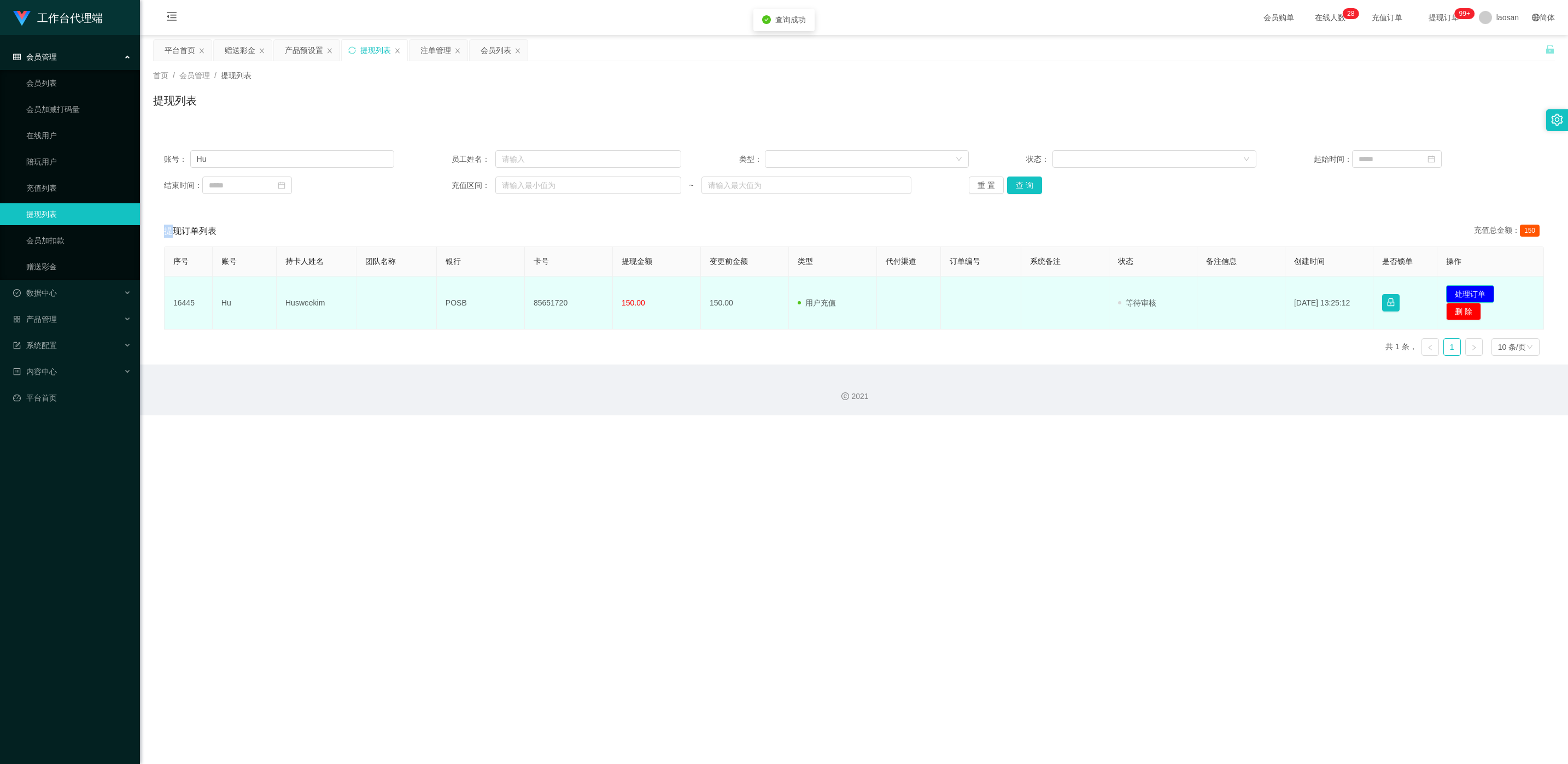
click at [524, 287] on button "处理订单" at bounding box center [1470, 294] width 48 height 18
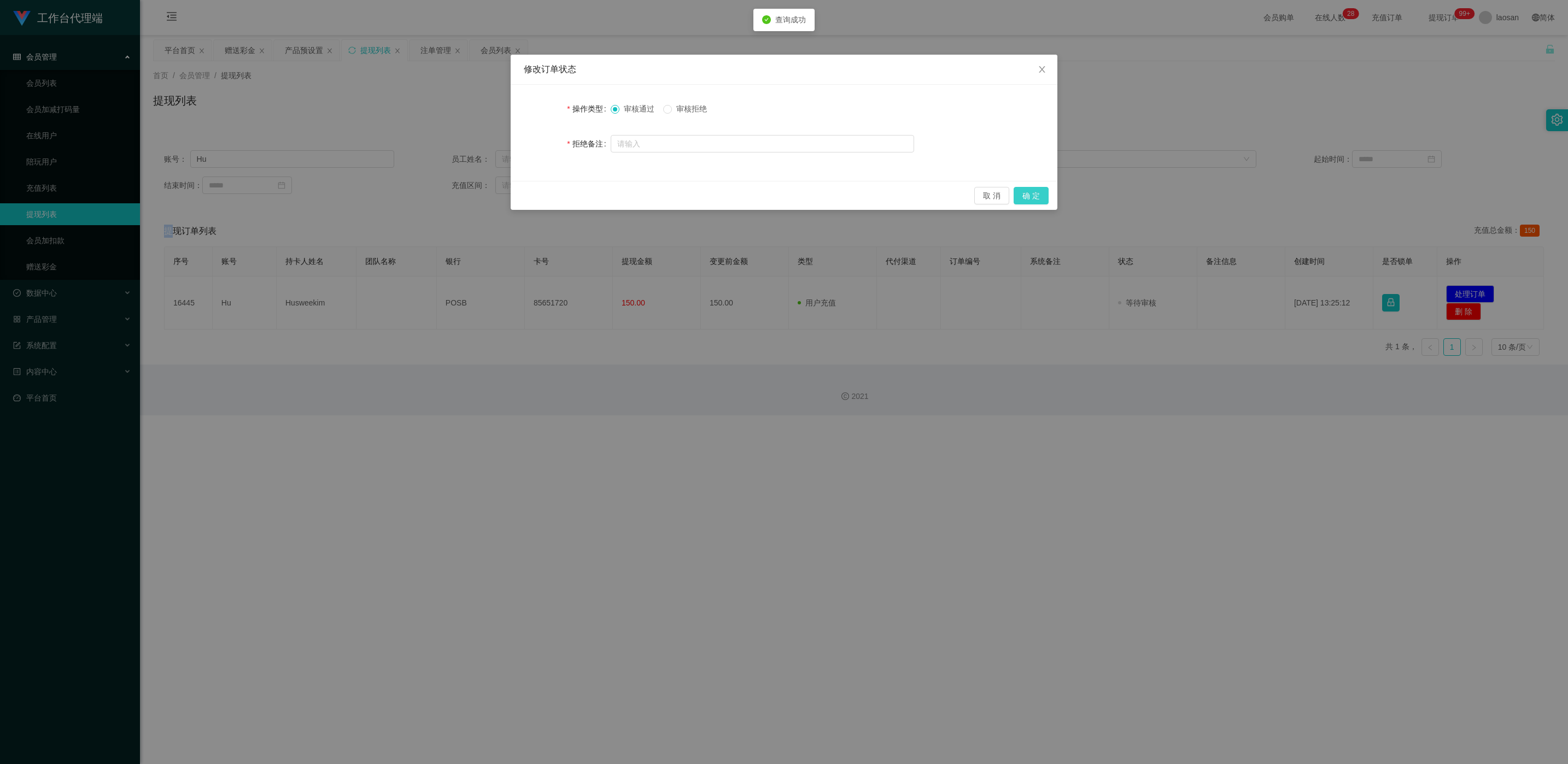
click at [524, 194] on button "确 定" at bounding box center [1031, 196] width 35 height 18
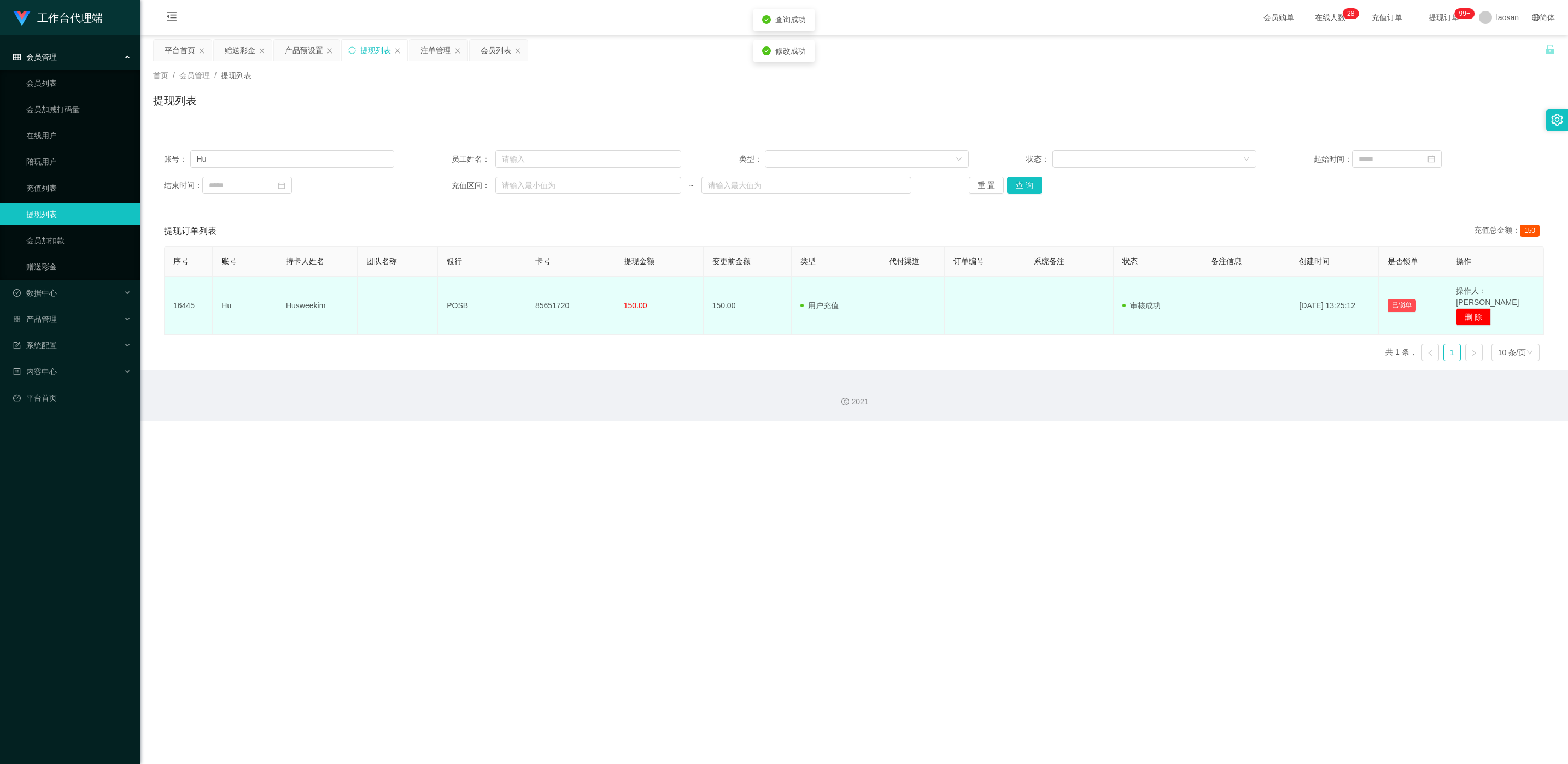
click at [524, 294] on td "85651720" at bounding box center [570, 306] width 88 height 58
copy td "85651720"
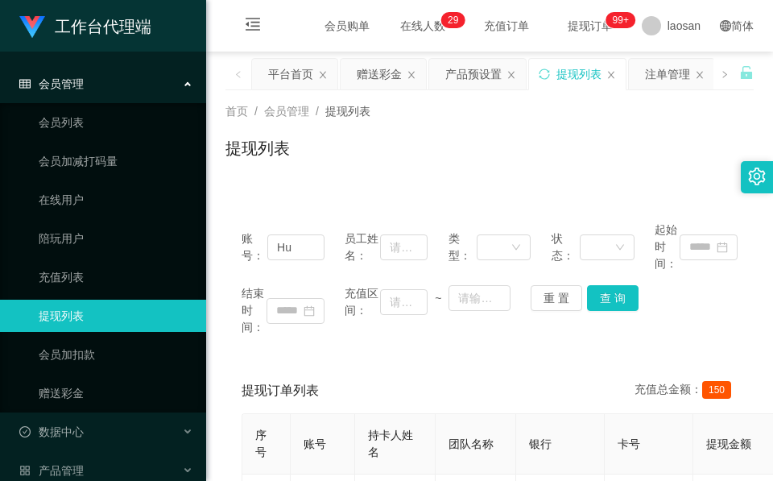
click at [307, 179] on div "首页 / 会员管理 / 提现列表 / 提现列表" at bounding box center [489, 138] width 567 height 96
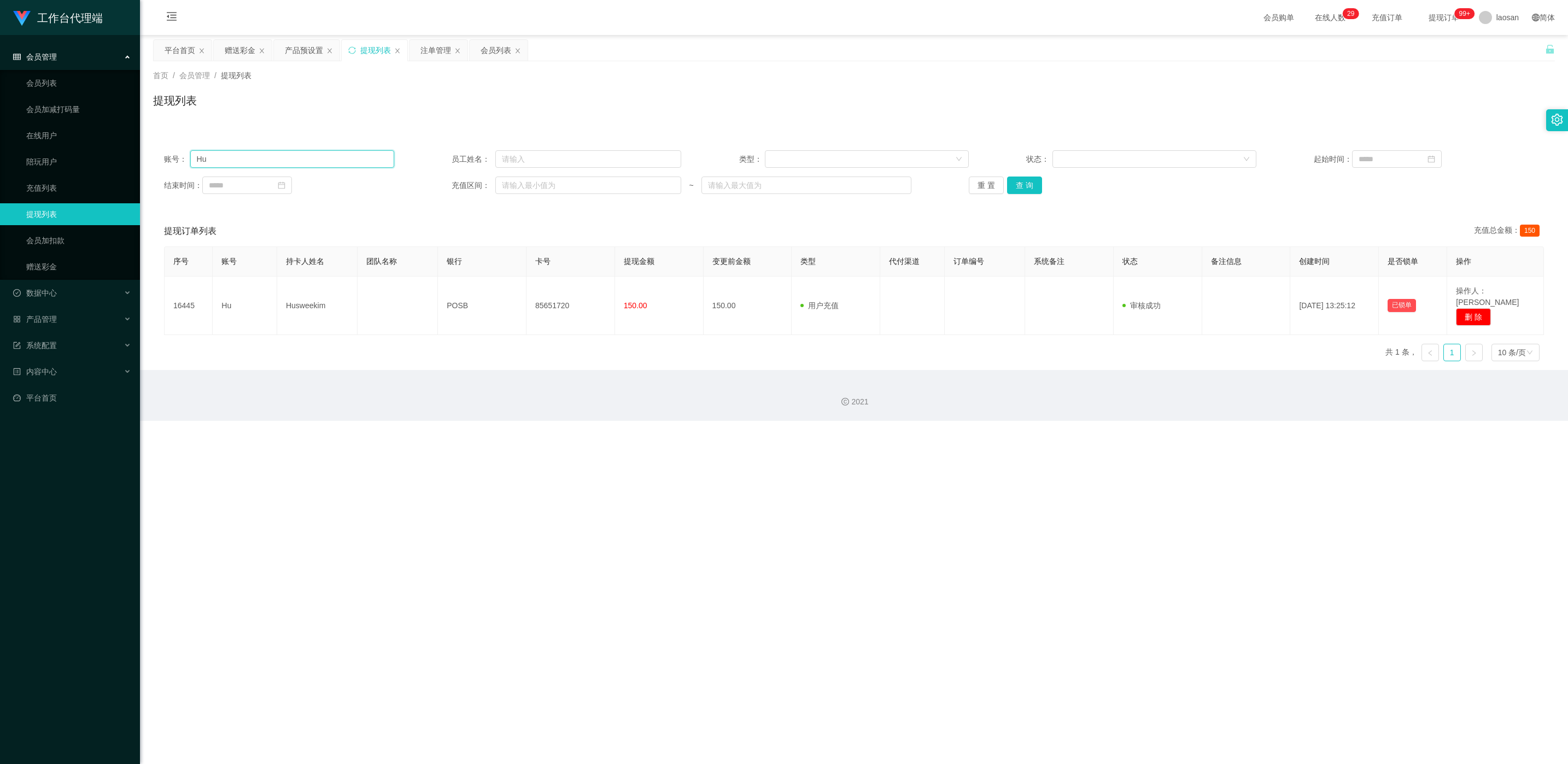
drag, startPoint x: 315, startPoint y: 154, endPoint x: 312, endPoint y: 159, distance: 5.8
click at [314, 159] on input "Hu" at bounding box center [292, 159] width 204 height 18
click at [312, 159] on input "Hu" at bounding box center [292, 159] width 204 height 18
click at [321, 170] on div "账号： Hu 员工姓名： 类型： 状态： 起始时间： 结束时间： 充值区间： ~ 重 置 查 询" at bounding box center [854, 172] width 1402 height 66
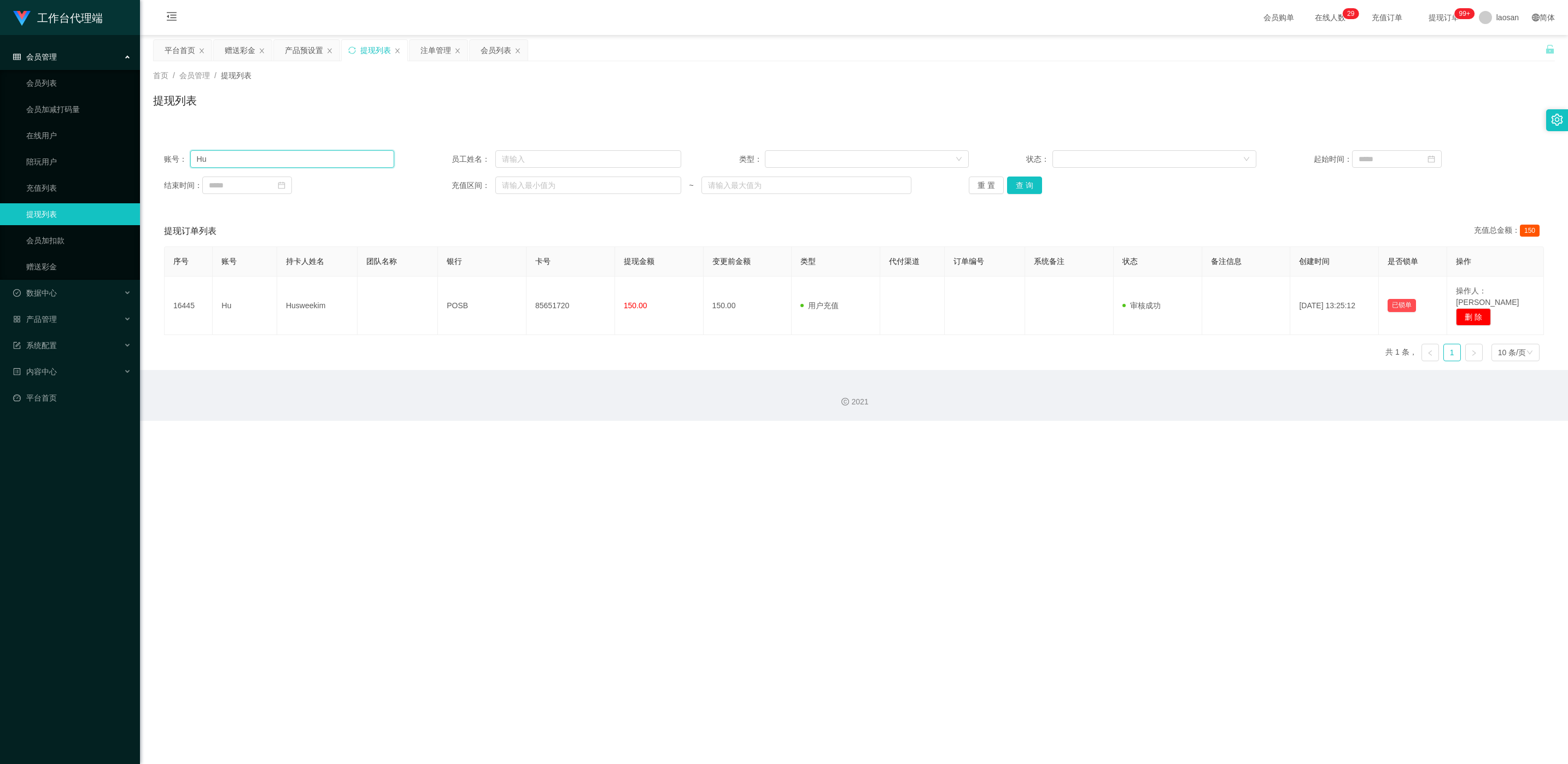
click at [272, 151] on input "Hu" at bounding box center [292, 159] width 204 height 18
click at [271, 151] on input "Hu" at bounding box center [292, 159] width 204 height 18
paste input "87003230"
type input "87003230"
click at [524, 182] on button "查 询" at bounding box center [1025, 185] width 35 height 18
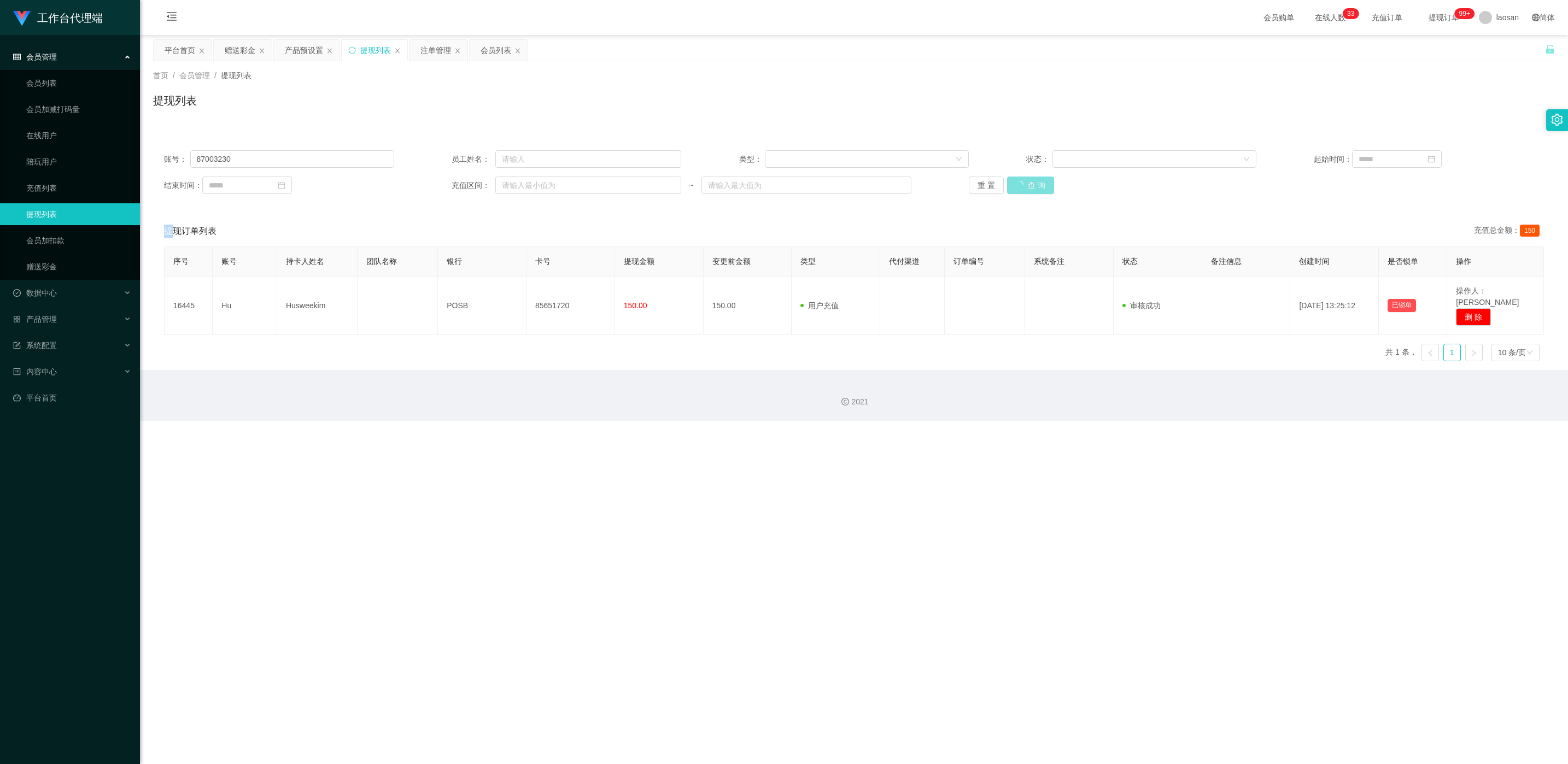
click at [524, 182] on div "重 置 查 询" at bounding box center [1083, 185] width 230 height 18
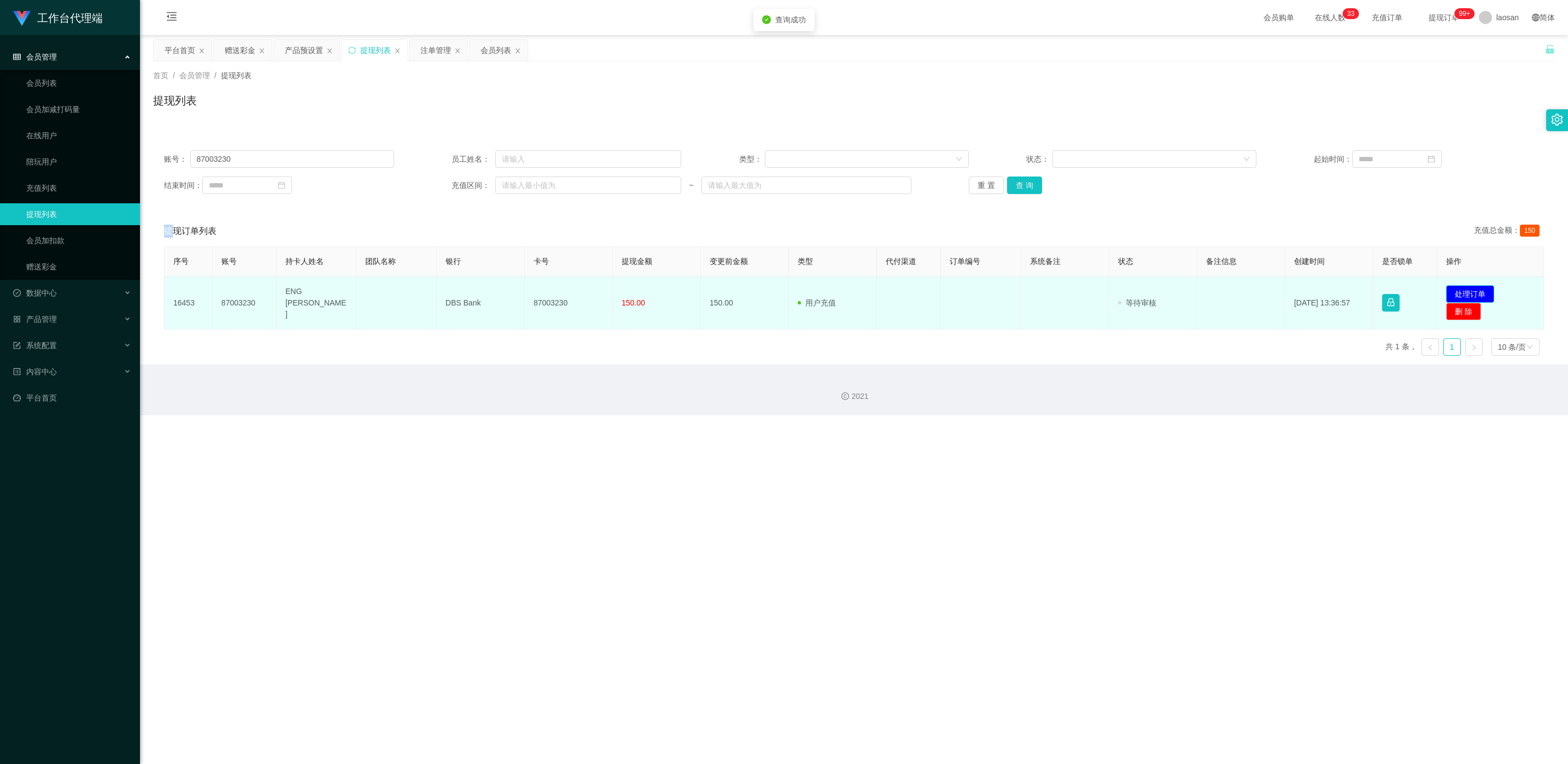
click at [524, 290] on button "处理订单" at bounding box center [1470, 294] width 48 height 18
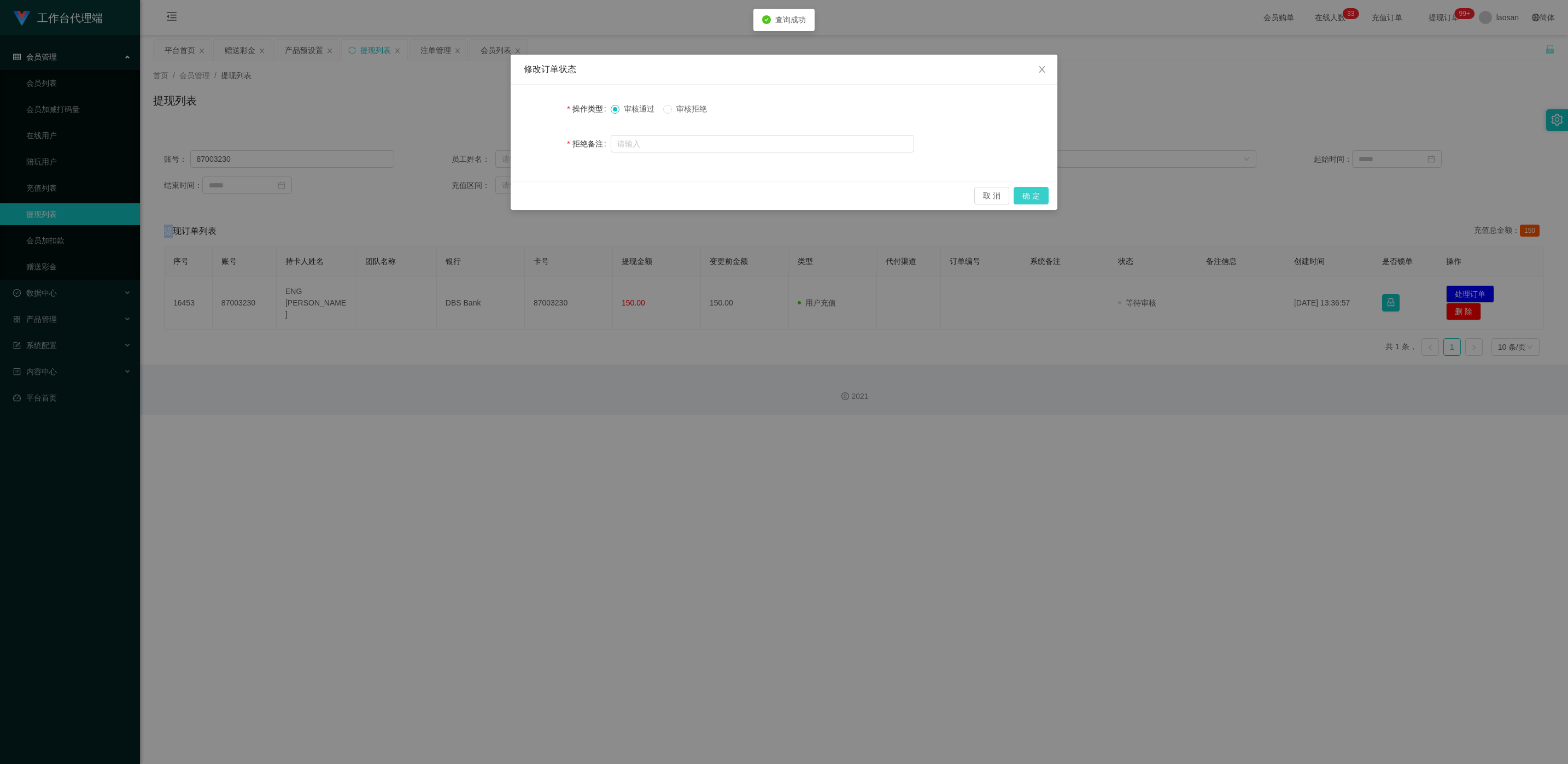
click at [524, 199] on button "确 定" at bounding box center [1031, 196] width 35 height 18
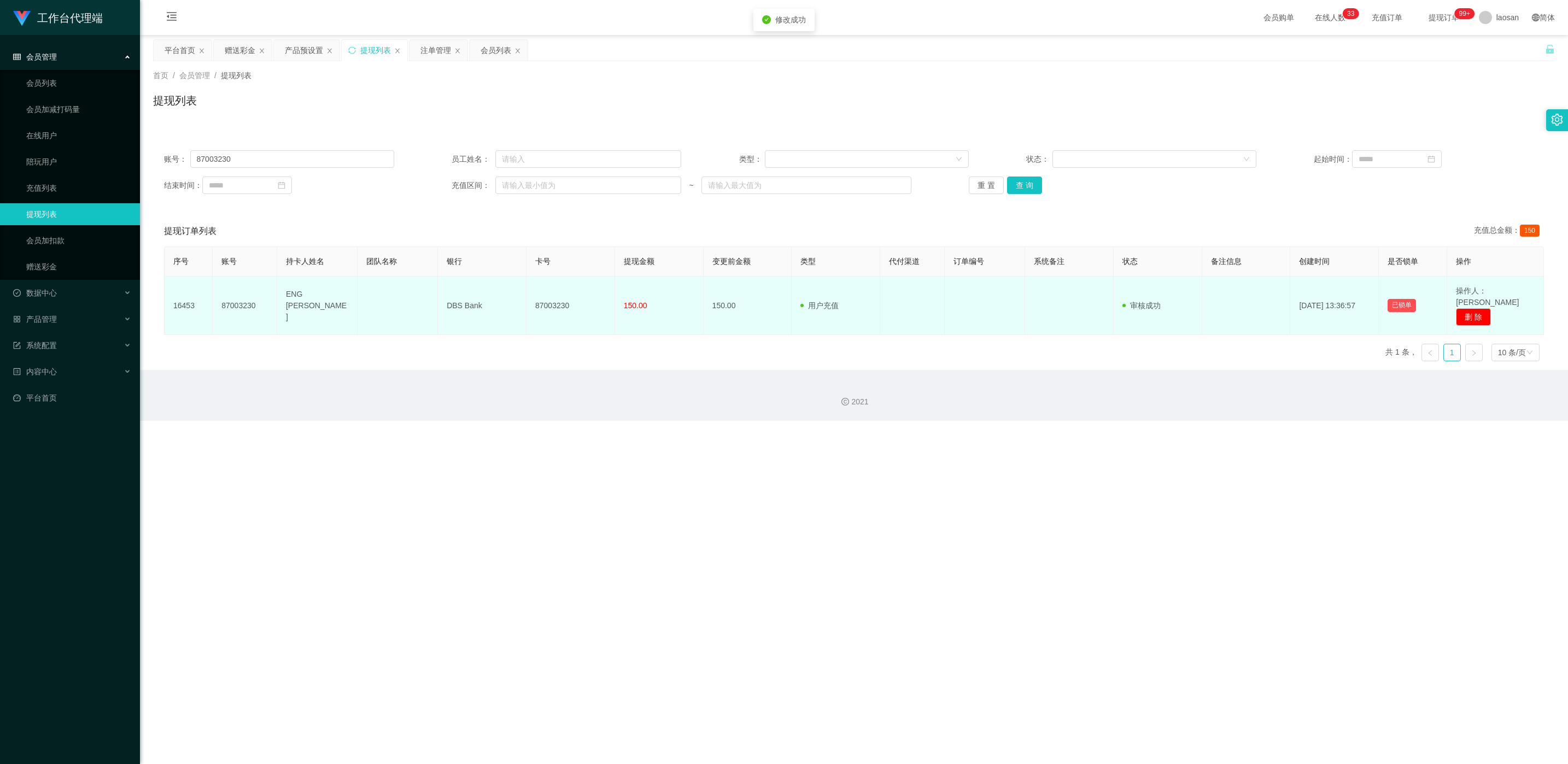
click at [520, 298] on td "DBS Bank" at bounding box center [482, 306] width 88 height 58
click at [524, 295] on td "87003230" at bounding box center [570, 306] width 88 height 58
copy td "87003230"
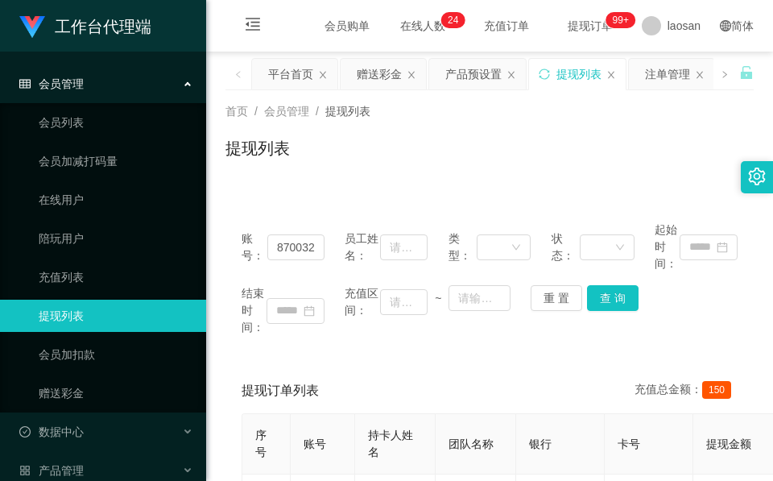
click at [316, 170] on div "提现列表" at bounding box center [489, 154] width 528 height 37
click at [372, 75] on div "赠送彩金" at bounding box center [379, 74] width 45 height 31
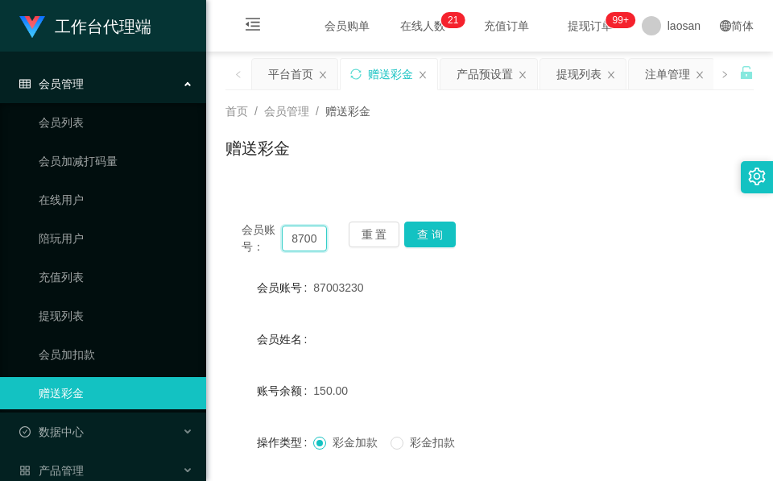
click at [304, 240] on input "87003230" at bounding box center [304, 238] width 45 height 26
paste input "Joseph97"
type input "Joseph97"
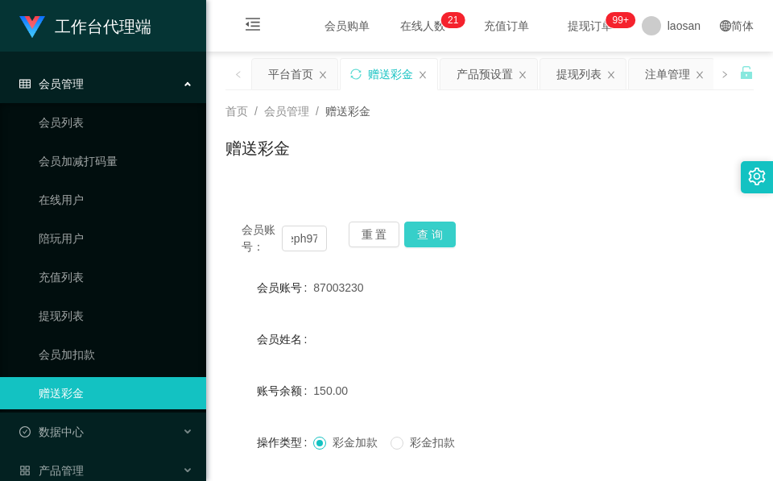
scroll to position [0, 0]
click at [423, 225] on button "查 询" at bounding box center [430, 234] width 52 height 26
click at [423, 225] on div "重 置 查 询" at bounding box center [391, 238] width 85 height 34
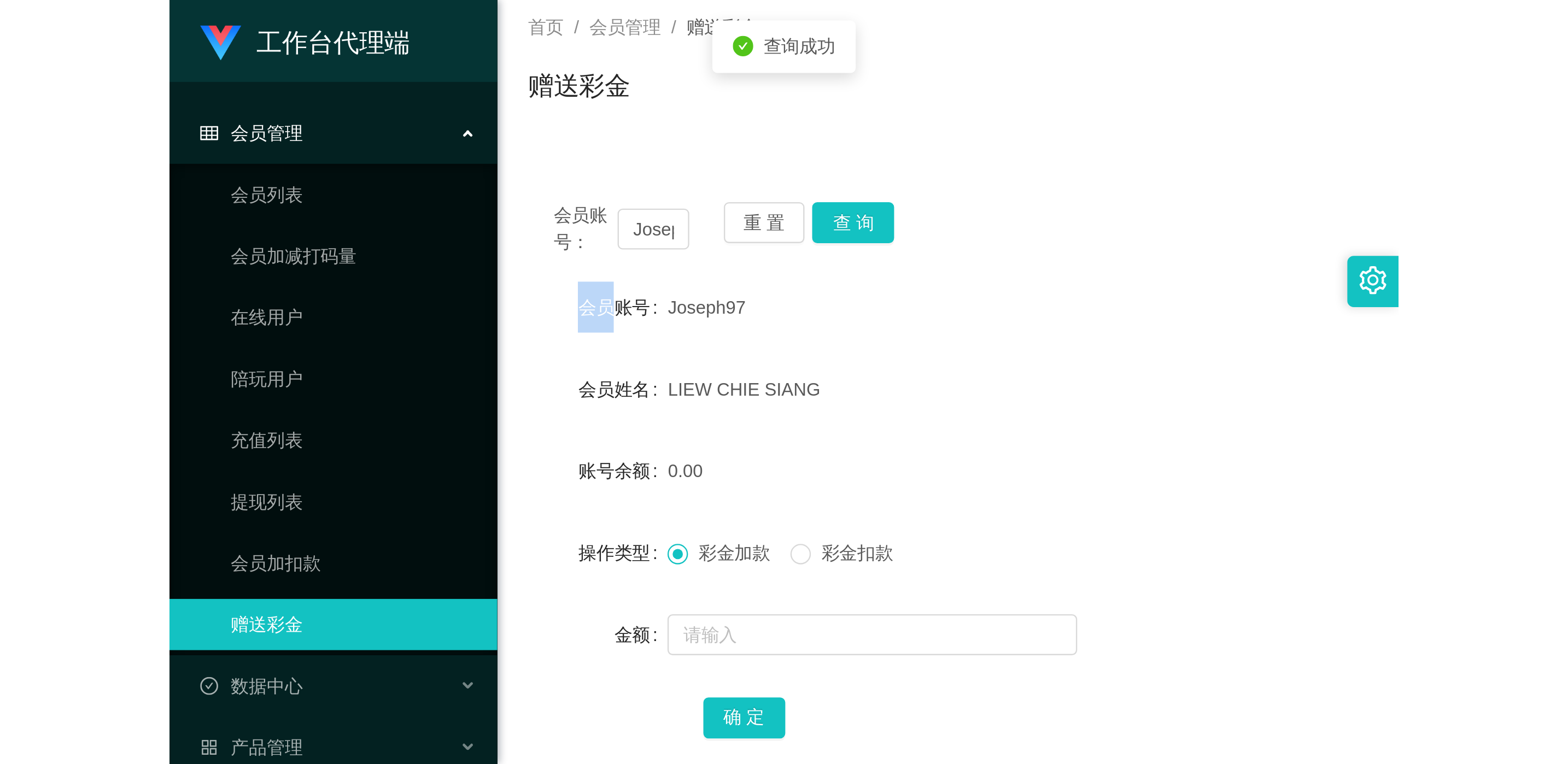
scroll to position [82, 0]
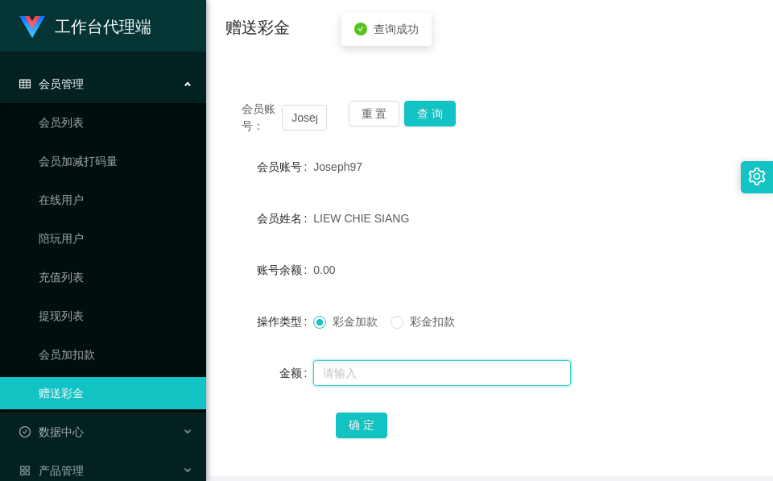
click at [368, 362] on input "text" at bounding box center [442, 373] width 258 height 26
type input "40"
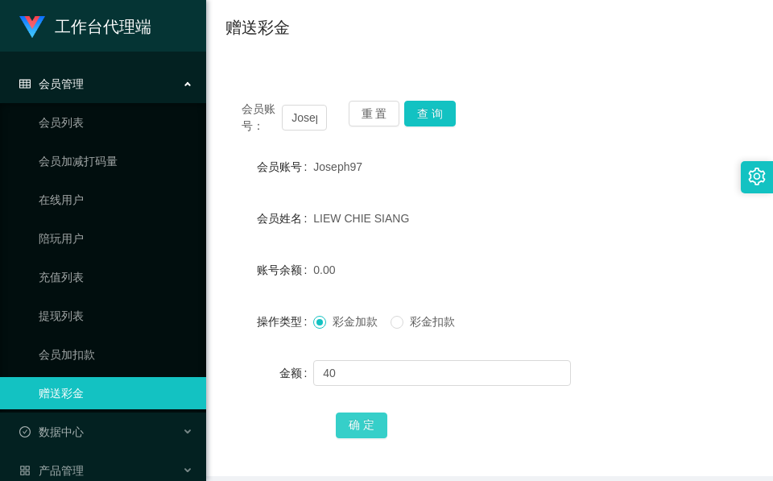
click at [362, 435] on button "确 定" at bounding box center [362, 425] width 52 height 26
click at [440, 114] on button "查 询" at bounding box center [430, 114] width 52 height 26
click at [440, 114] on div "会员账号： Joseph97 重 置 查 询" at bounding box center [489, 118] width 528 height 34
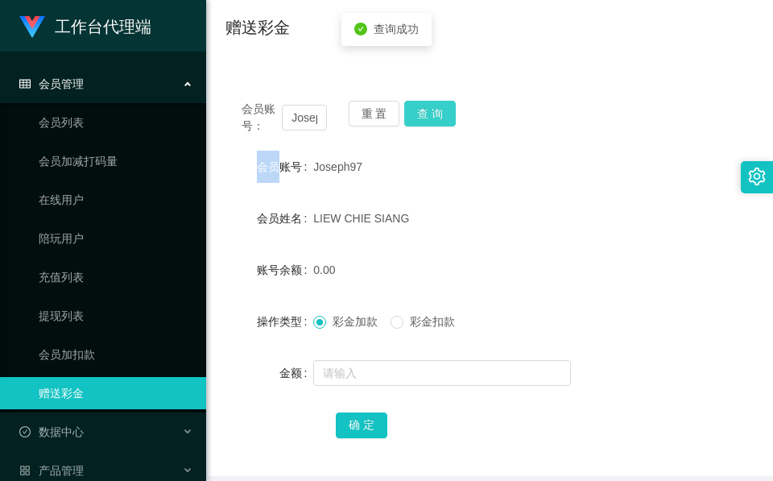
click at [440, 114] on button "查 询" at bounding box center [430, 114] width 52 height 26
click at [529, 44] on div "赠送彩金" at bounding box center [489, 33] width 528 height 37
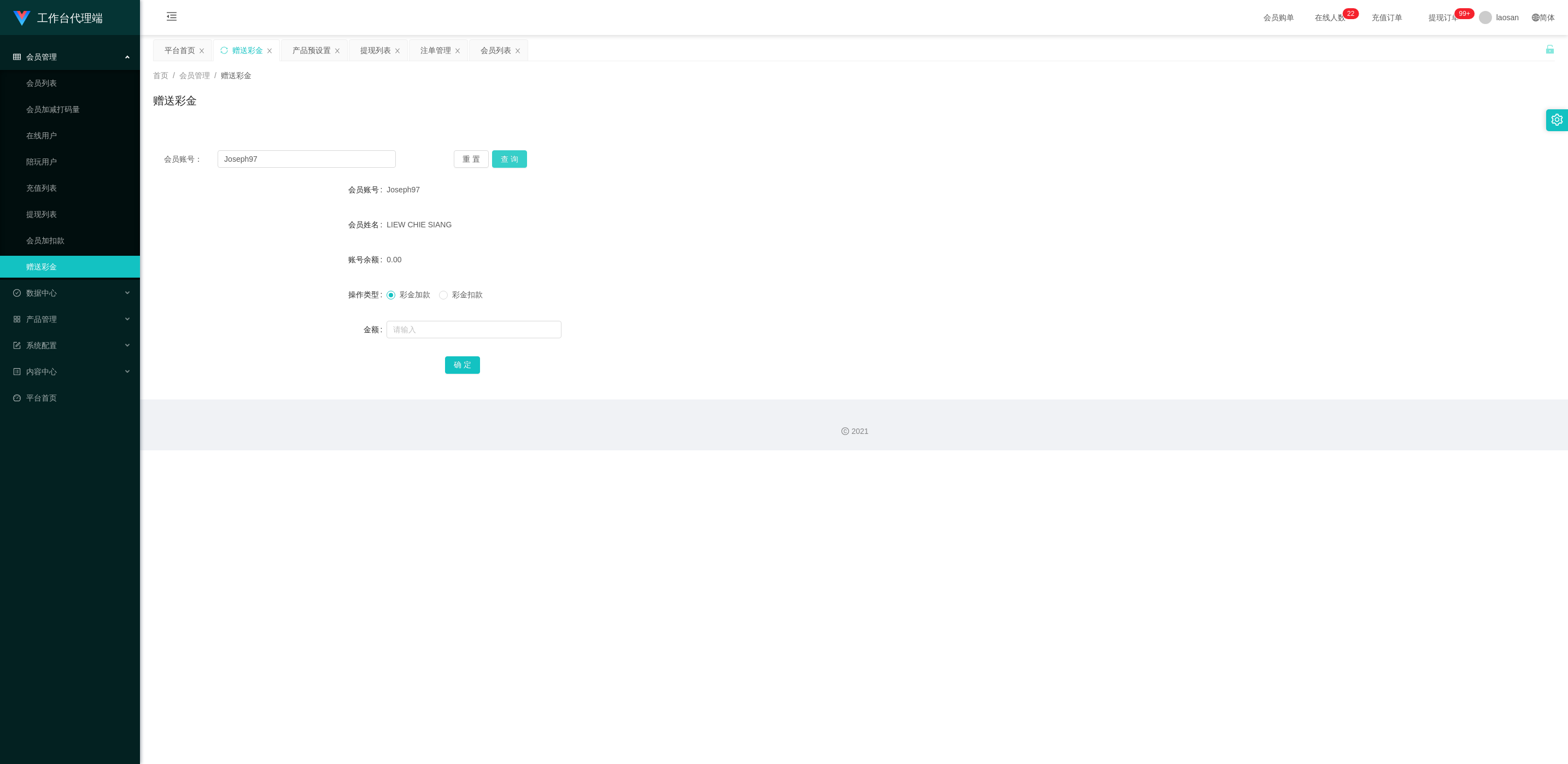
click at [515, 156] on button "查 询" at bounding box center [509, 159] width 35 height 18
click at [397, 191] on span "Joseph97" at bounding box center [403, 189] width 33 height 9
copy span "Joseph97"
drag, startPoint x: 397, startPoint y: 191, endPoint x: 520, endPoint y: 104, distance: 150.7
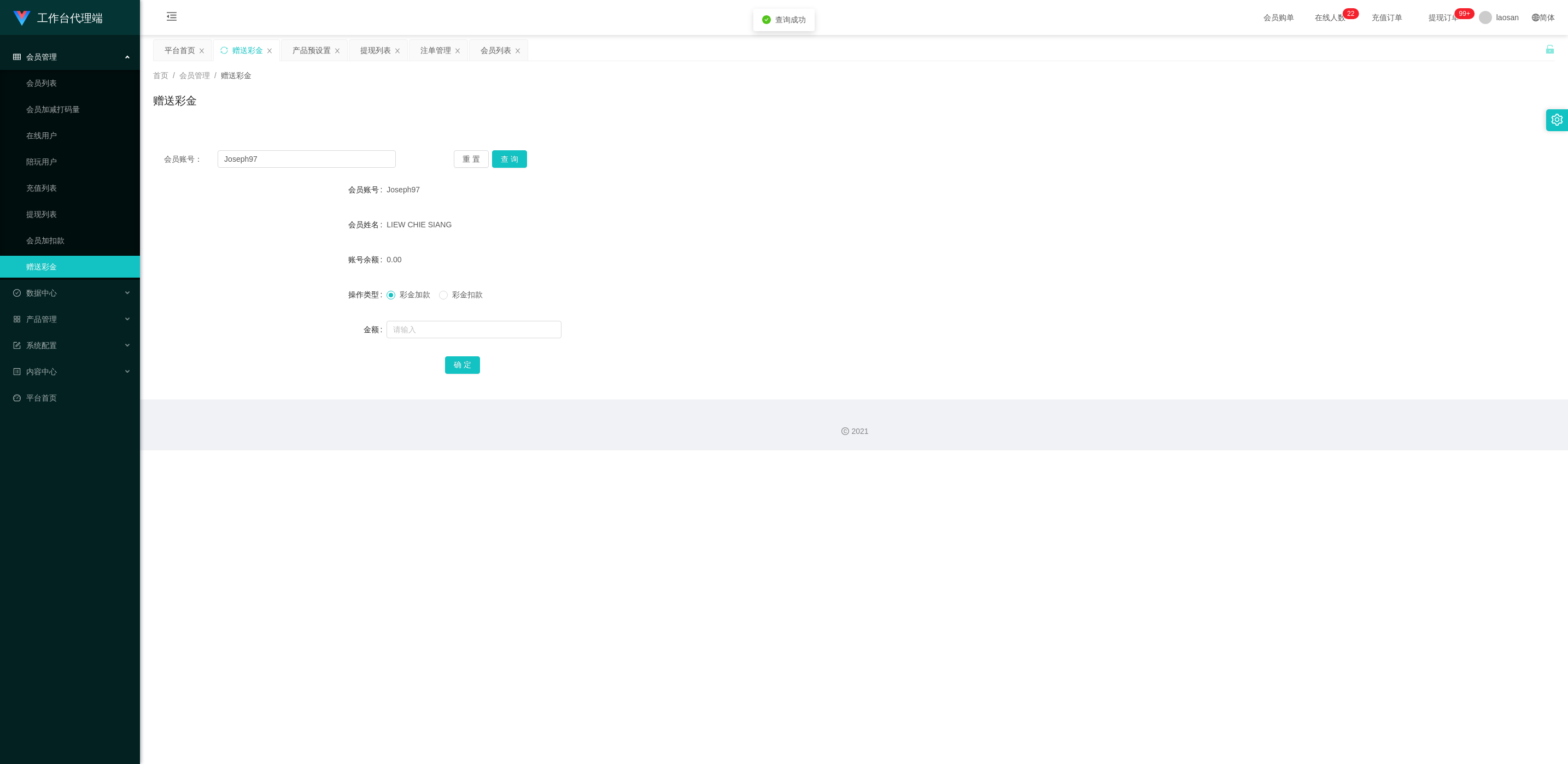
click at [522, 107] on div "赠送彩金" at bounding box center [854, 105] width 1402 height 25
click at [481, 53] on div "会员列表" at bounding box center [498, 50] width 58 height 21
click at [377, 56] on div "提现列表" at bounding box center [375, 50] width 31 height 21
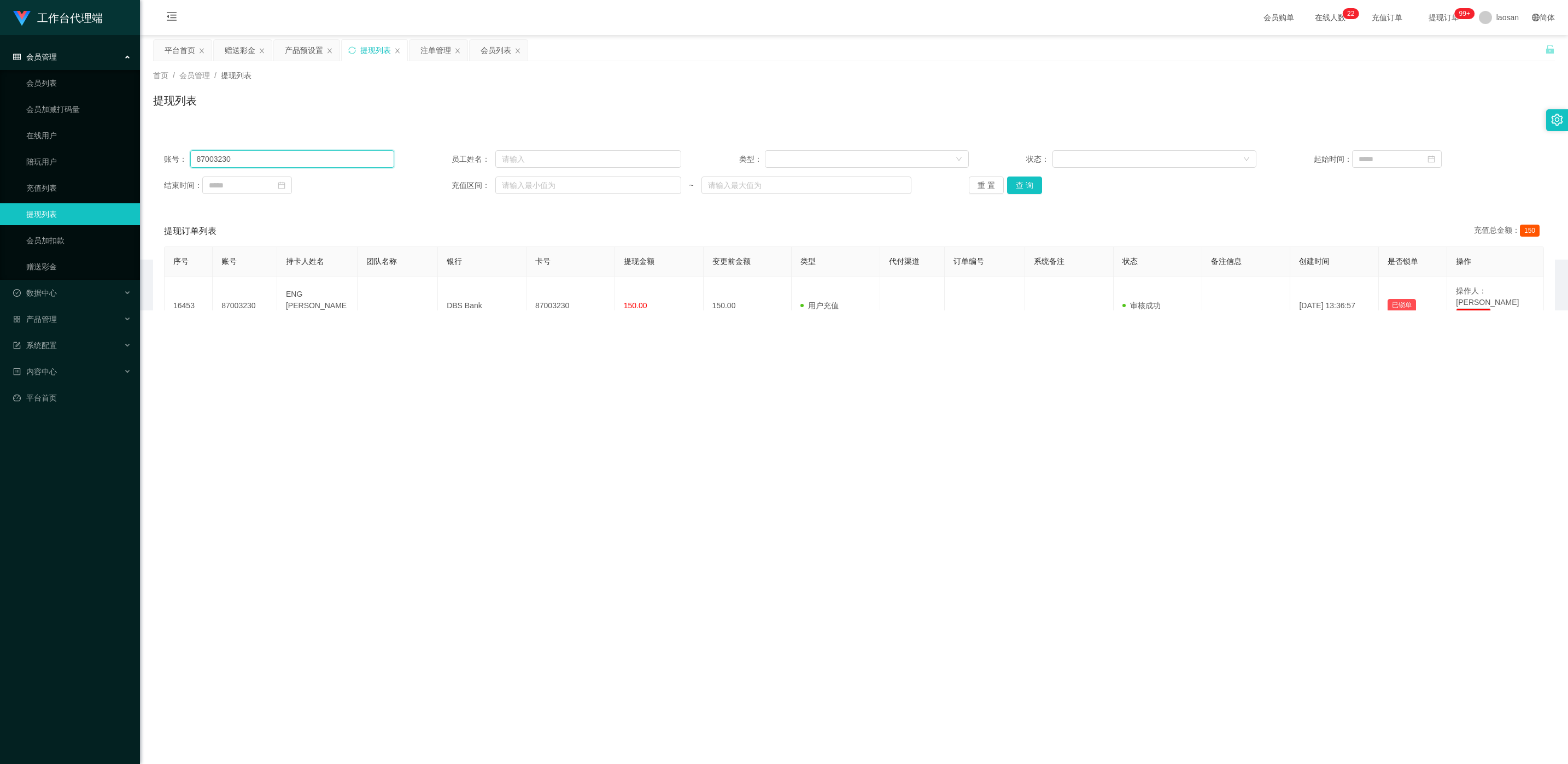
click at [297, 156] on input "87003230" at bounding box center [292, 159] width 204 height 18
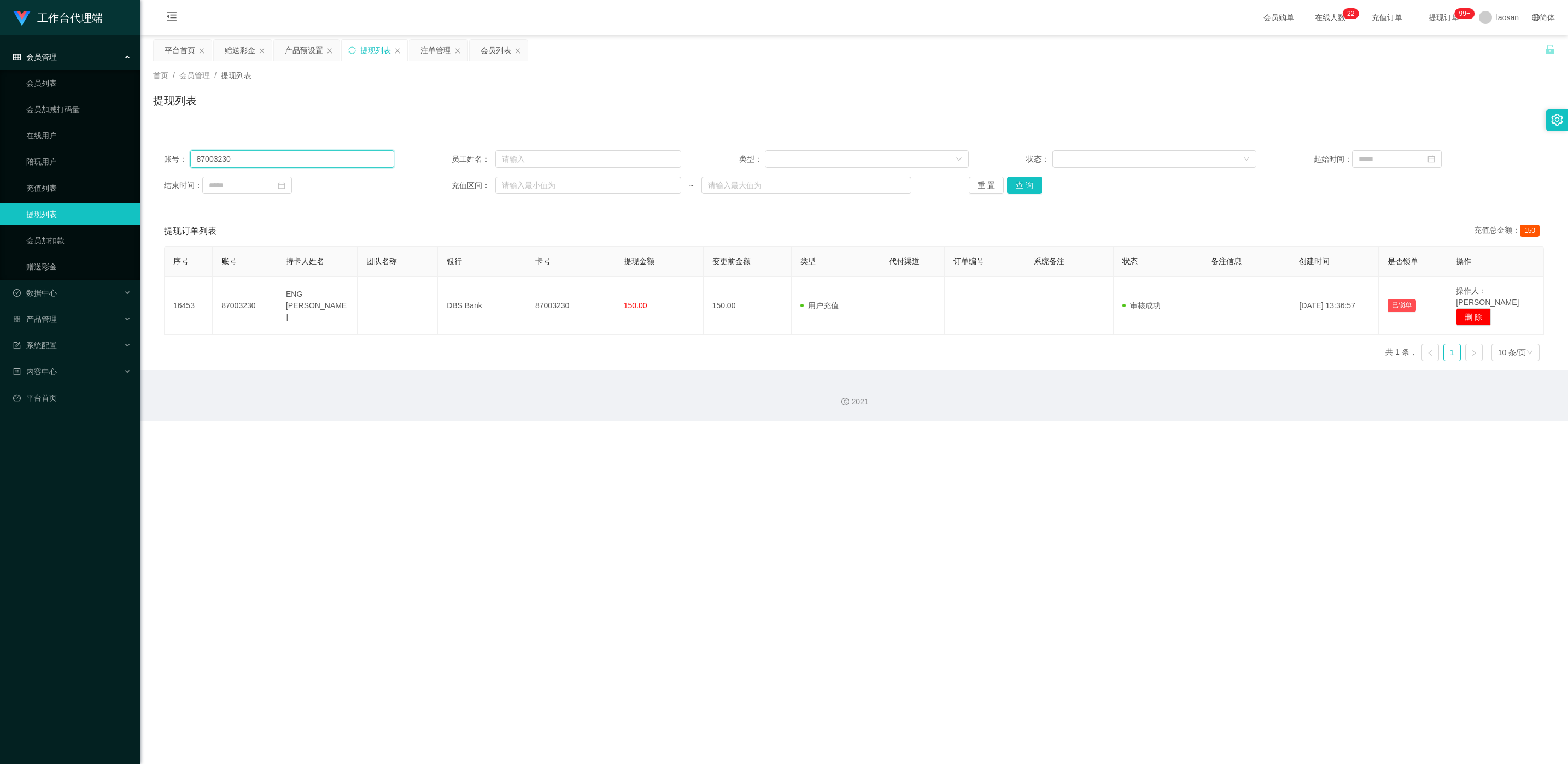
click at [297, 156] on input "87003230" at bounding box center [292, 159] width 204 height 18
paste input "Joseph97"
type input "Joseph97"
click at [524, 187] on div "重 置 查 询" at bounding box center [1083, 185] width 230 height 18
click at [524, 186] on button "查 询" at bounding box center [1025, 185] width 35 height 18
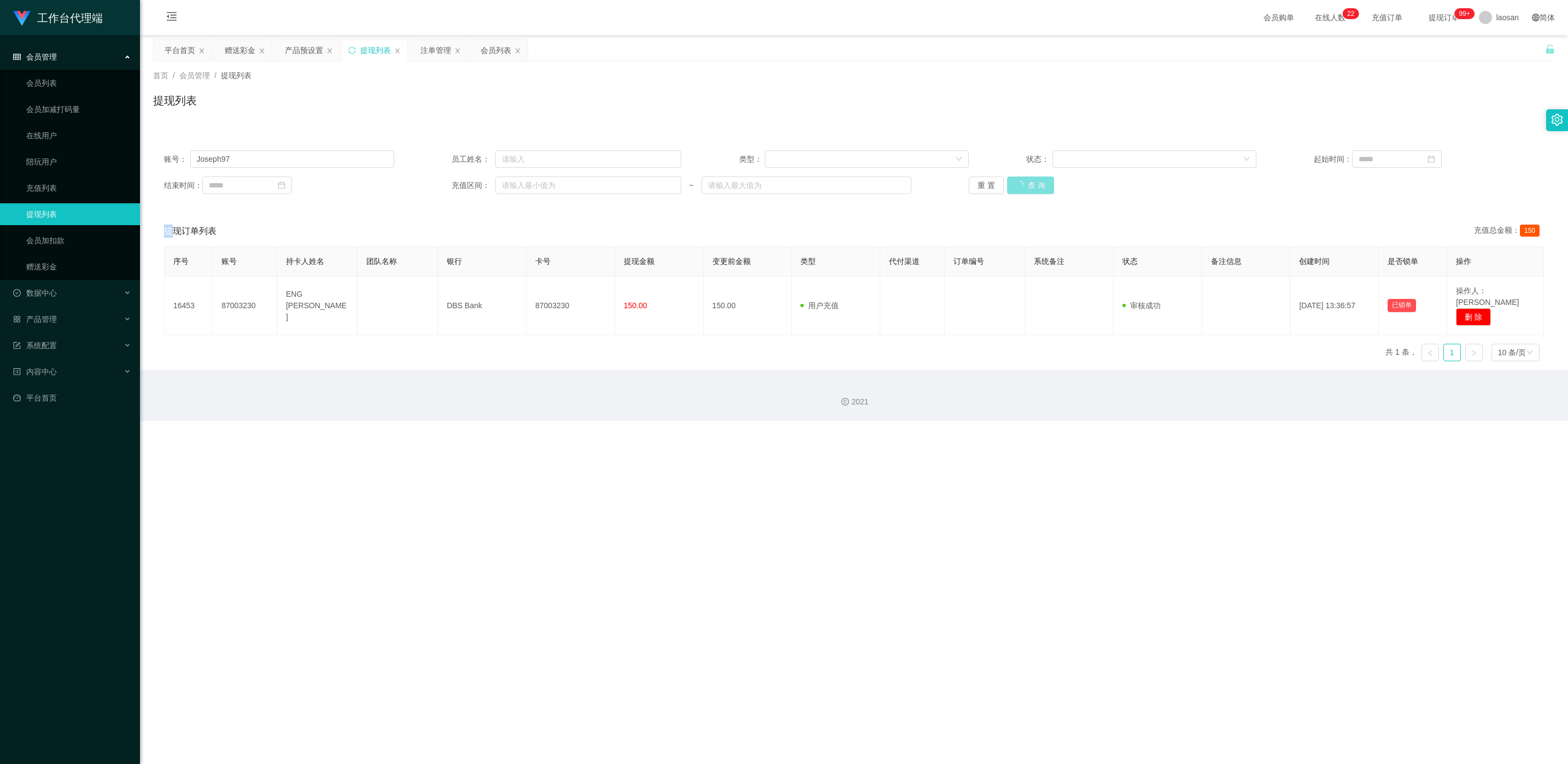
click at [524, 186] on div "重 置 查 询" at bounding box center [1083, 185] width 230 height 18
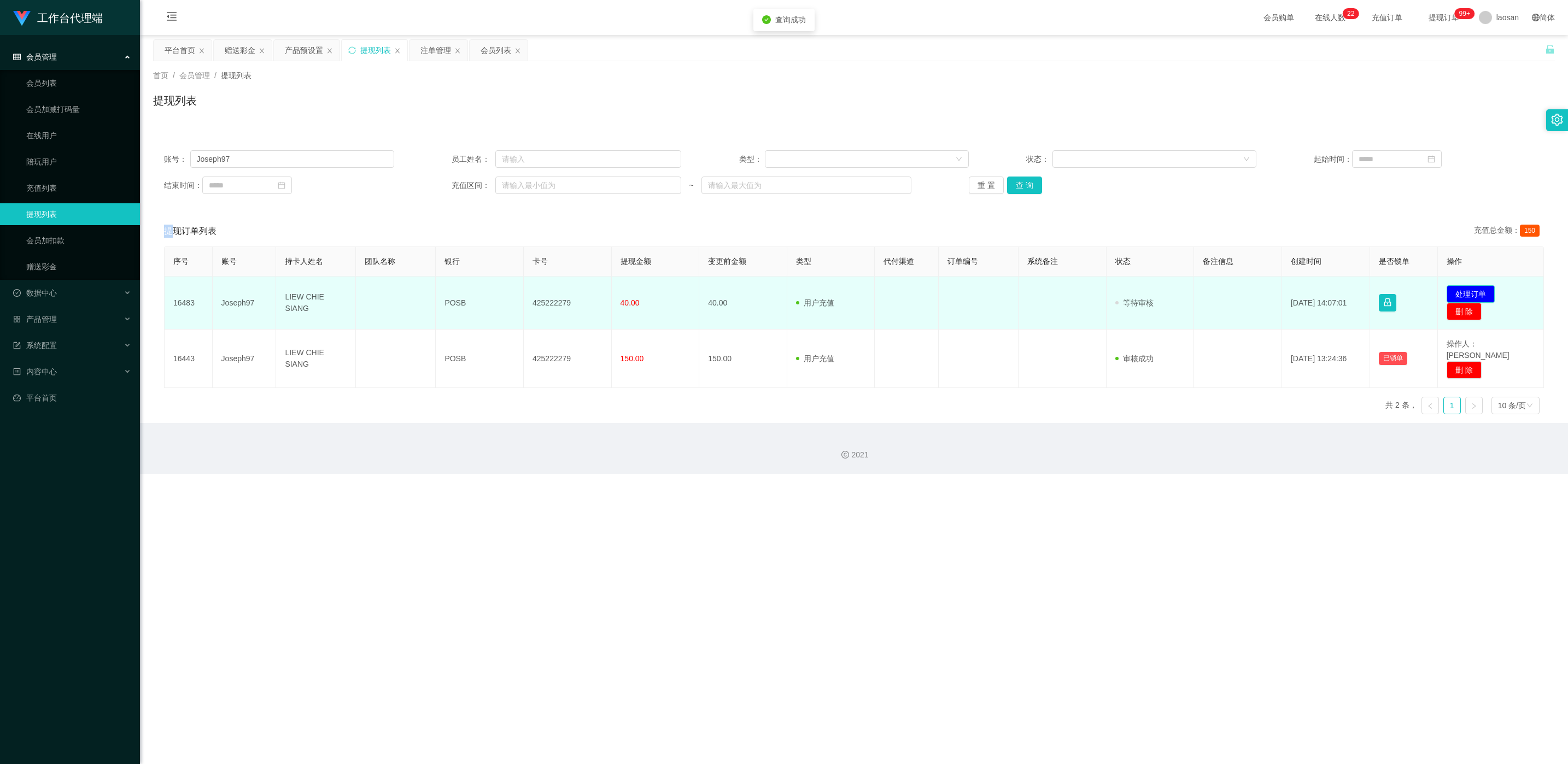
click at [524, 290] on button "处理订单" at bounding box center [1470, 294] width 48 height 18
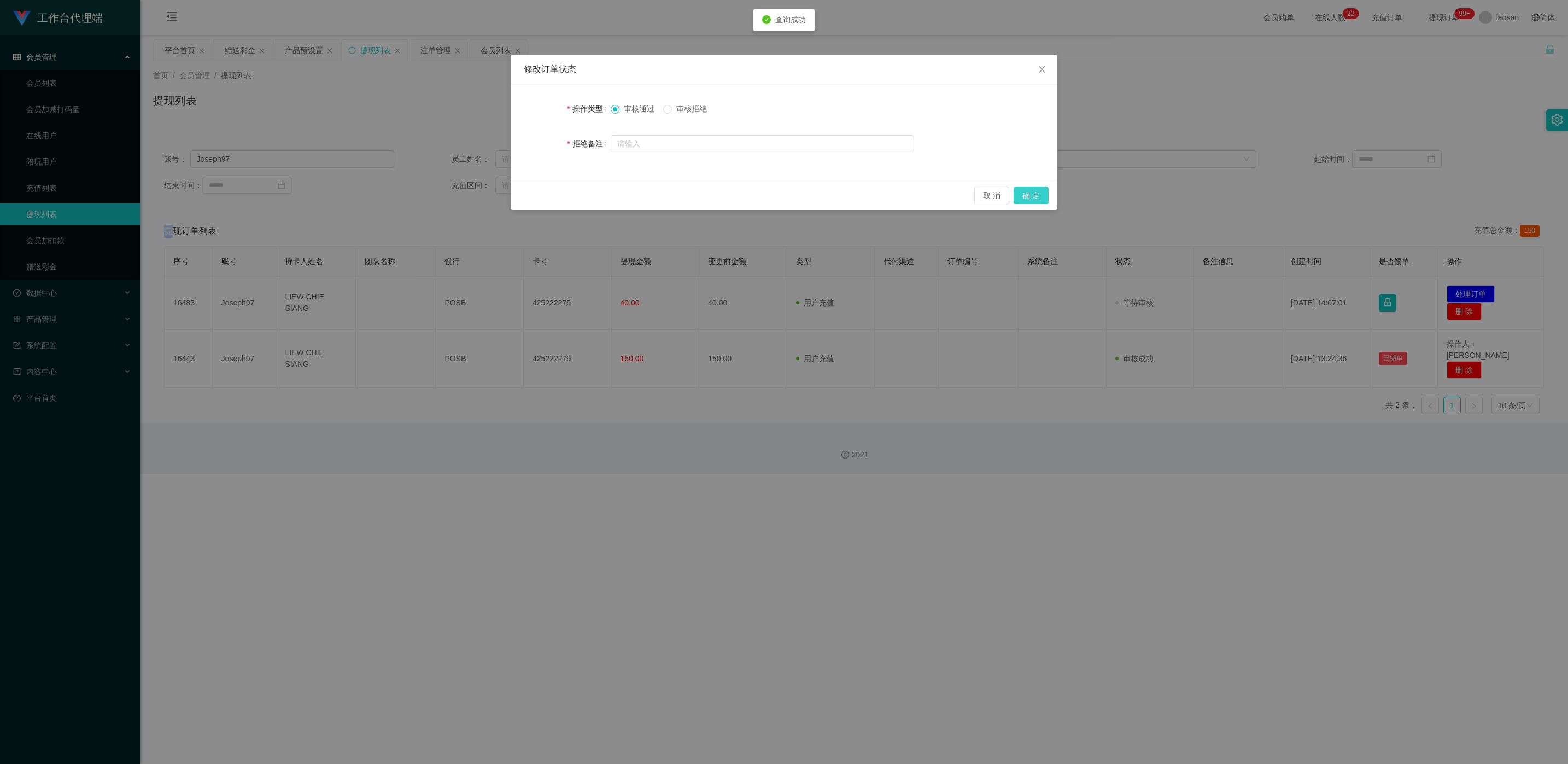
click at [524, 198] on button "确 定" at bounding box center [1031, 196] width 35 height 18
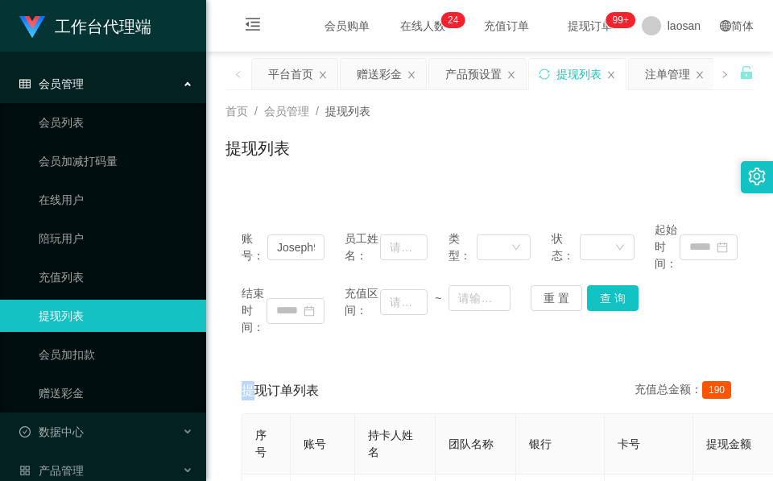
drag, startPoint x: 338, startPoint y: 167, endPoint x: 370, endPoint y: 116, distance: 60.1
click at [338, 167] on div "提现列表" at bounding box center [489, 154] width 528 height 37
click at [382, 78] on div "赠送彩金" at bounding box center [379, 74] width 45 height 31
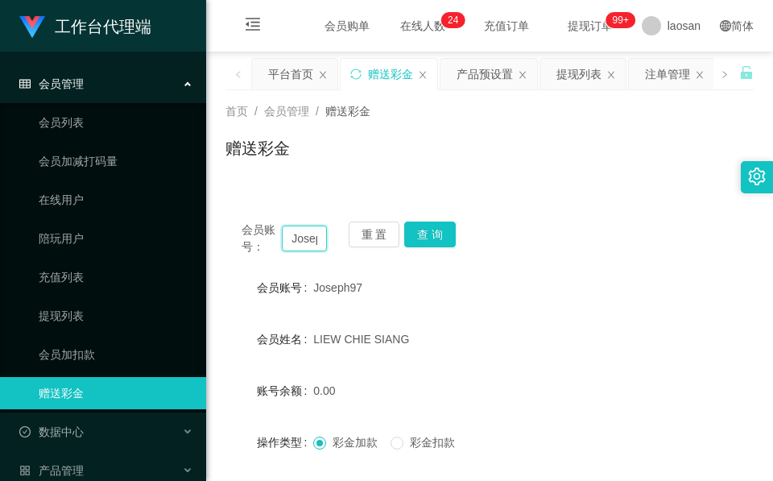
click at [291, 242] on input "Joseph97" at bounding box center [304, 238] width 45 height 26
paste input "86603264"
type input "86603264"
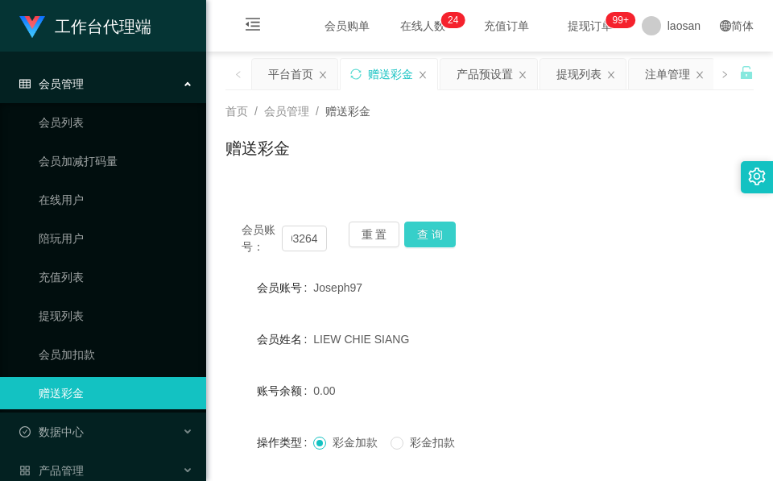
click at [423, 237] on button "查 询" at bounding box center [430, 234] width 52 height 26
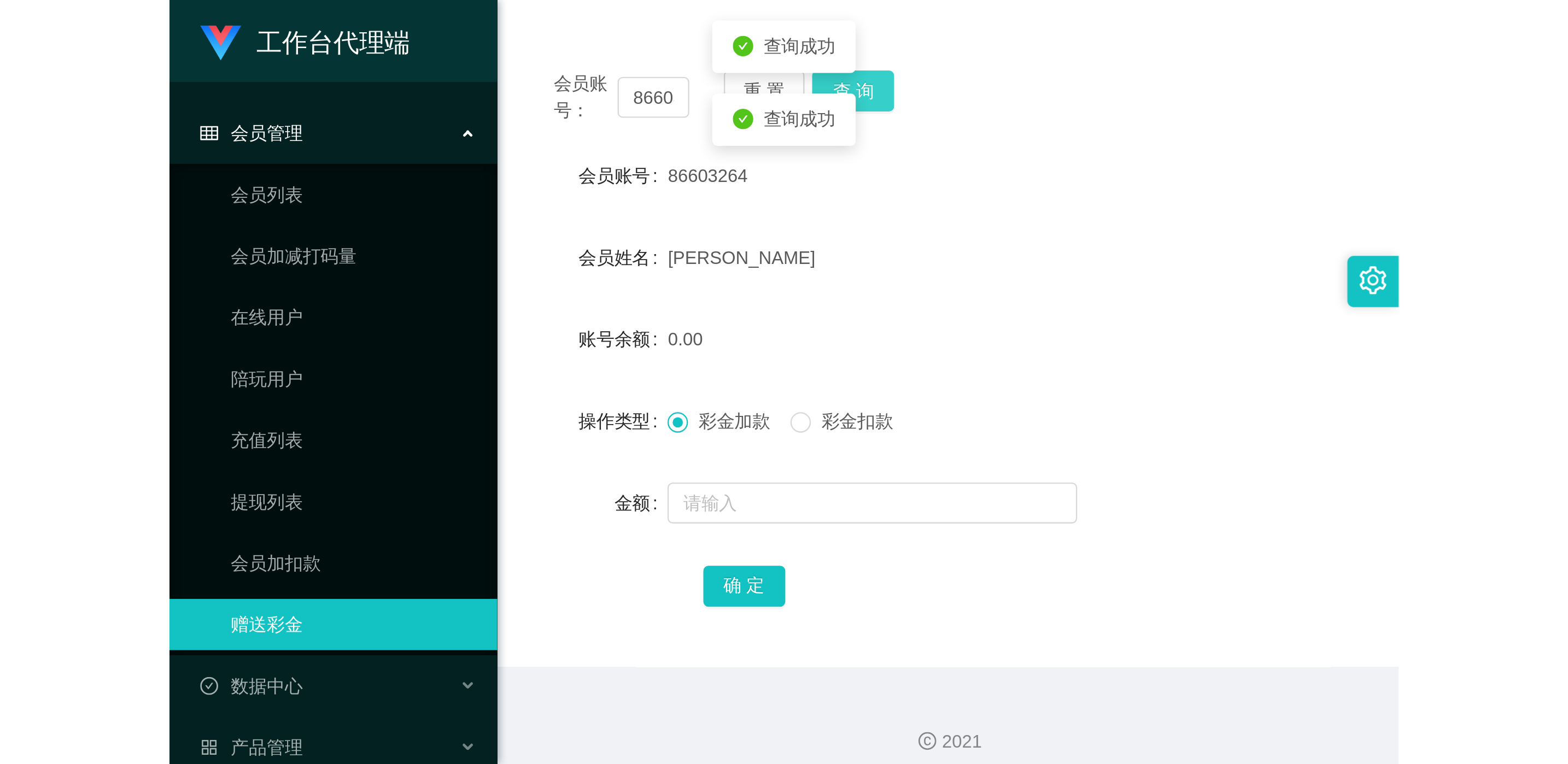
scroll to position [130, 0]
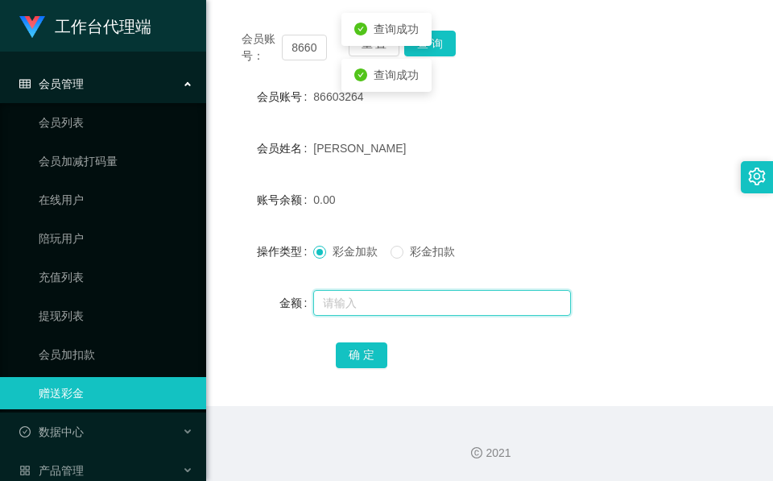
click at [363, 290] on input "text" at bounding box center [442, 303] width 258 height 26
type input "40"
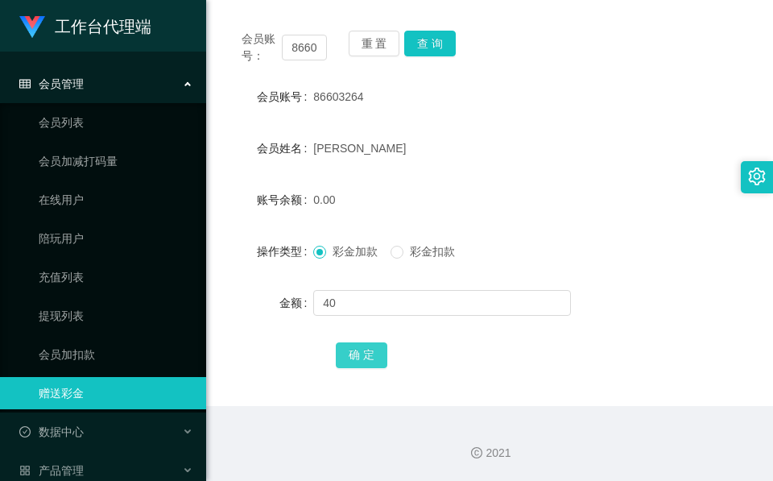
click at [360, 365] on button "确 定" at bounding box center [362, 355] width 52 height 26
click at [423, 56] on div "重 置 查 询" at bounding box center [391, 48] width 85 height 34
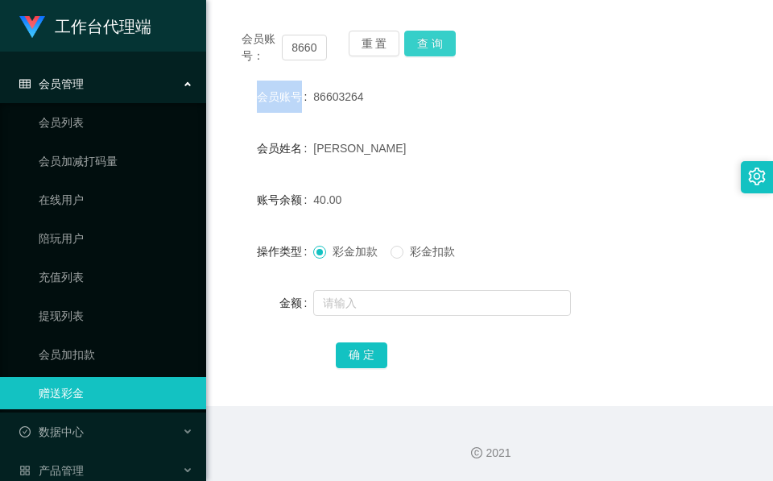
click at [425, 49] on button "查 询" at bounding box center [430, 44] width 52 height 26
click at [425, 49] on div "重 置 查 询" at bounding box center [391, 48] width 85 height 34
click at [363, 351] on button "确 定" at bounding box center [362, 355] width 52 height 26
click at [363, 351] on button "确 定" at bounding box center [370, 355] width 69 height 26
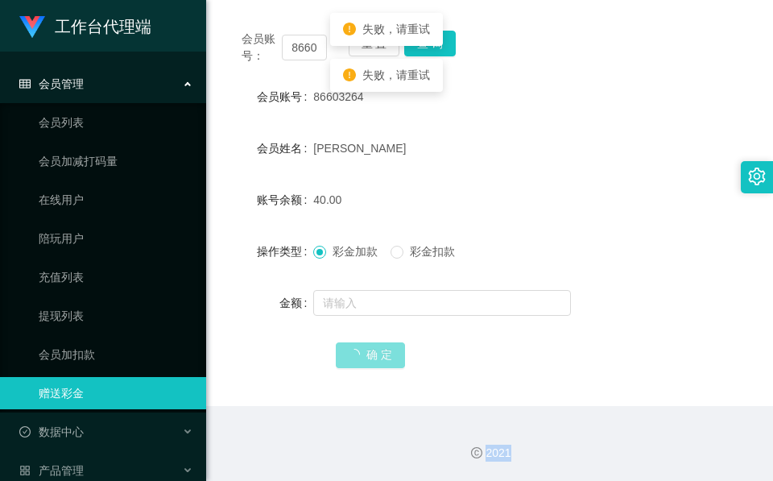
click at [363, 351] on span "确 定" at bounding box center [370, 354] width 69 height 13
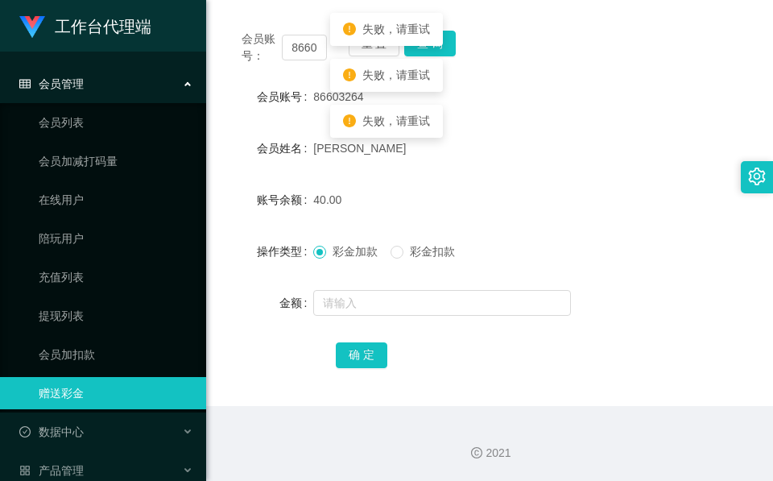
drag, startPoint x: 363, startPoint y: 351, endPoint x: 520, endPoint y: 94, distance: 300.9
click at [541, 113] on form "会员账号 86603264 会员姓名 [PERSON_NAME] 账号余额 40.00 操作类型 彩金加款 彩金扣款 金额 确 定" at bounding box center [489, 225] width 528 height 290
click at [450, 44] on button "查 询" at bounding box center [430, 44] width 52 height 26
click at [450, 44] on div "会员账号： 86603264 重 置 查 询" at bounding box center [489, 48] width 528 height 34
click at [450, 44] on button "查 询" at bounding box center [430, 44] width 52 height 26
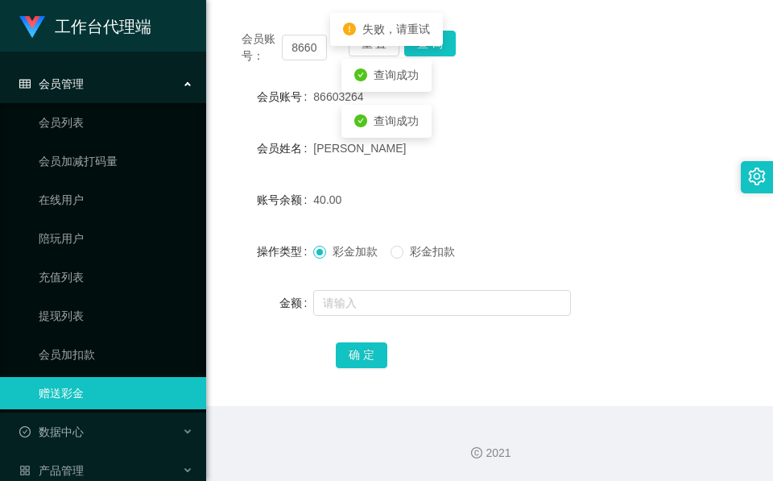
click at [554, 210] on div "40.00" at bounding box center [467, 200] width 308 height 32
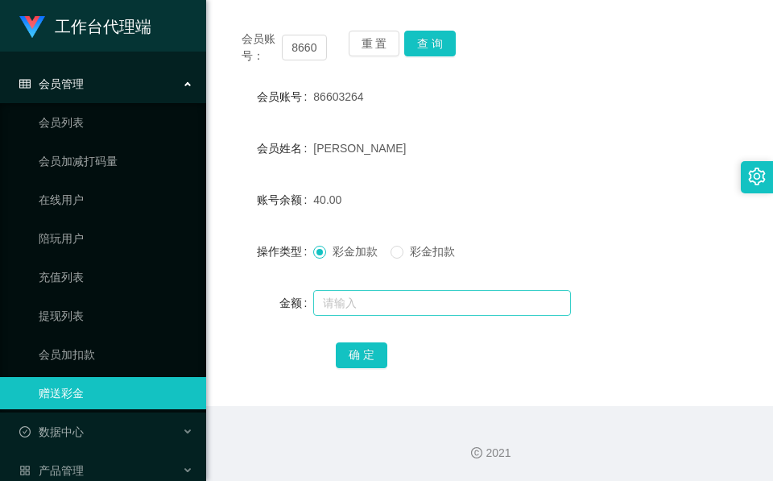
drag, startPoint x: 456, startPoint y: 332, endPoint x: 449, endPoint y: 307, distance: 26.0
click at [456, 332] on form "会员账号 86603264 会员姓名 [PERSON_NAME] 账号余额 40.00 操作类型 彩金加款 彩金扣款 金额 确 定" at bounding box center [489, 225] width 528 height 290
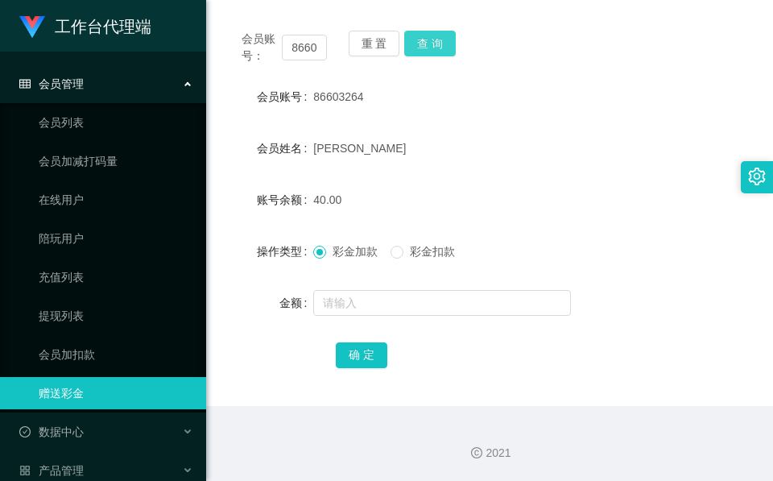
click at [421, 32] on button "查 询" at bounding box center [430, 44] width 52 height 26
click at [421, 32] on div "查询成功" at bounding box center [386, 29] width 90 height 33
drag, startPoint x: 421, startPoint y: 32, endPoint x: 580, endPoint y: 221, distance: 246.2
click at [580, 221] on form "会员账号 86603264 会员姓名 [PERSON_NAME] 账号余额 0.00 操作类型 彩金加款 彩金扣款 金额 确 定" at bounding box center [489, 225] width 528 height 290
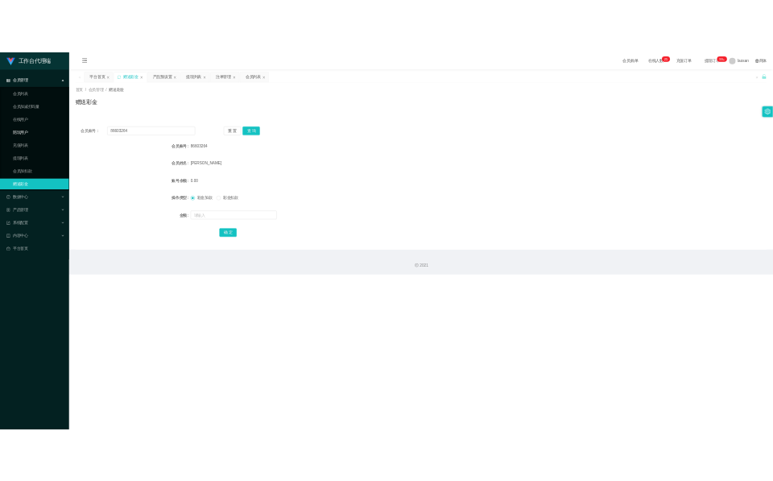
scroll to position [0, 0]
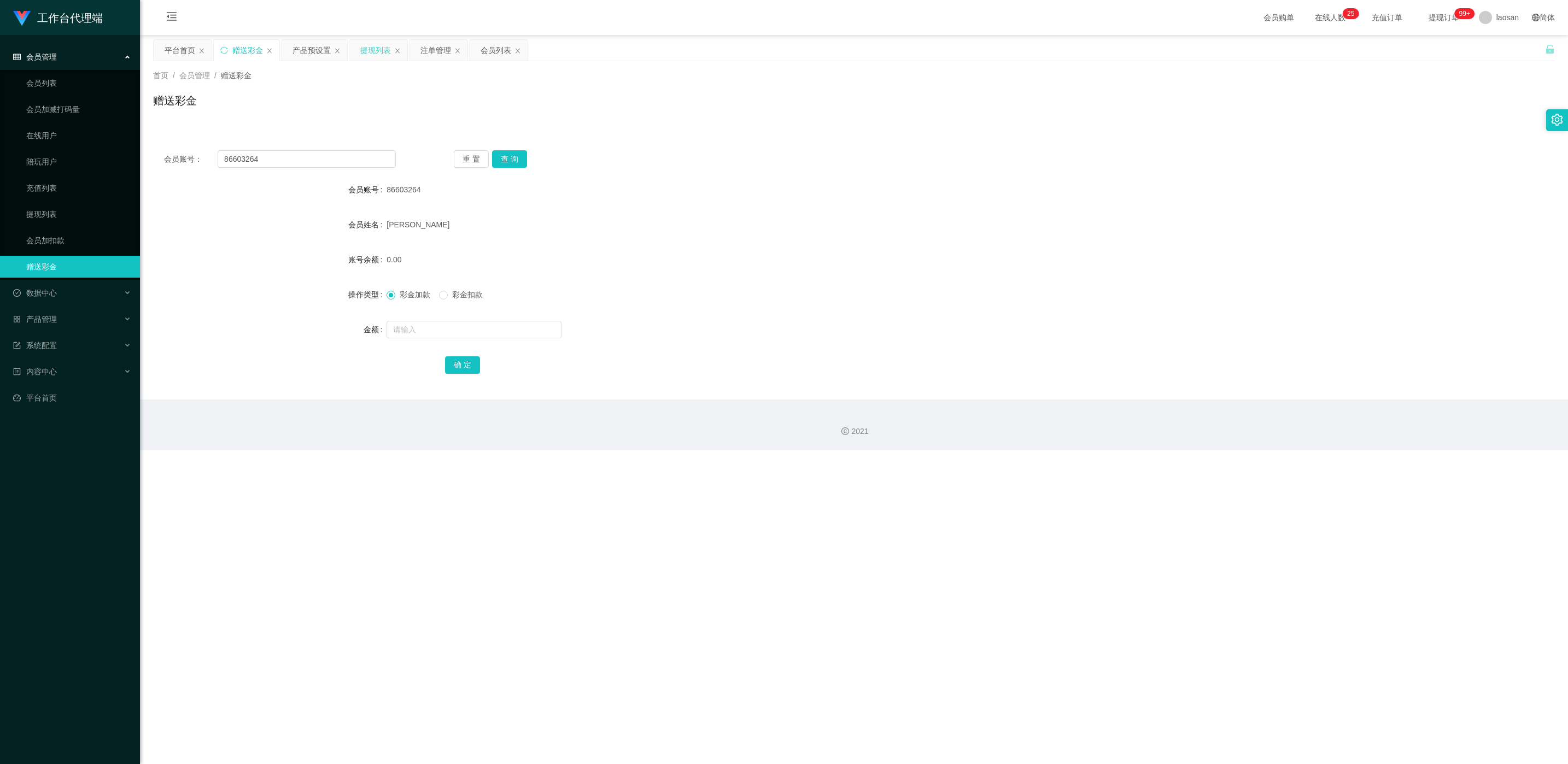
click at [369, 52] on div "提现列表" at bounding box center [375, 50] width 31 height 21
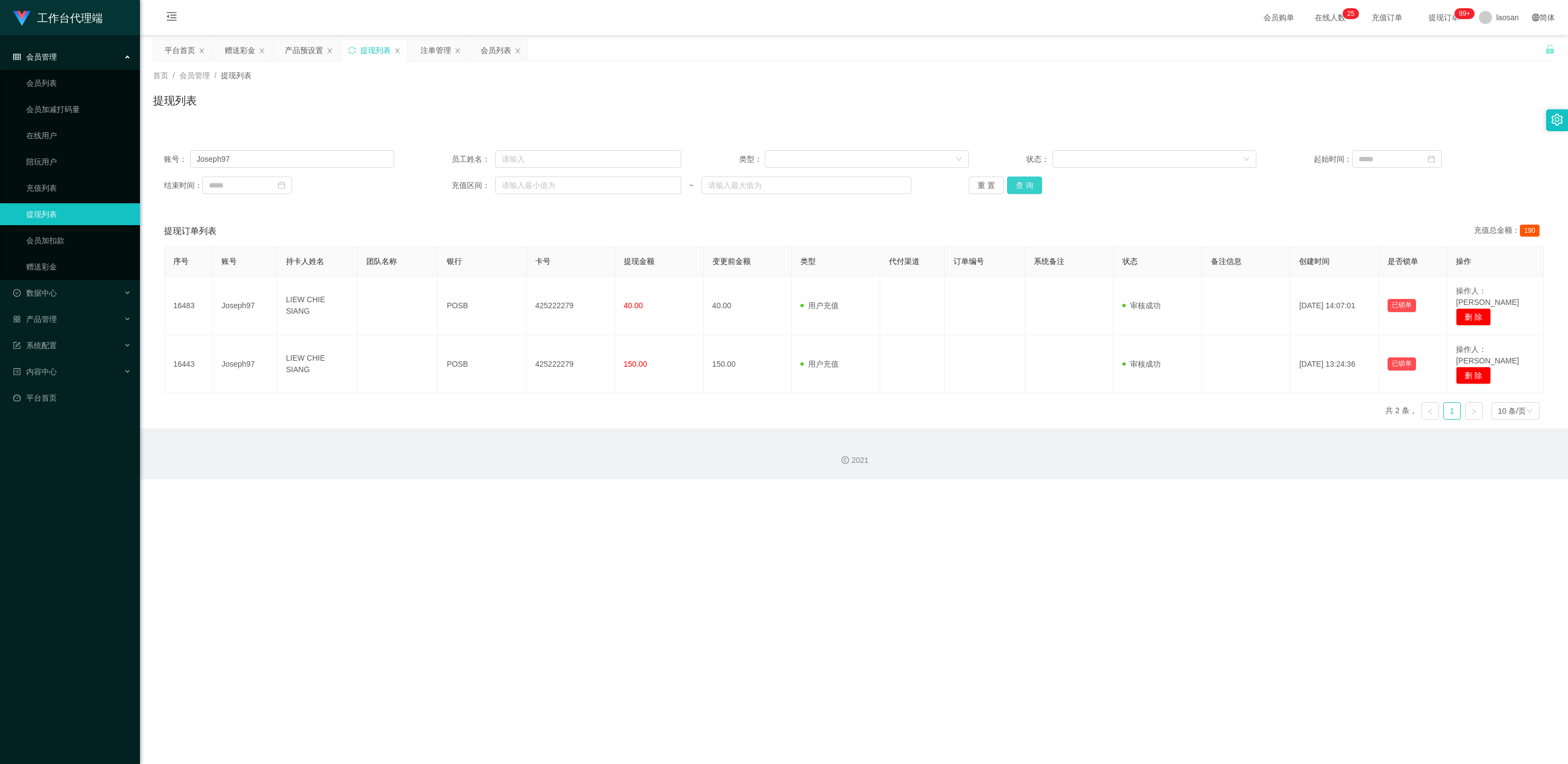
click at [524, 190] on button "查 询" at bounding box center [1025, 185] width 35 height 18
click at [524, 190] on div "重 置 查 询" at bounding box center [1083, 185] width 230 height 18
click at [524, 190] on button "查 询" at bounding box center [1025, 185] width 35 height 18
click at [524, 190] on div "重 置 查 询" at bounding box center [1083, 185] width 230 height 18
click at [279, 164] on input "Joseph97" at bounding box center [292, 159] width 204 height 18
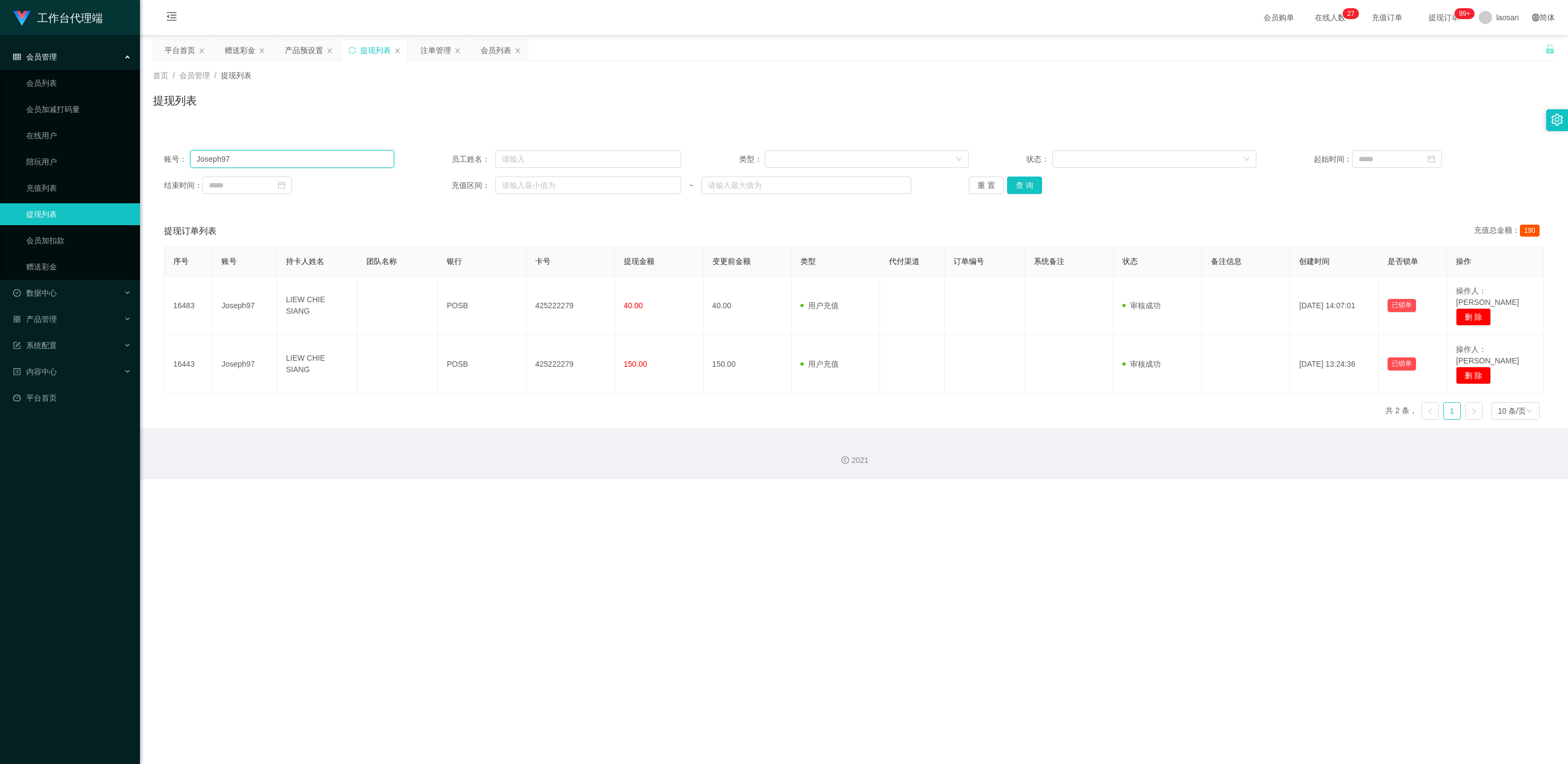
click at [279, 164] on input "Joseph97" at bounding box center [292, 159] width 204 height 18
click at [282, 163] on input "Joseph97" at bounding box center [292, 159] width 204 height 18
click at [287, 156] on input "Joseph97" at bounding box center [292, 159] width 204 height 18
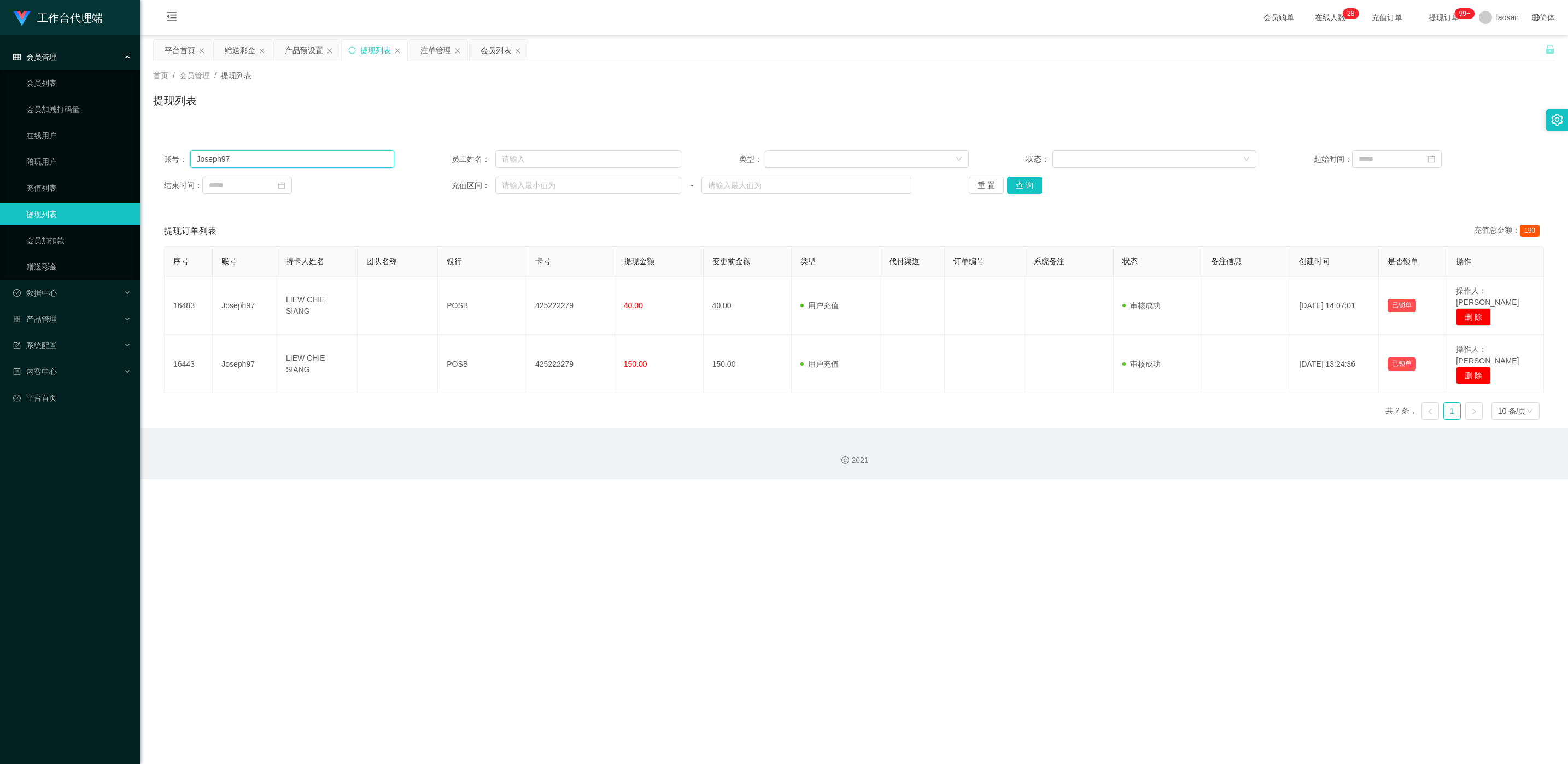
paste input "86603264"
type input "86603264"
click at [524, 175] on div "账号： 86603264 员工姓名： 类型： 状态： 起始时间： 结束时间： 充值区间： ~ 重 置 查 询" at bounding box center [854, 172] width 1402 height 66
click at [524, 183] on button "查 询" at bounding box center [1025, 185] width 35 height 18
click at [524, 183] on div "重 置 查 询" at bounding box center [1083, 185] width 230 height 18
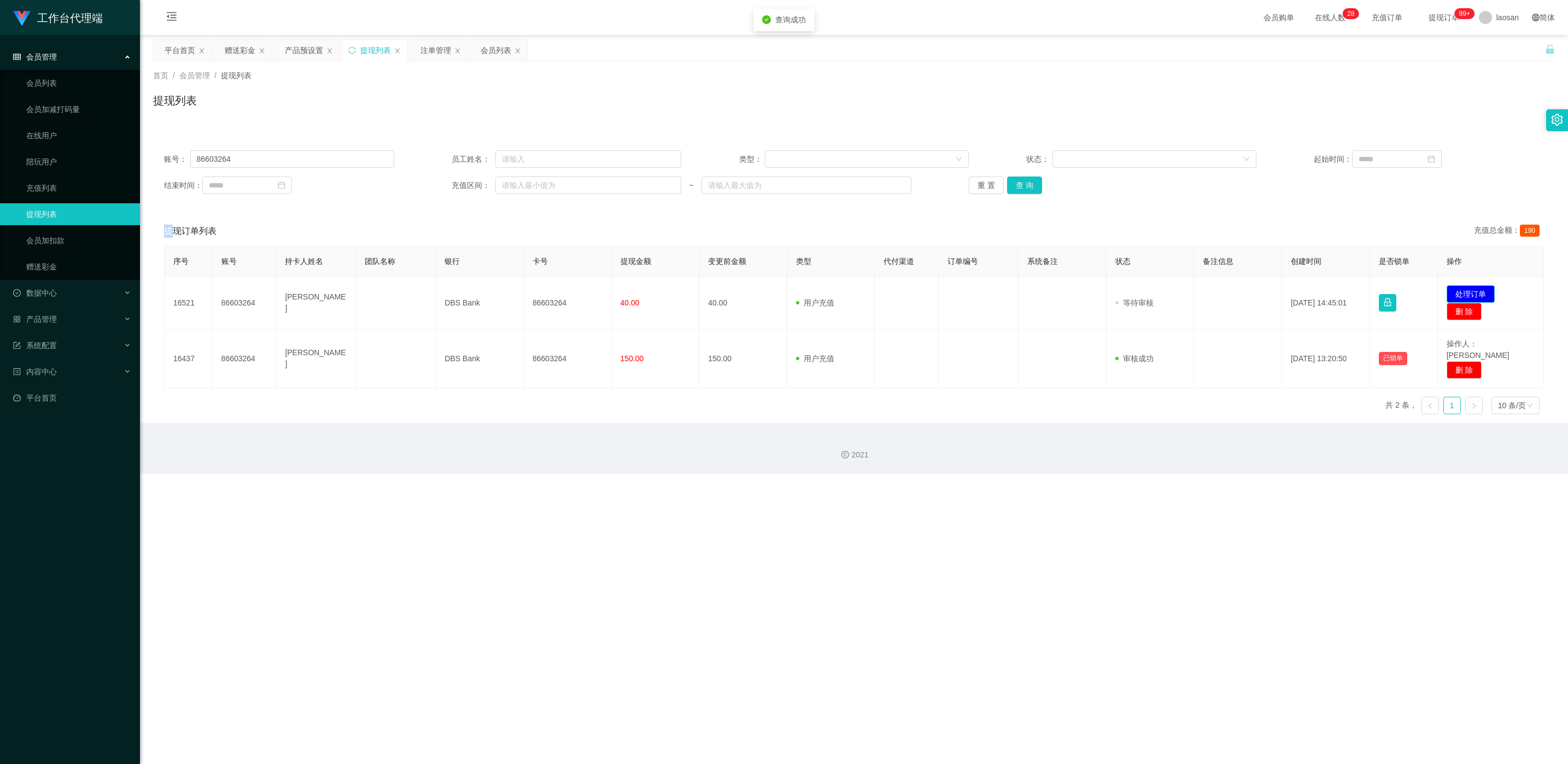
drag, startPoint x: 1482, startPoint y: 292, endPoint x: 1465, endPoint y: 291, distance: 17.0
click at [524, 292] on button "处理订单" at bounding box center [1470, 294] width 48 height 18
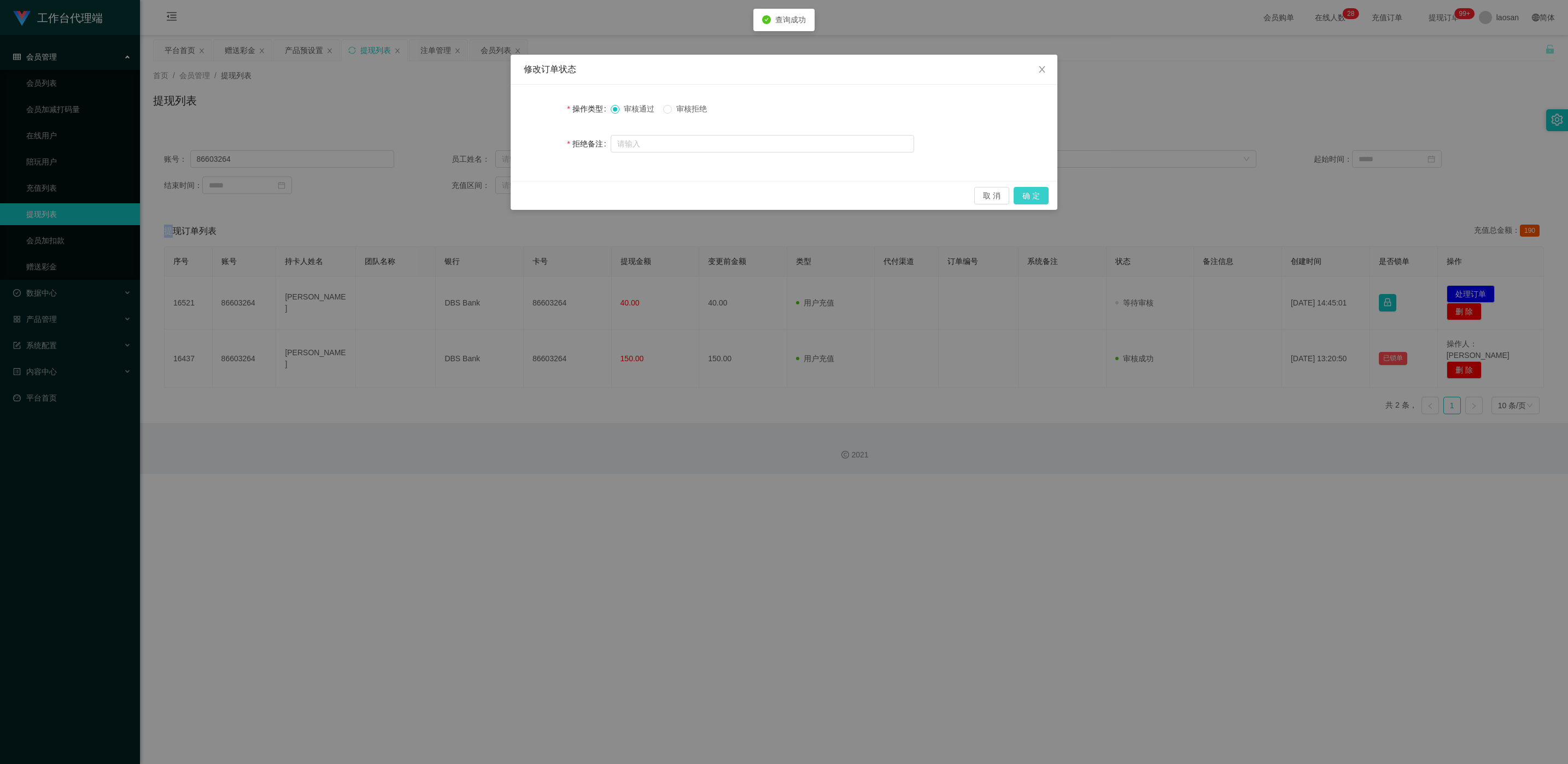
click at [524, 200] on button "确 定" at bounding box center [1031, 196] width 35 height 18
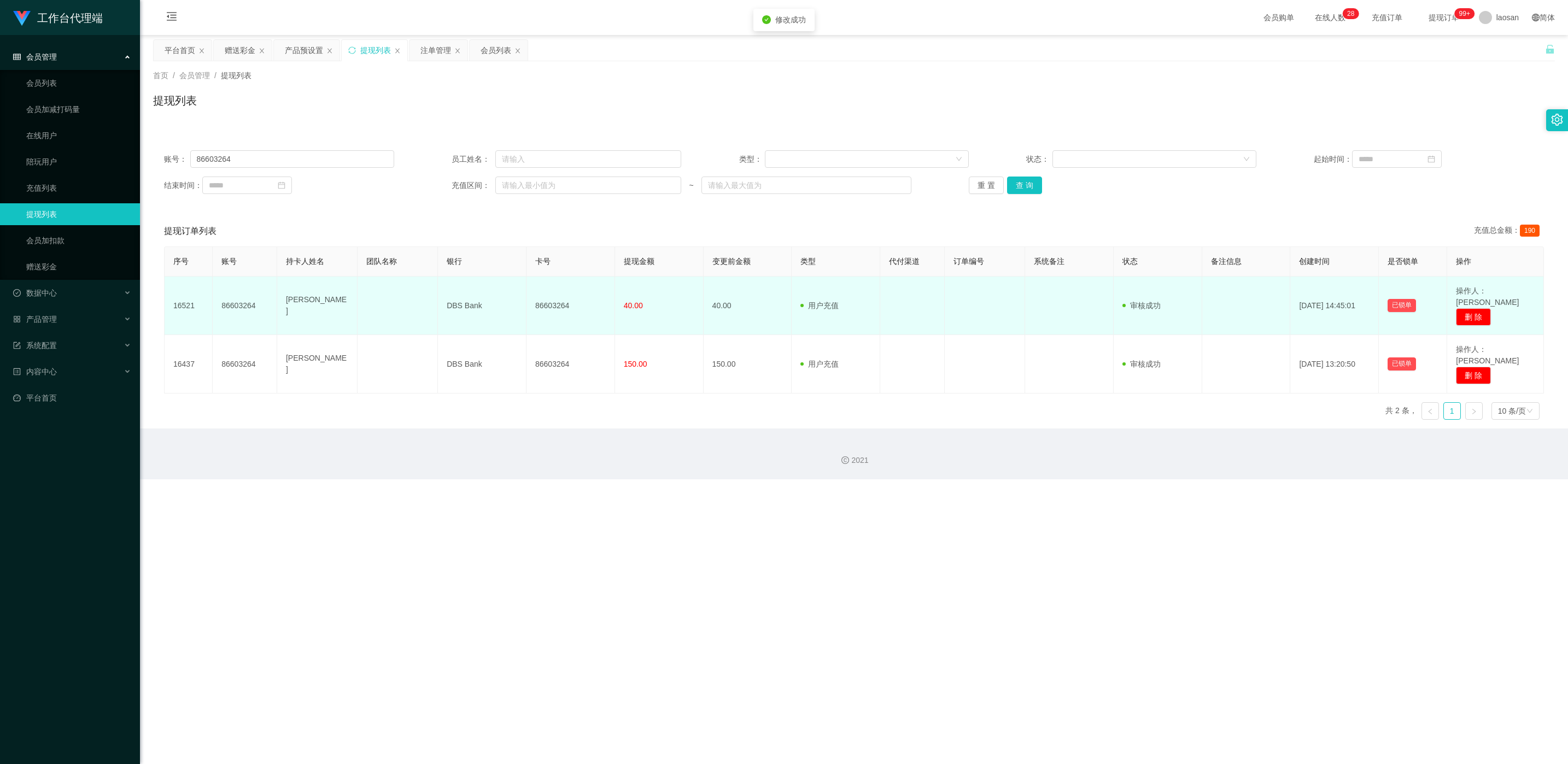
click at [524, 297] on td "86603264" at bounding box center [570, 306] width 88 height 58
copy td "86603264"
